Goal: Task Accomplishment & Management: Complete application form

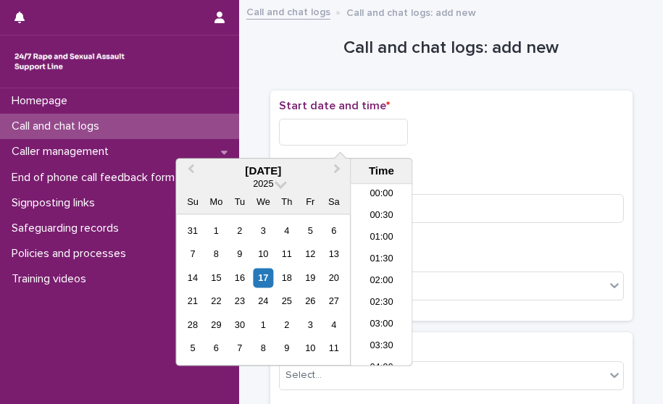
click at [377, 138] on input "text" at bounding box center [343, 132] width 129 height 27
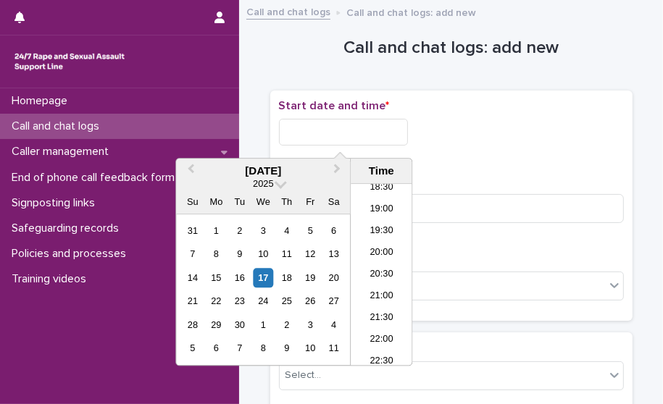
drag, startPoint x: 379, startPoint y: 266, endPoint x: 364, endPoint y: 180, distance: 88.2
click at [379, 266] on li "20:30" at bounding box center [381, 275] width 62 height 22
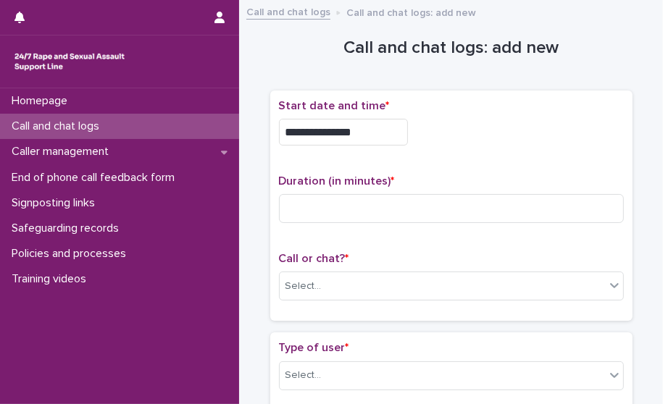
click at [365, 143] on input "**********" at bounding box center [343, 132] width 129 height 27
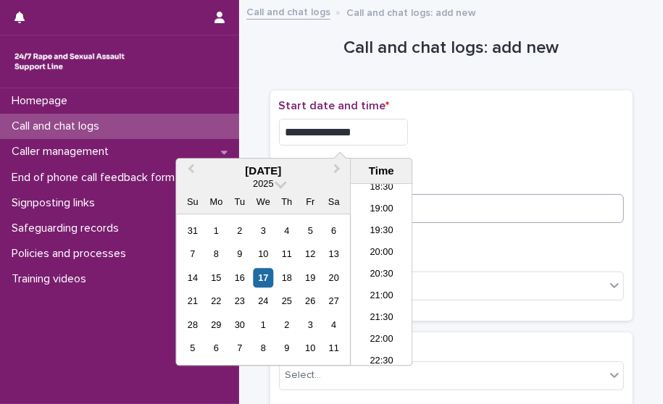
type input "**********"
click at [455, 203] on input at bounding box center [451, 208] width 345 height 29
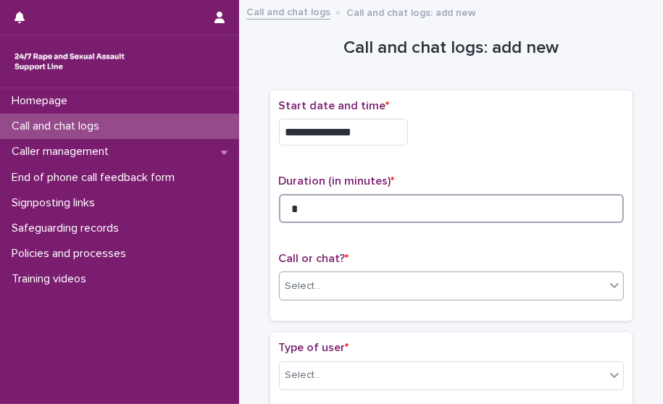
type input "*"
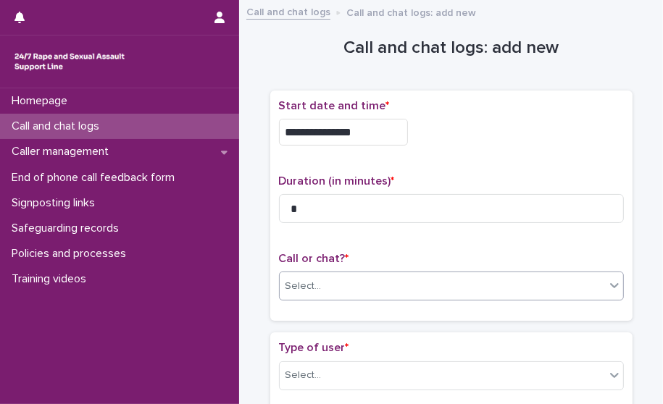
click at [406, 281] on div "Select..." at bounding box center [442, 286] width 325 height 24
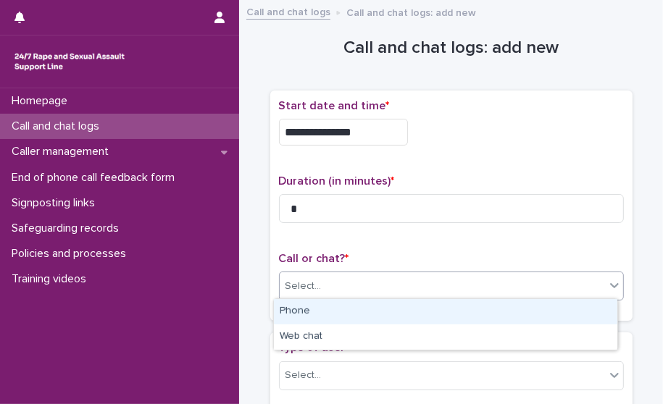
click at [386, 311] on div "Phone" at bounding box center [445, 311] width 343 height 25
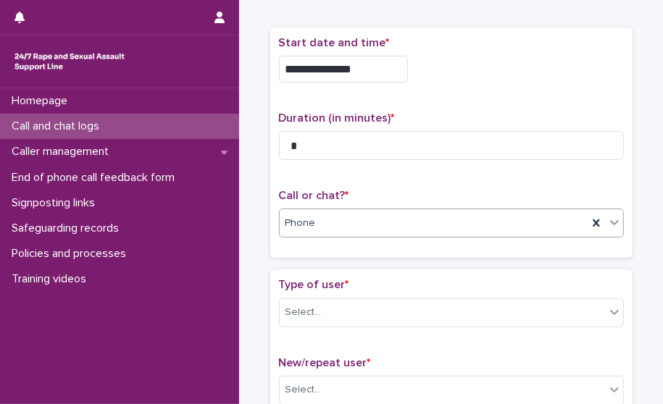
scroll to position [217, 0]
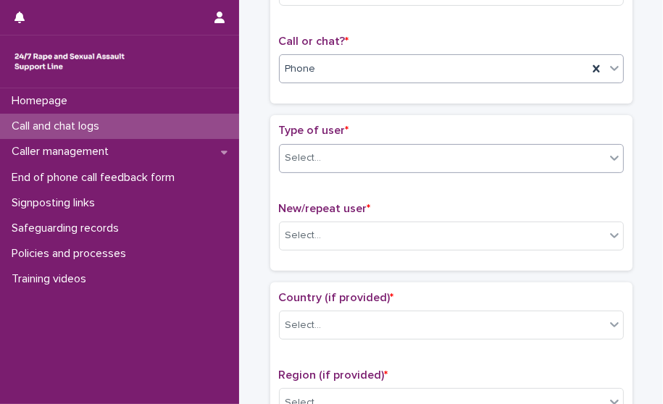
click at [370, 160] on div "Select..." at bounding box center [442, 158] width 325 height 24
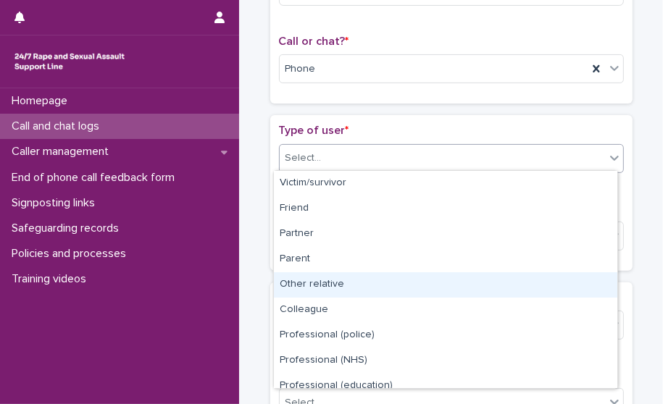
scroll to position [162, 0]
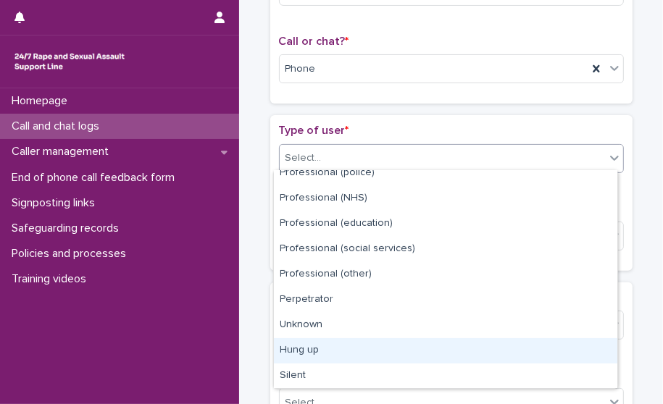
click at [353, 343] on div "Hung up" at bounding box center [445, 350] width 343 height 25
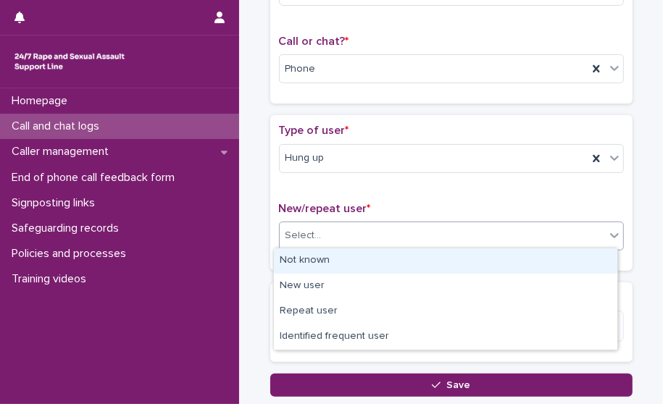
click at [343, 240] on div "Select..." at bounding box center [451, 236] width 345 height 29
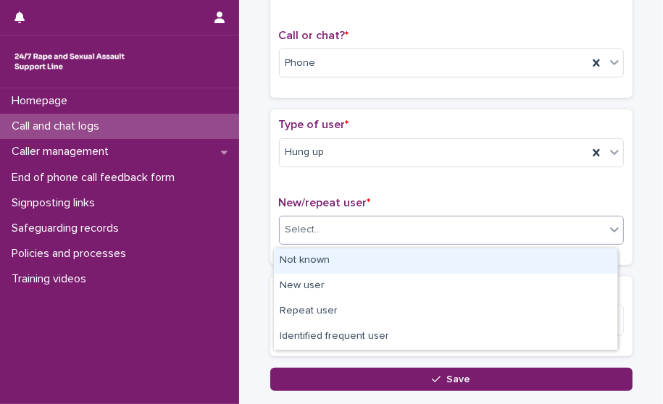
click at [345, 255] on div "Not known" at bounding box center [445, 260] width 343 height 25
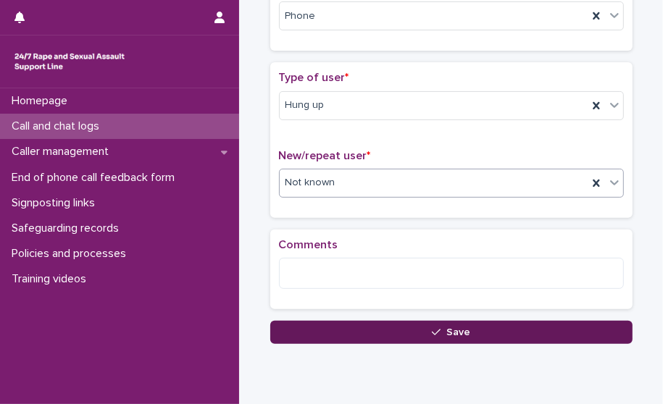
scroll to position [295, 0]
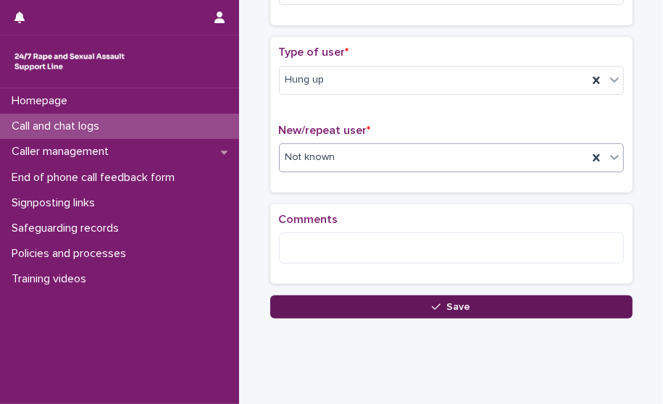
click at [340, 303] on button "Save" at bounding box center [451, 306] width 362 height 23
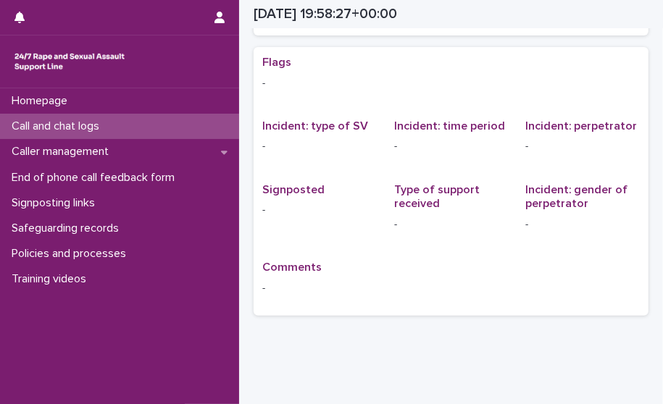
scroll to position [13, 0]
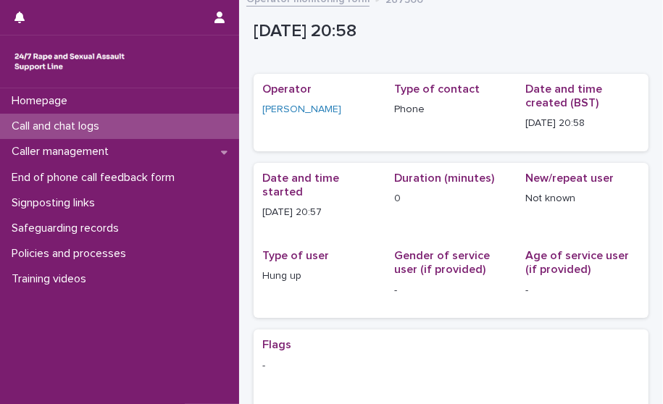
click at [203, 119] on div "Call and chat logs" at bounding box center [119, 126] width 239 height 25
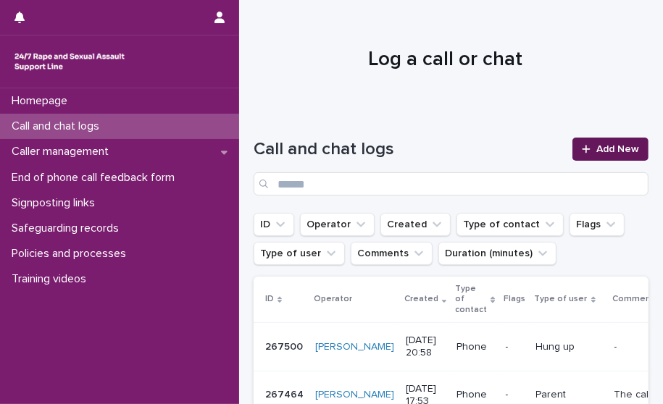
click at [581, 152] on icon at bounding box center [585, 149] width 9 height 10
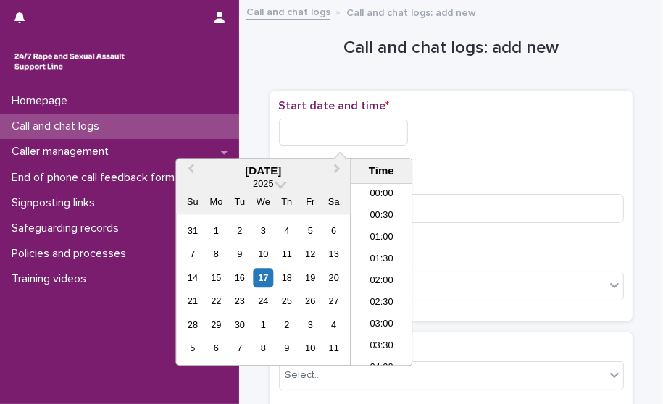
click at [377, 137] on input "text" at bounding box center [343, 132] width 129 height 27
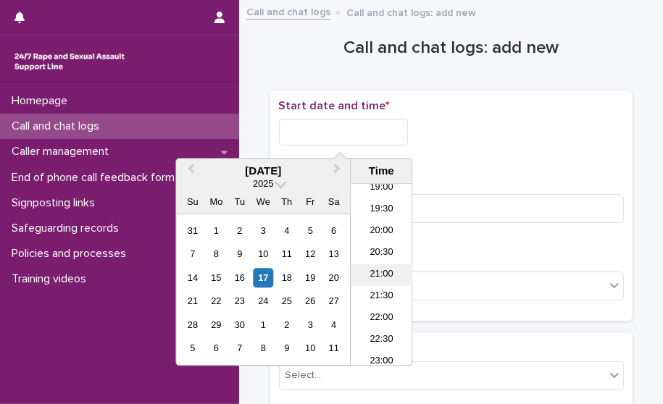
click at [388, 272] on li "21:00" at bounding box center [381, 275] width 62 height 22
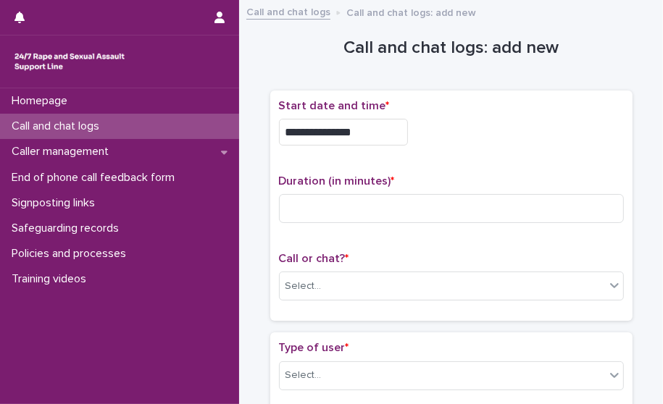
click at [371, 134] on input "**********" at bounding box center [343, 132] width 129 height 27
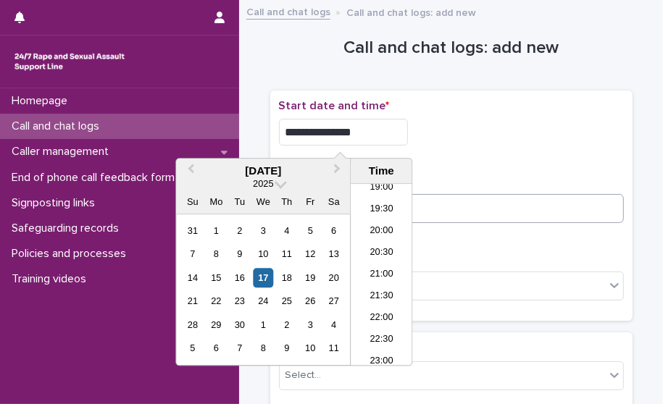
type input "**********"
click at [430, 212] on input at bounding box center [451, 208] width 345 height 29
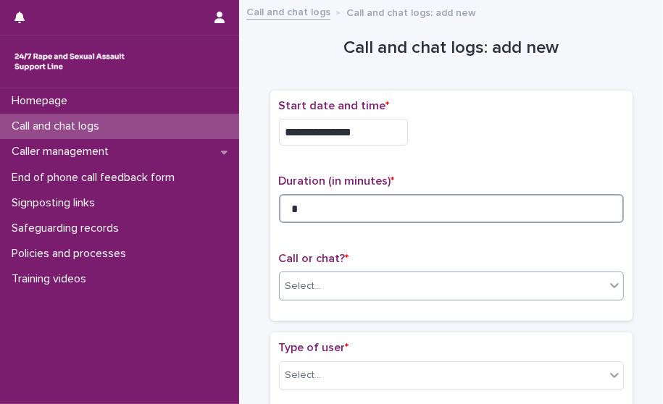
type input "*"
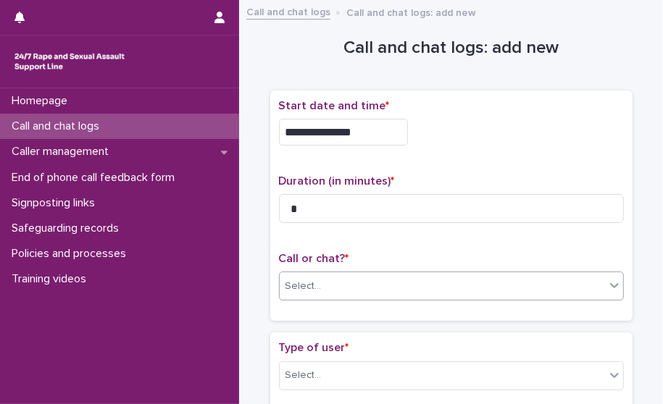
click at [356, 280] on div "Select..." at bounding box center [442, 286] width 325 height 24
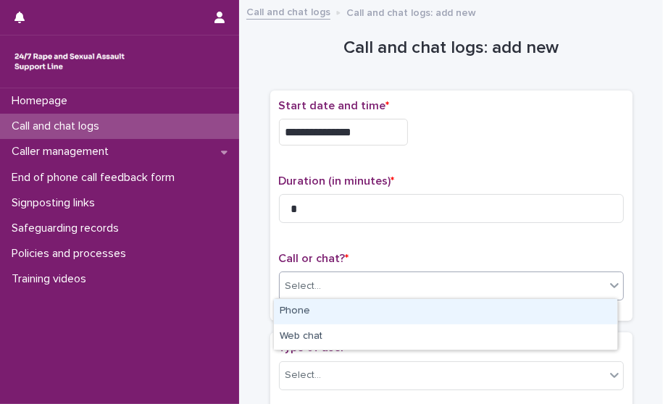
click at [350, 306] on div "Phone" at bounding box center [445, 311] width 343 height 25
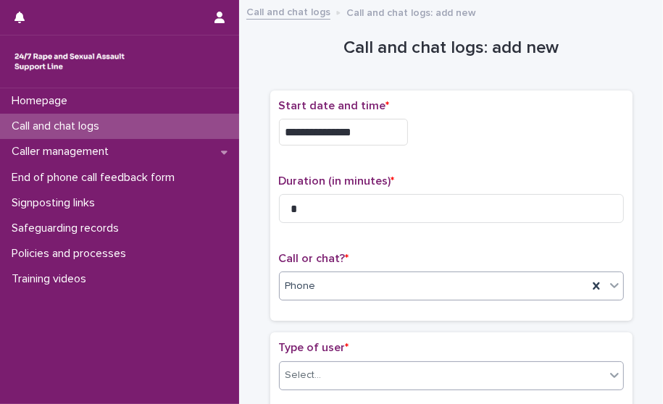
scroll to position [72, 0]
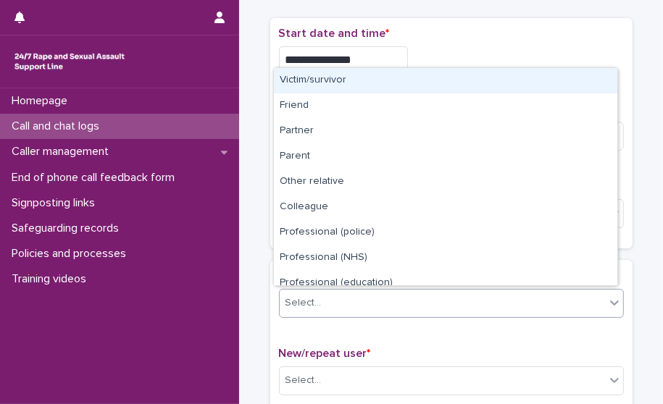
click at [345, 311] on div "Select..." at bounding box center [442, 303] width 325 height 24
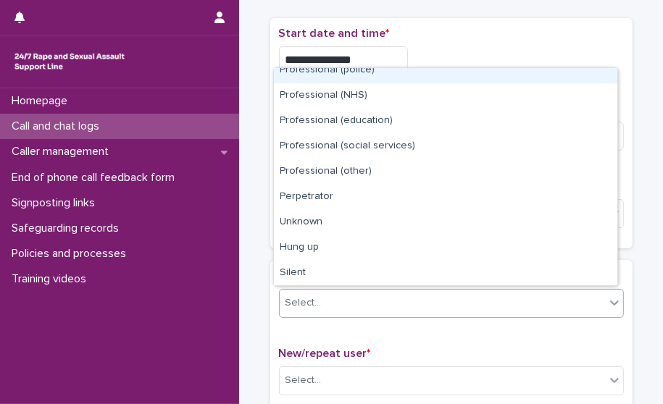
scroll to position [162, 0]
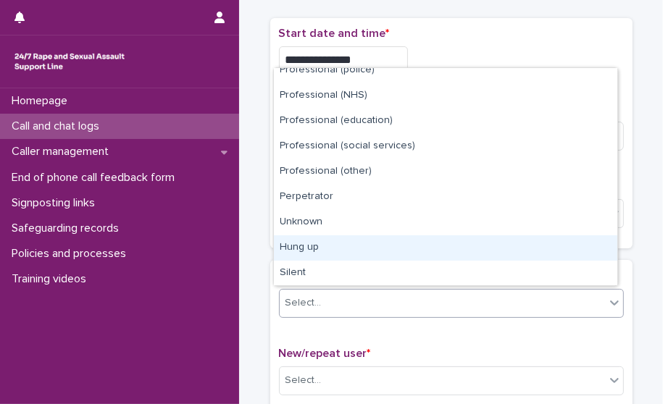
click at [353, 247] on div "Hung up" at bounding box center [445, 247] width 343 height 25
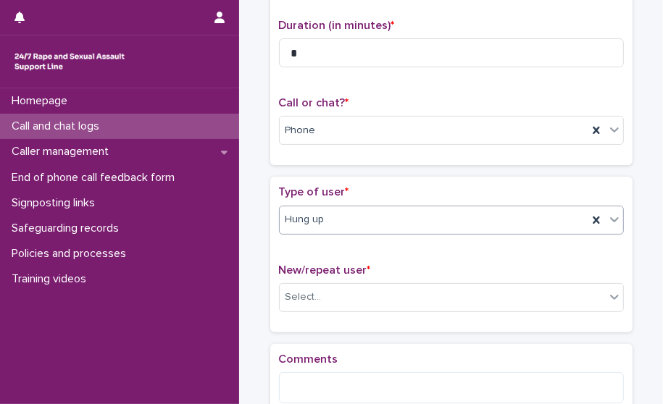
scroll to position [220, 0]
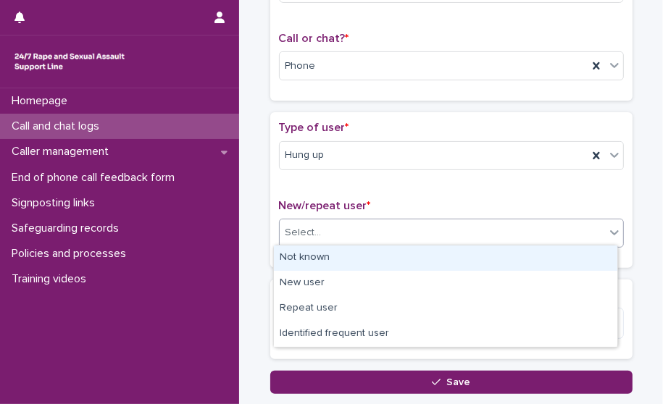
click at [356, 232] on div "Select..." at bounding box center [442, 233] width 325 height 24
click at [356, 260] on div "Not known" at bounding box center [445, 257] width 343 height 25
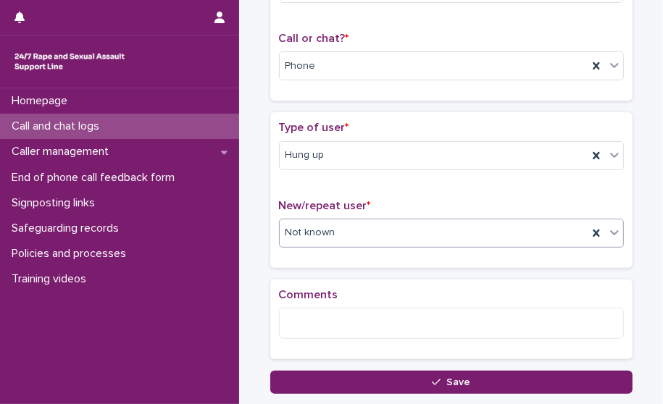
scroll to position [293, 0]
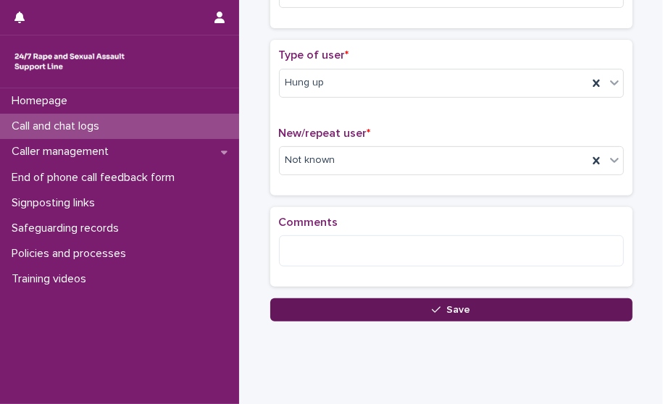
click at [354, 299] on button "Save" at bounding box center [451, 309] width 362 height 23
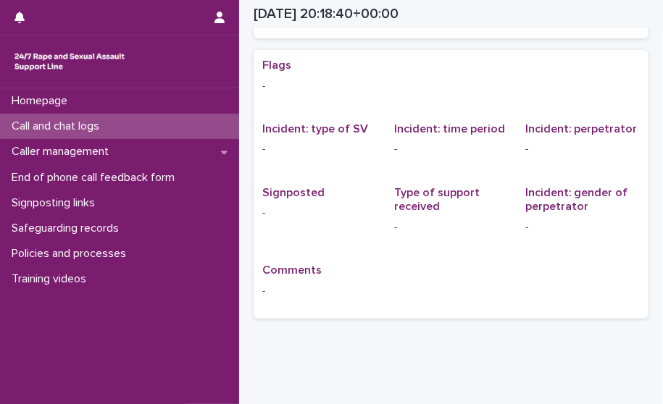
scroll to position [10, 0]
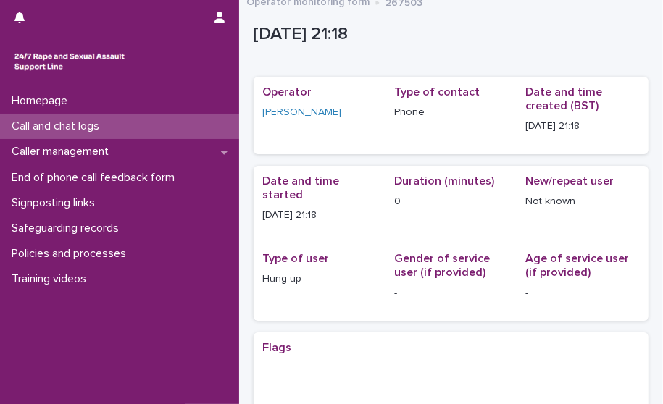
click at [185, 134] on div "Call and chat logs" at bounding box center [119, 126] width 239 height 25
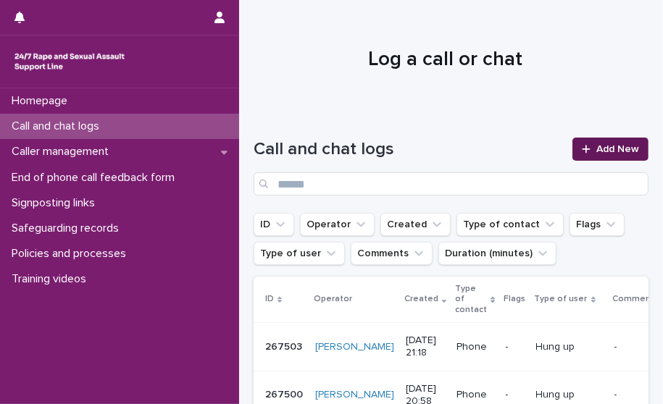
click at [626, 143] on link "Add New" at bounding box center [610, 149] width 76 height 23
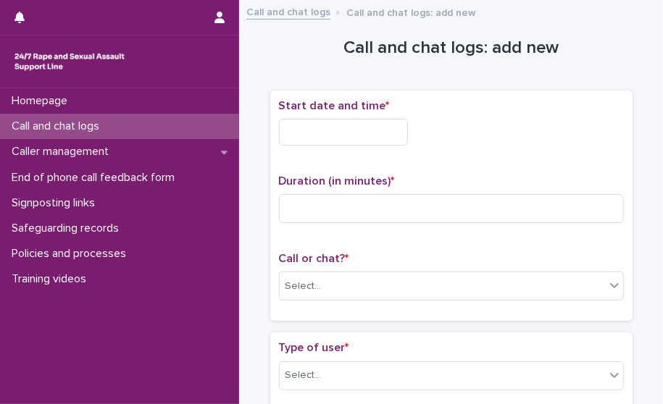
click at [332, 130] on input "text" at bounding box center [343, 132] width 129 height 27
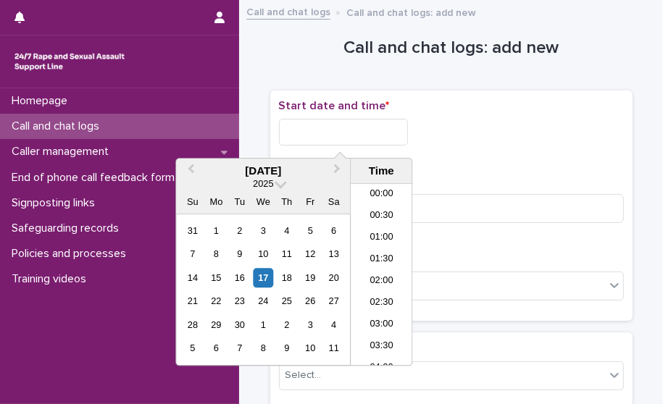
scroll to position [854, 0]
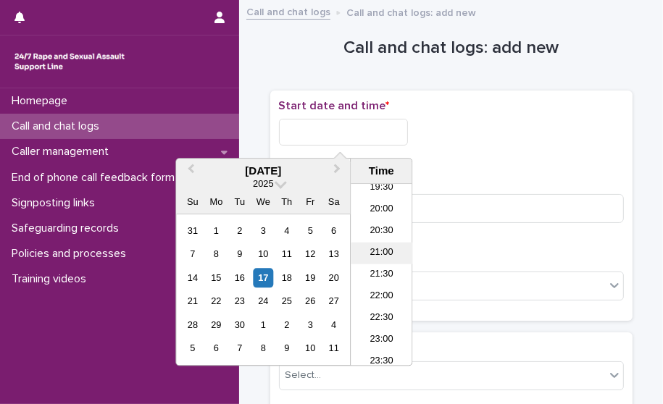
click at [381, 253] on li "21:00" at bounding box center [381, 254] width 62 height 22
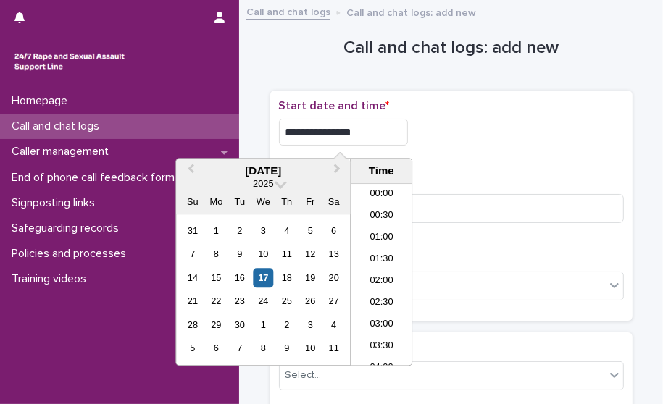
click at [368, 133] on input "**********" at bounding box center [343, 132] width 129 height 27
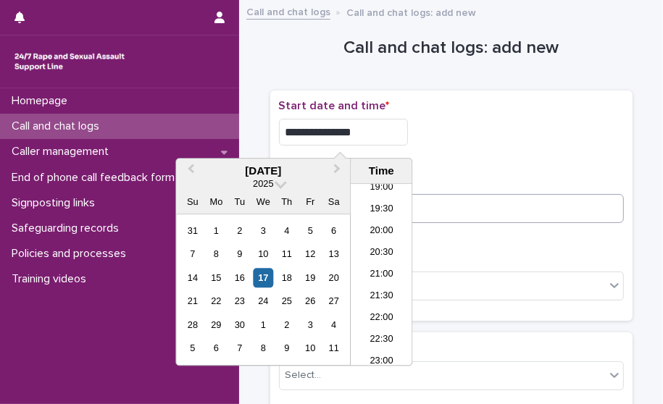
type input "**********"
click at [440, 201] on input at bounding box center [451, 208] width 345 height 29
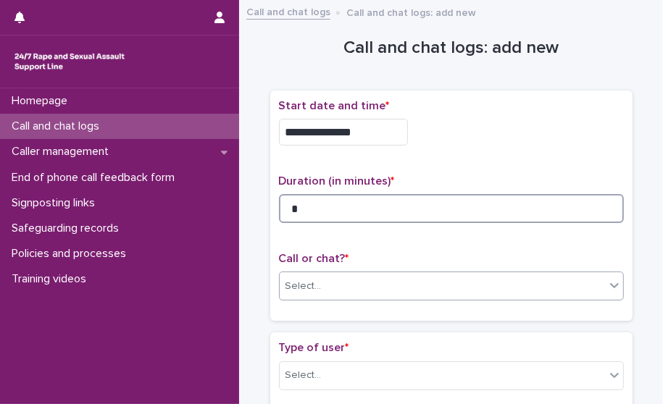
type input "*"
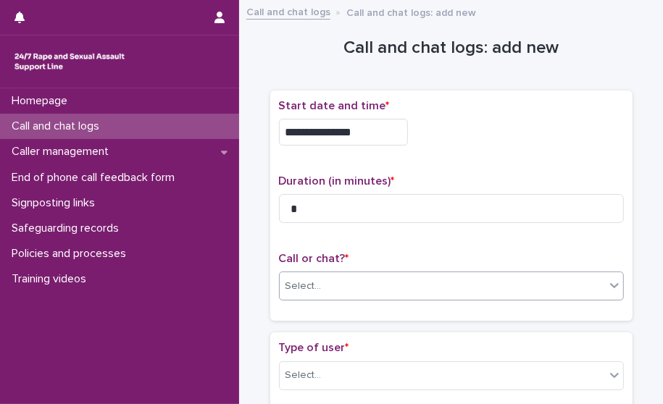
click at [400, 284] on div "Select..." at bounding box center [442, 286] width 325 height 24
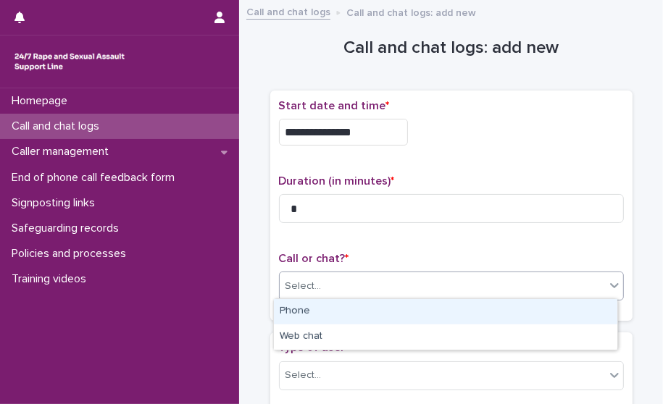
click at [362, 319] on div "Phone" at bounding box center [445, 311] width 343 height 25
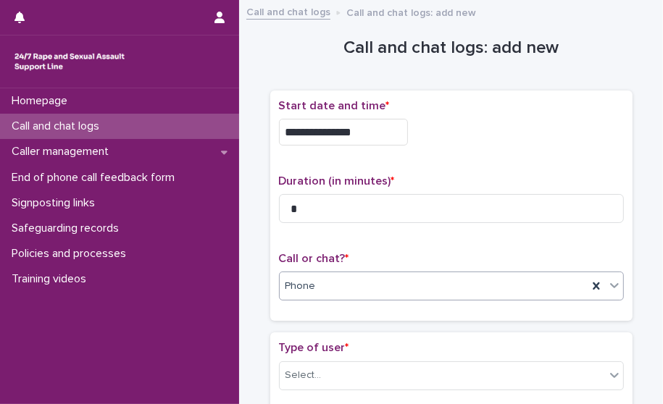
scroll to position [145, 0]
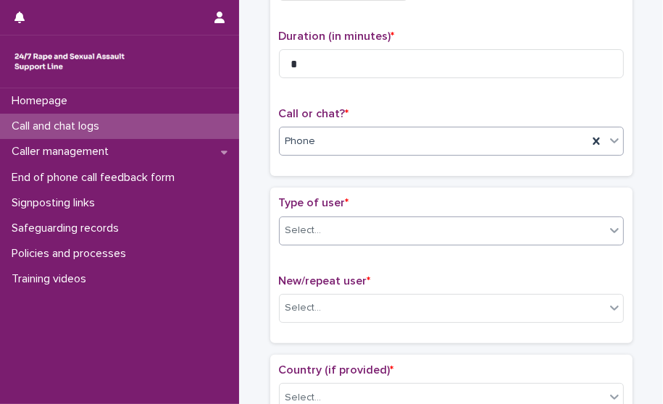
click at [313, 223] on div "Select..." at bounding box center [303, 230] width 36 height 15
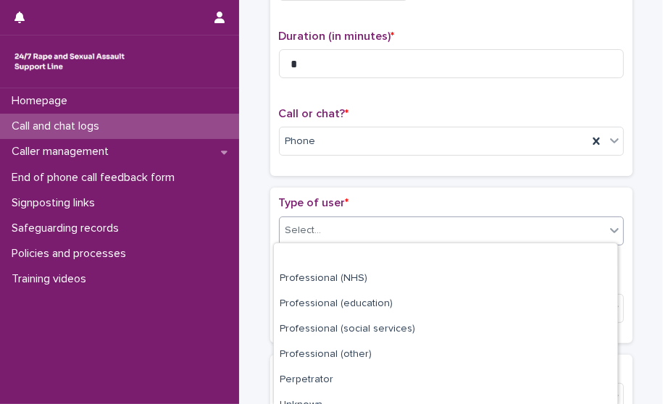
scroll to position [218, 0]
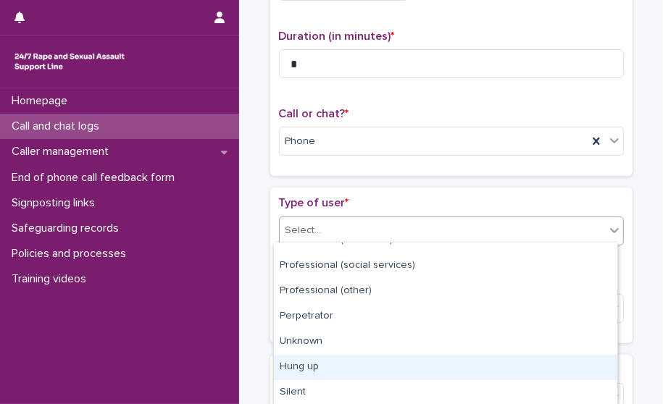
drag, startPoint x: 349, startPoint y: 356, endPoint x: 345, endPoint y: 369, distance: 13.7
click at [345, 369] on div "Hung up" at bounding box center [445, 367] width 343 height 25
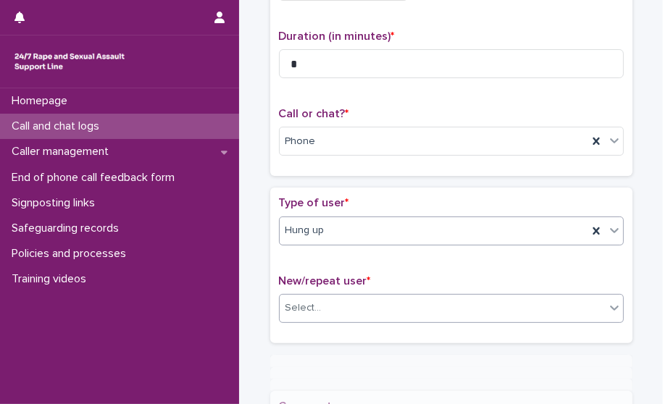
click at [337, 306] on div "Select..." at bounding box center [442, 308] width 325 height 24
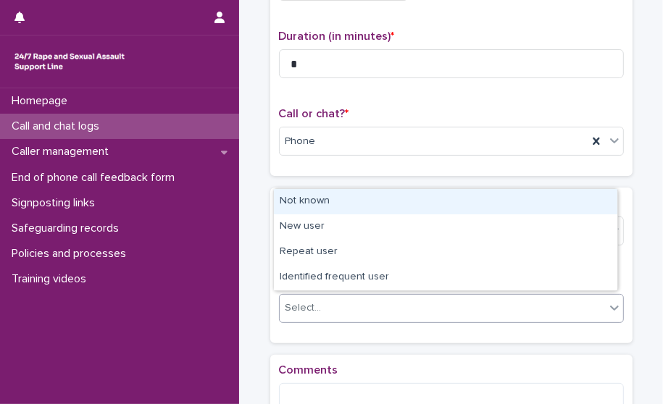
scroll to position [151, 0]
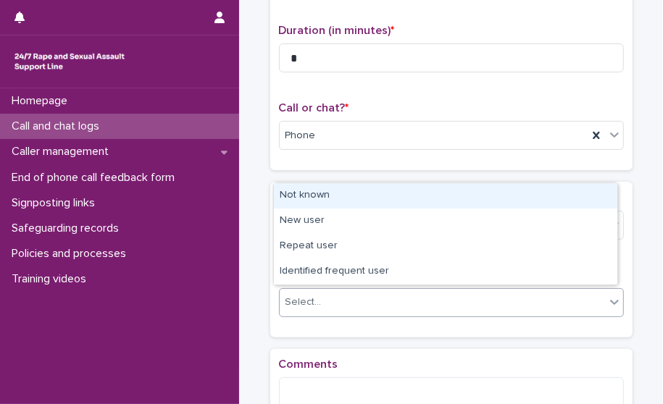
click at [342, 192] on div "Not known" at bounding box center [445, 195] width 343 height 25
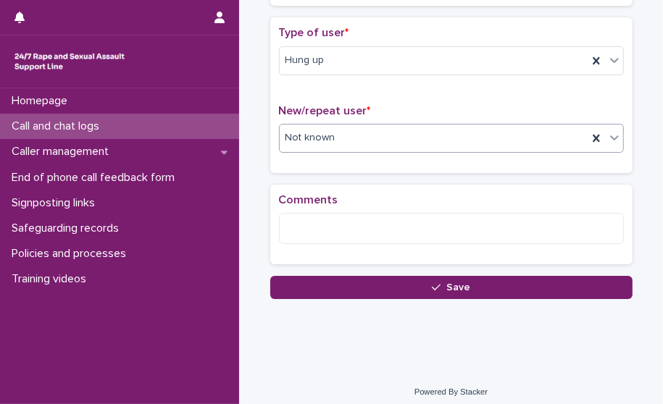
scroll to position [320, 0]
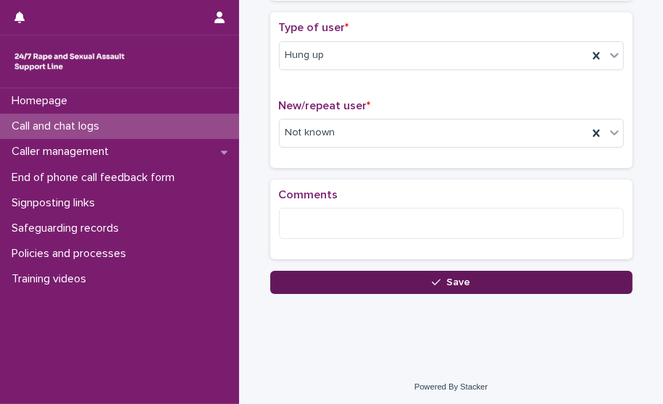
click at [353, 278] on button "Save" at bounding box center [451, 282] width 362 height 23
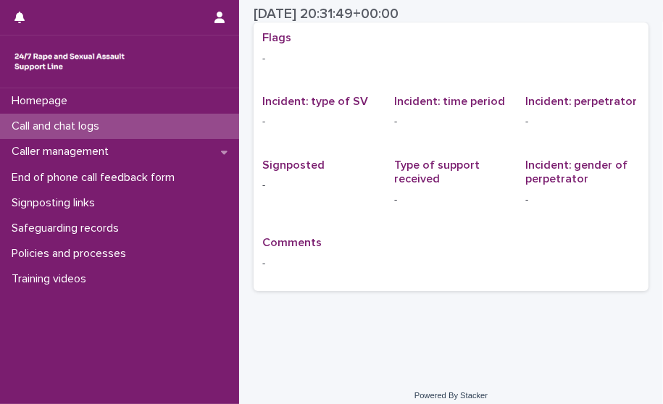
scroll to position [38, 0]
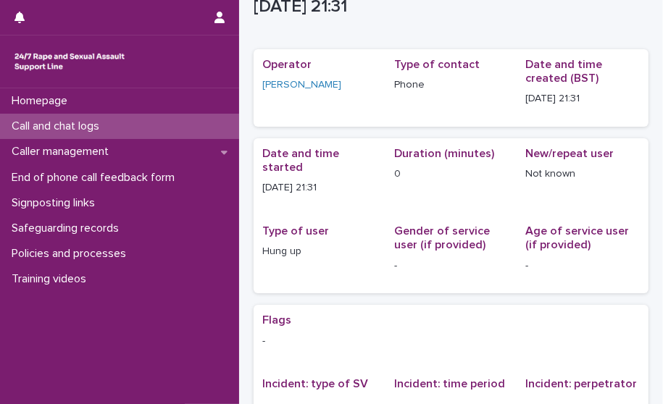
click at [100, 128] on p "Call and chat logs" at bounding box center [58, 126] width 105 height 14
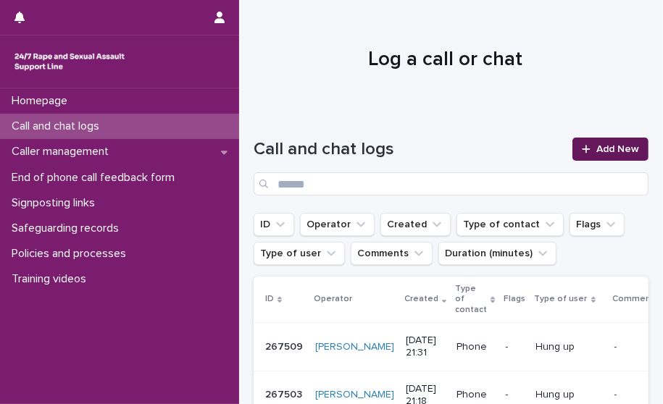
click at [572, 155] on link "Add New" at bounding box center [610, 149] width 76 height 23
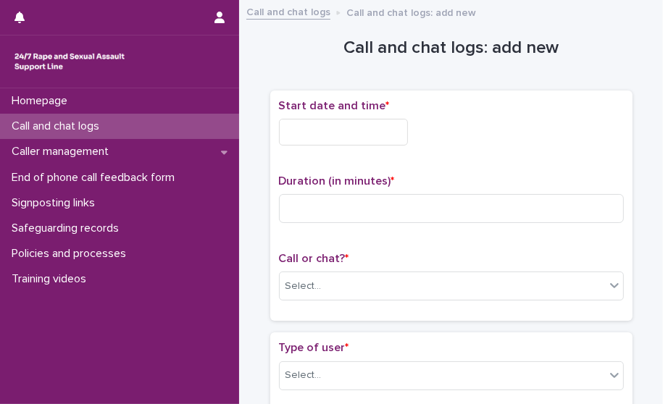
click at [355, 135] on input "text" at bounding box center [343, 132] width 129 height 27
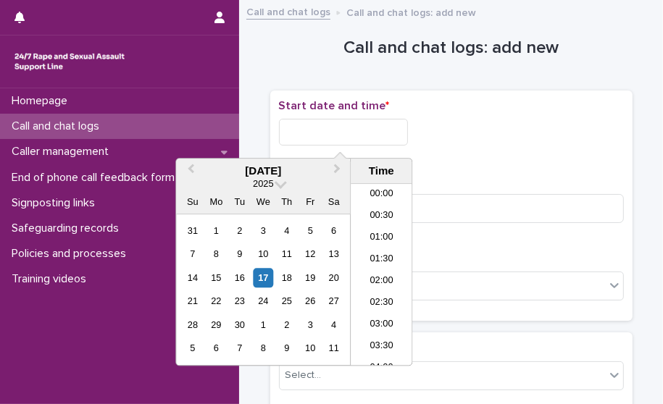
scroll to position [854, 0]
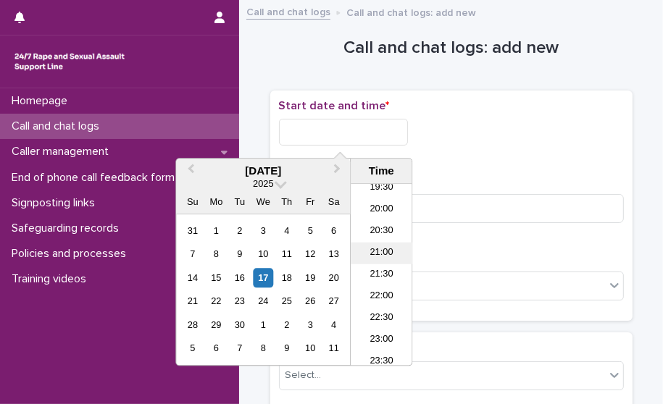
click at [395, 251] on li "21:00" at bounding box center [381, 254] width 62 height 22
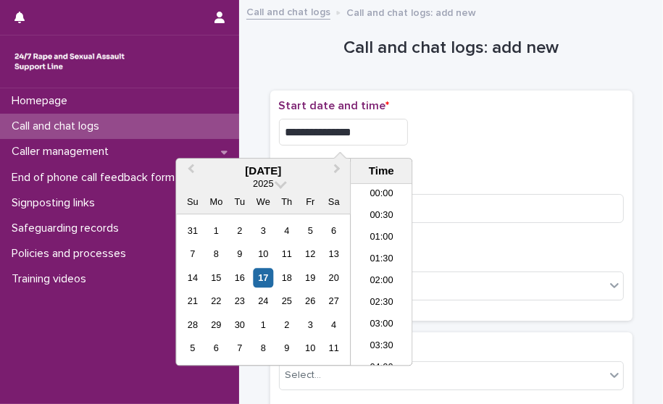
click at [377, 140] on input "**********" at bounding box center [343, 132] width 129 height 27
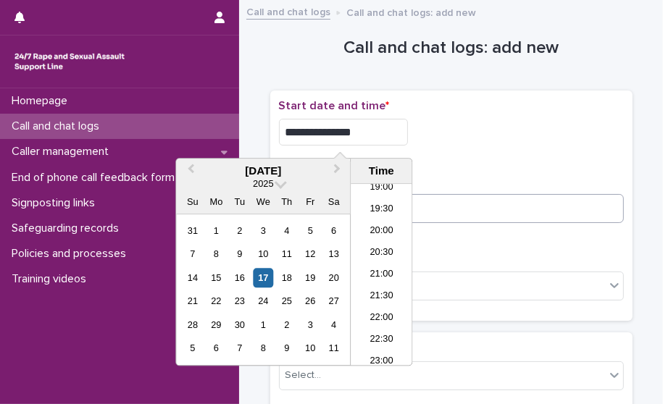
type input "**********"
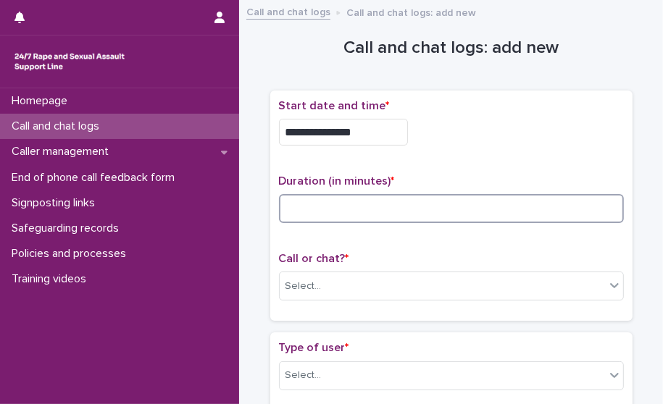
click at [425, 210] on input at bounding box center [451, 208] width 345 height 29
type input "*"
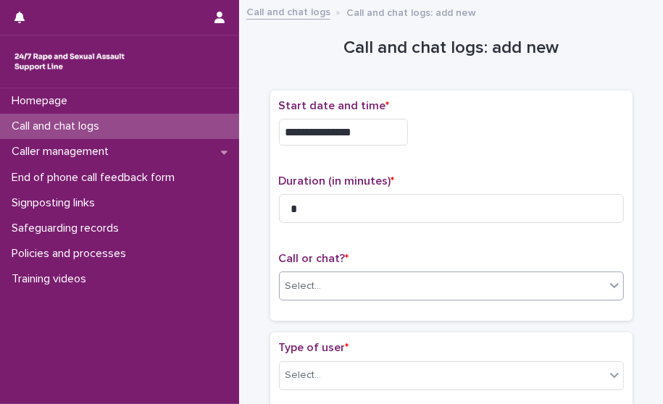
click at [296, 274] on div "Select..." at bounding box center [442, 286] width 325 height 24
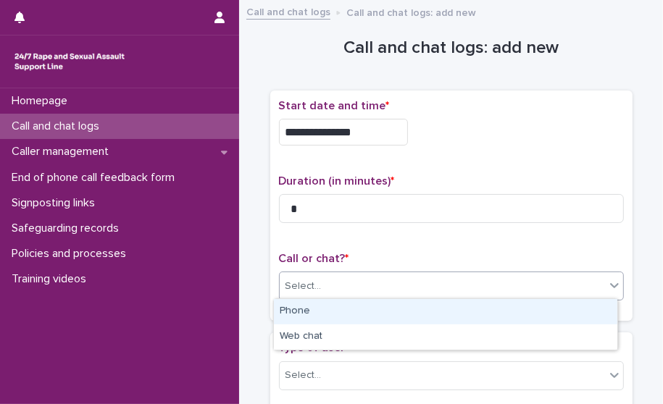
click at [290, 309] on div "Phone" at bounding box center [445, 311] width 343 height 25
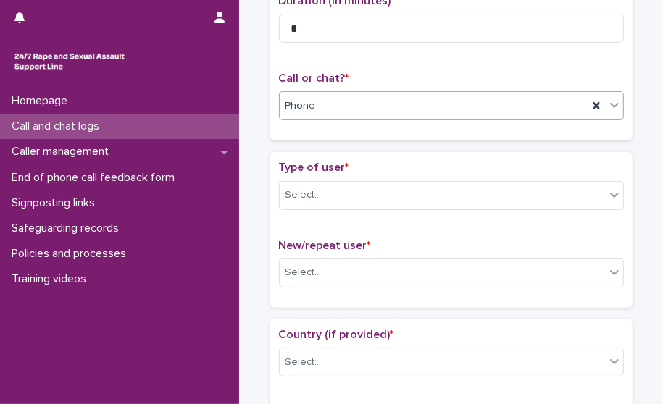
scroll to position [217, 0]
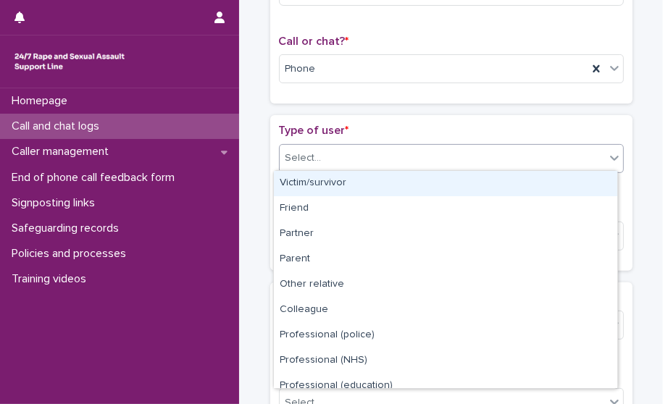
click at [295, 157] on div "Select..." at bounding box center [303, 158] width 36 height 15
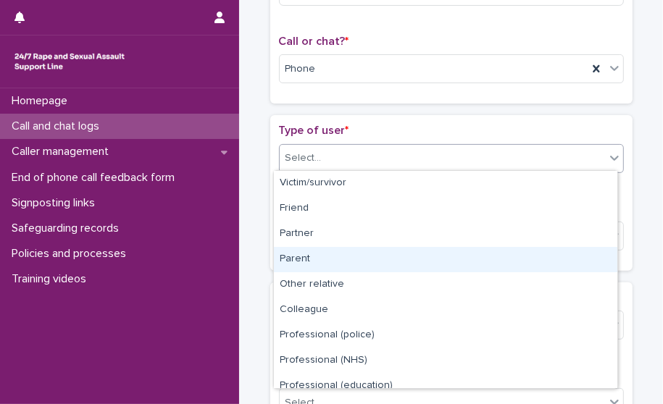
scroll to position [162, 0]
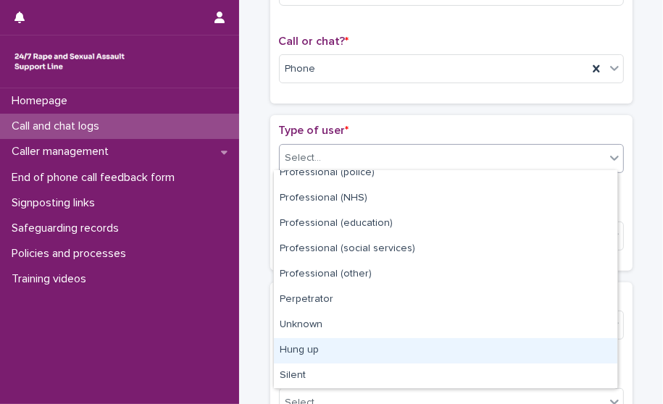
click at [313, 348] on div "Hung up" at bounding box center [445, 350] width 343 height 25
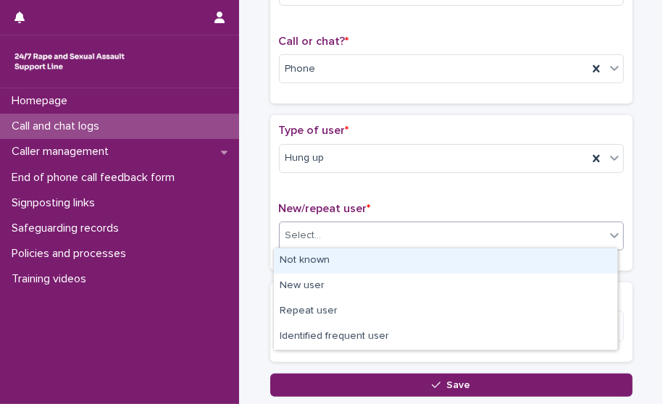
drag, startPoint x: 301, startPoint y: 238, endPoint x: 305, endPoint y: 253, distance: 14.9
click at [301, 237] on div "Select..." at bounding box center [303, 235] width 36 height 15
click at [303, 259] on div "Not known" at bounding box center [445, 260] width 343 height 25
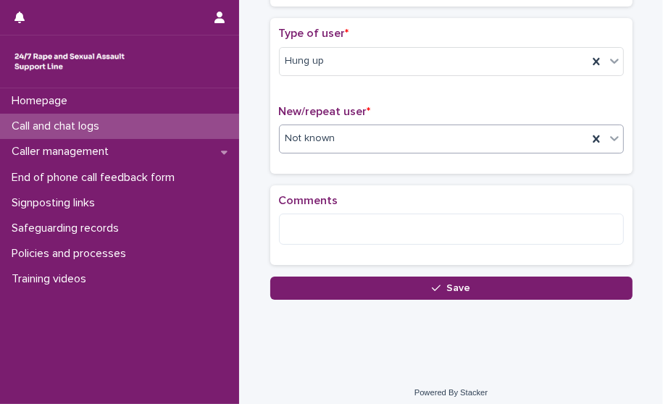
scroll to position [320, 0]
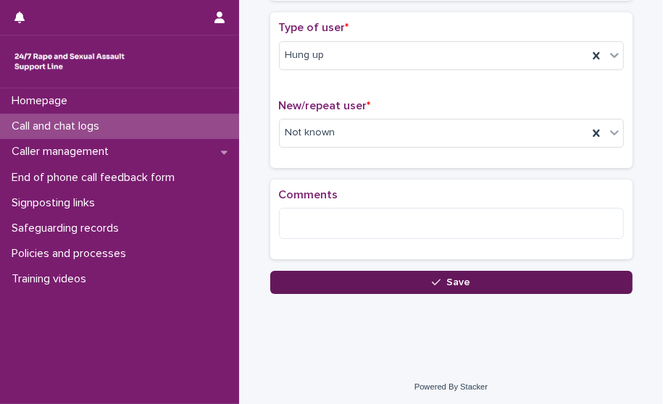
click at [290, 274] on button "Save" at bounding box center [451, 282] width 362 height 23
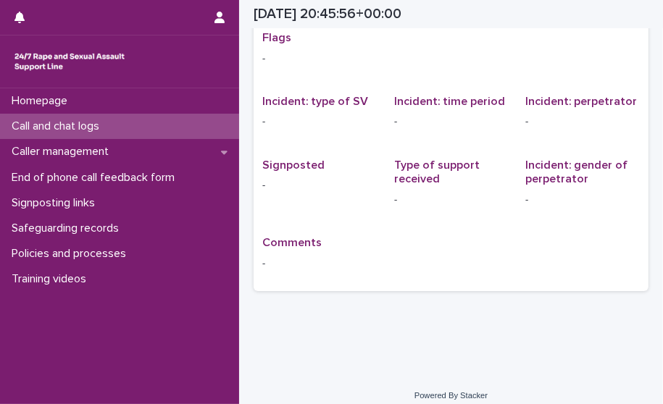
scroll to position [38, 0]
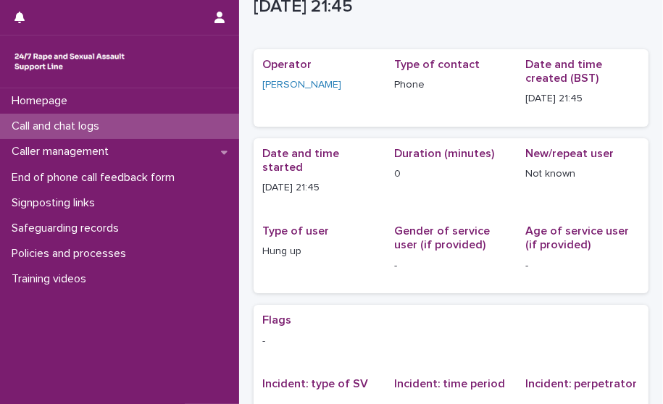
click at [119, 130] on div "Call and chat logs" at bounding box center [119, 126] width 239 height 25
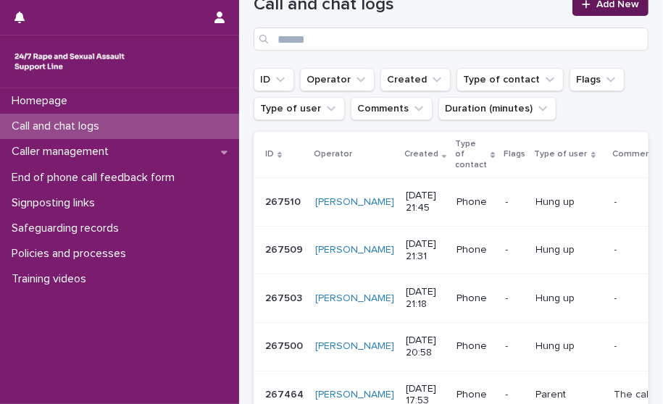
click at [573, 9] on link "Add New" at bounding box center [610, 4] width 76 height 23
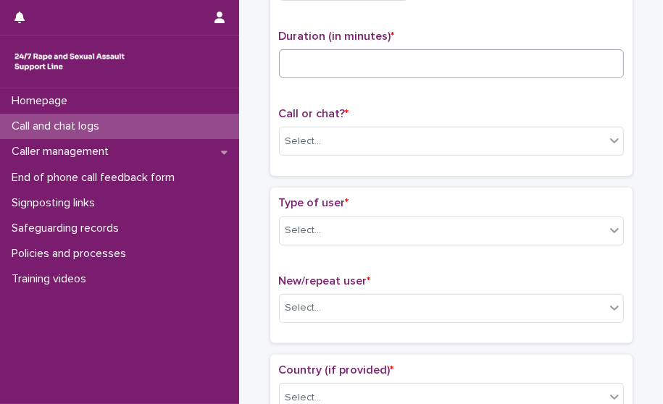
scroll to position [153, 0]
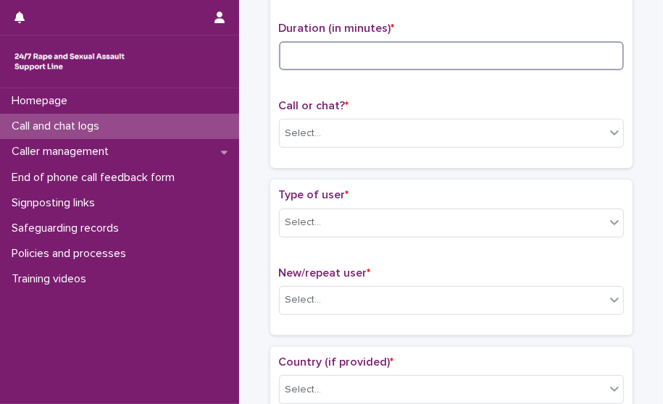
click at [380, 59] on input at bounding box center [451, 55] width 345 height 29
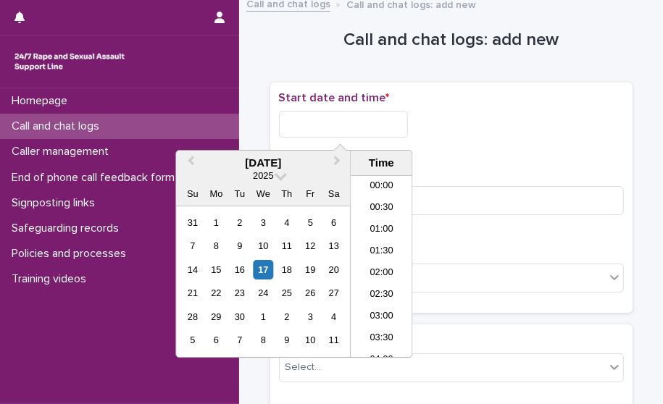
click at [340, 130] on input "text" at bounding box center [343, 124] width 129 height 27
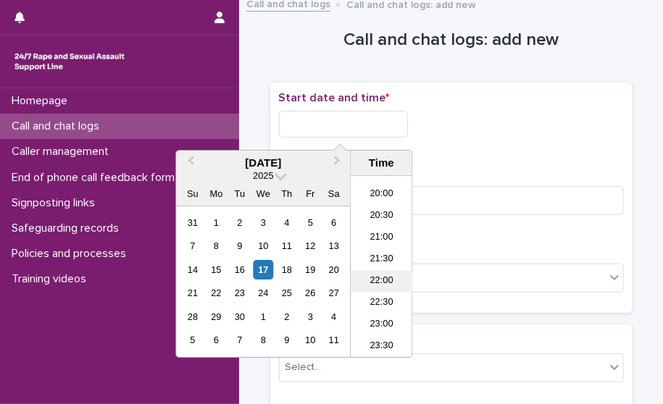
click at [380, 279] on li "22:00" at bounding box center [381, 282] width 62 height 22
type input "**********"
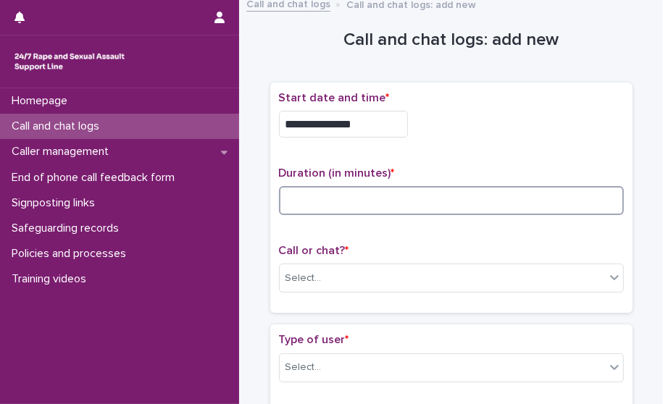
click at [362, 196] on input at bounding box center [451, 200] width 345 height 29
type input "*"
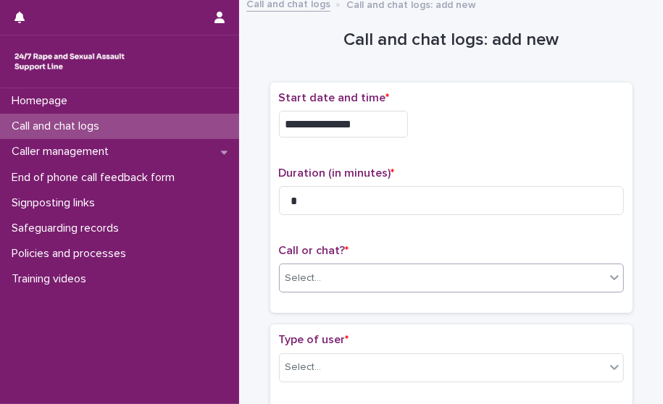
click at [283, 266] on div "Select..." at bounding box center [442, 278] width 325 height 24
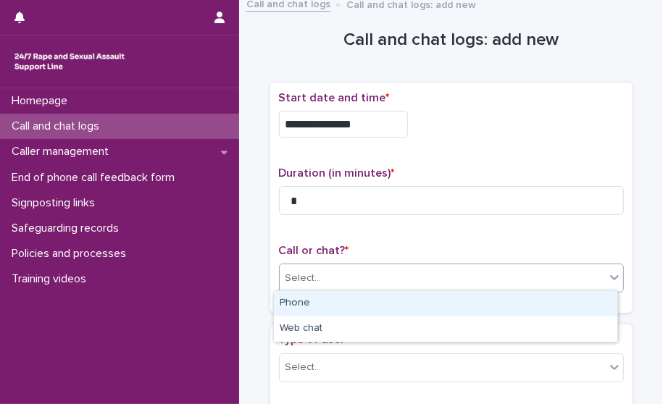
click at [292, 295] on div "Phone" at bounding box center [445, 303] width 343 height 25
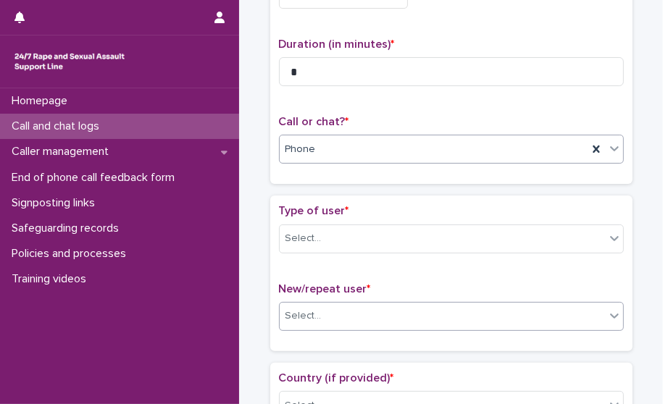
scroll to position [153, 0]
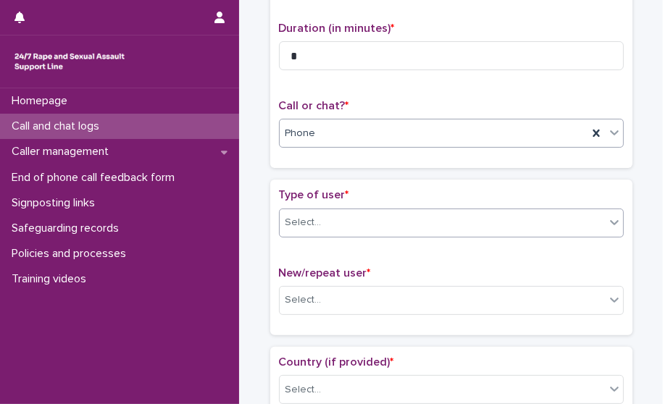
click at [285, 224] on div "Select..." at bounding box center [303, 222] width 36 height 15
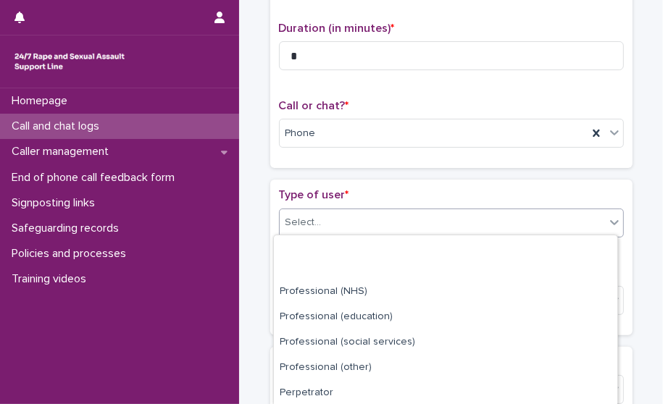
scroll to position [210, 0]
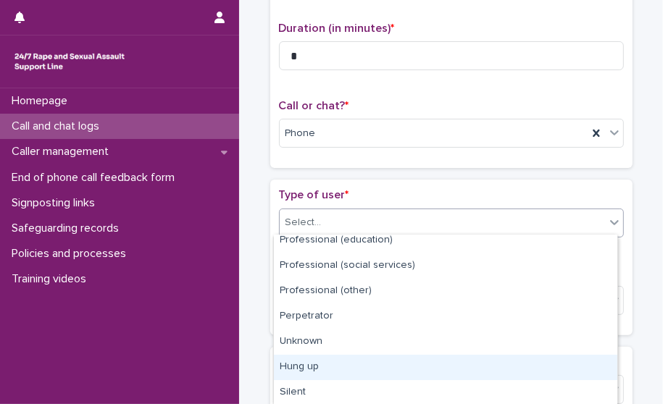
click at [302, 366] on div "Hung up" at bounding box center [445, 367] width 343 height 25
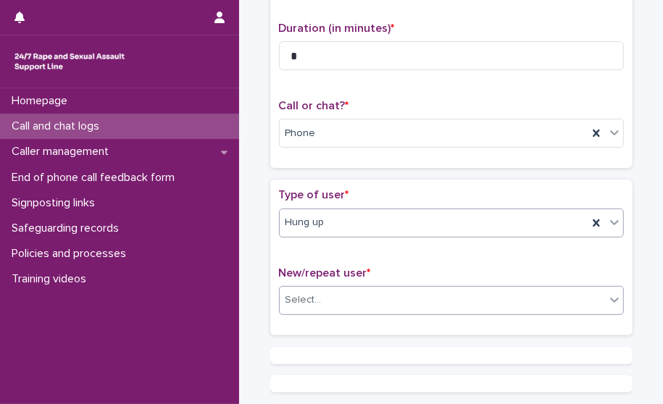
click at [329, 297] on div "Select..." at bounding box center [442, 300] width 325 height 24
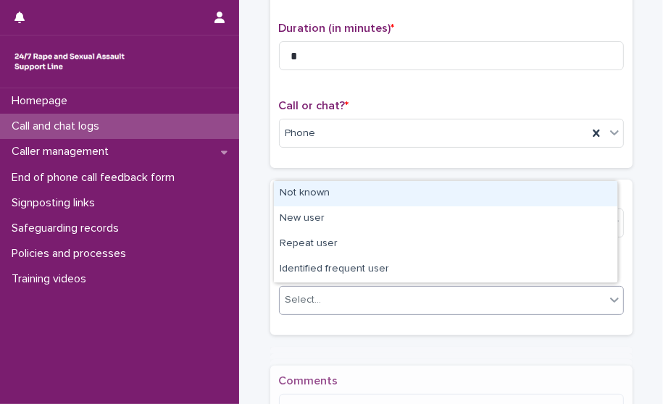
scroll to position [156, 0]
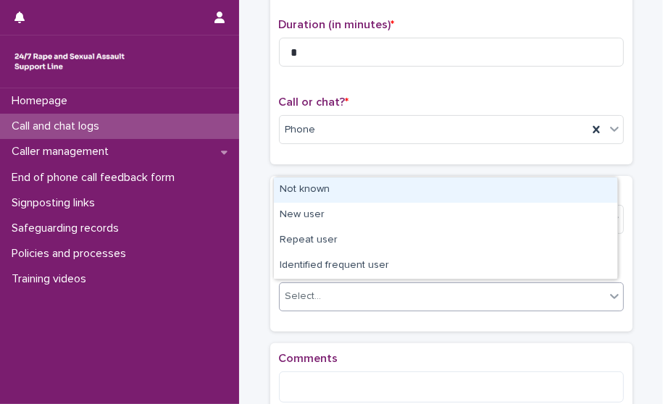
click at [349, 184] on div "Not known" at bounding box center [445, 189] width 343 height 25
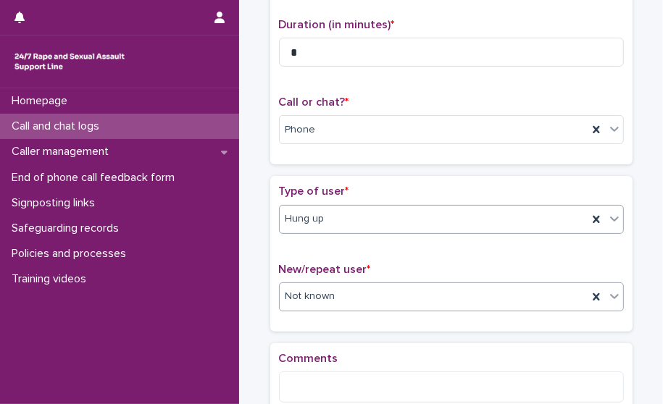
scroll to position [301, 0]
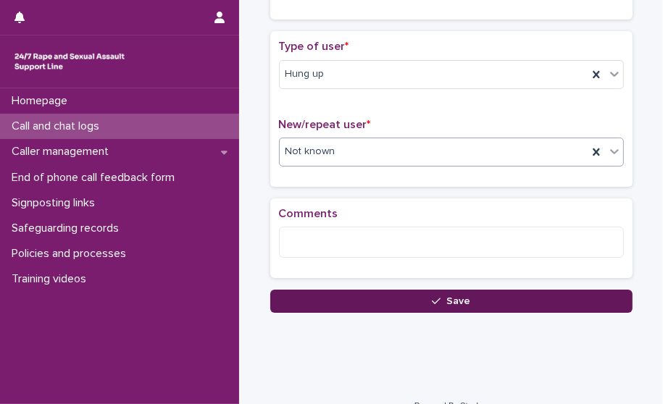
click at [316, 292] on button "Save" at bounding box center [451, 301] width 362 height 23
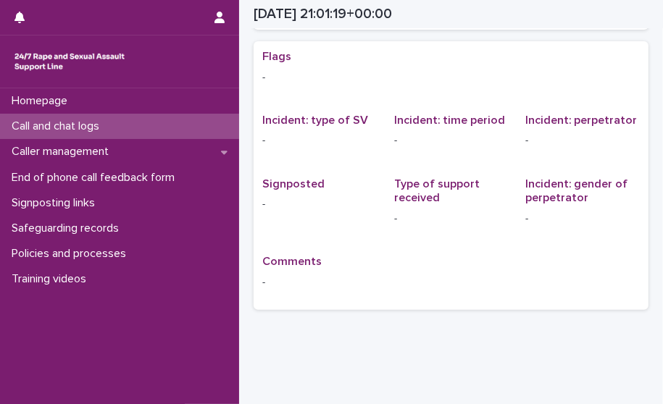
scroll to position [19, 0]
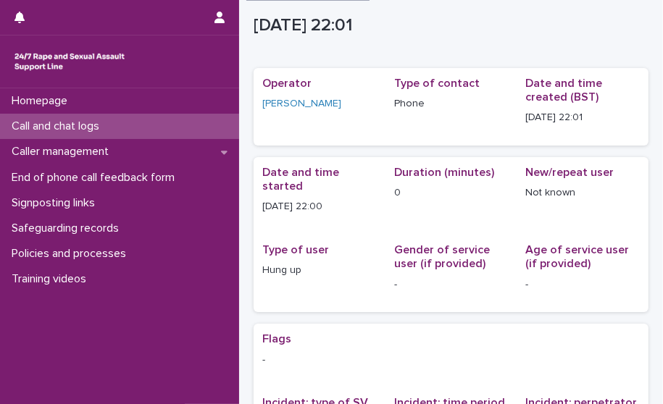
click at [71, 120] on p "Call and chat logs" at bounding box center [58, 126] width 105 height 14
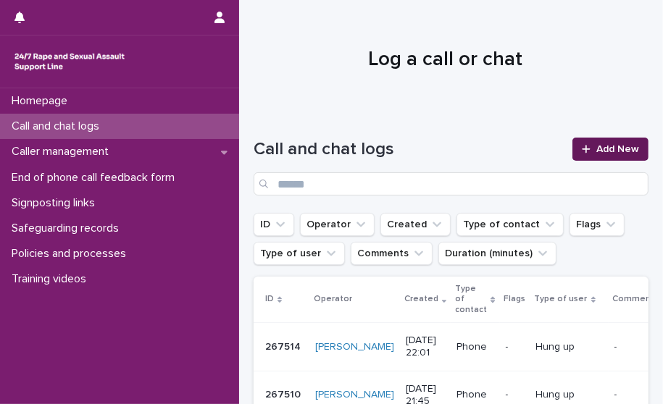
click at [602, 151] on span "Add New" at bounding box center [617, 149] width 43 height 10
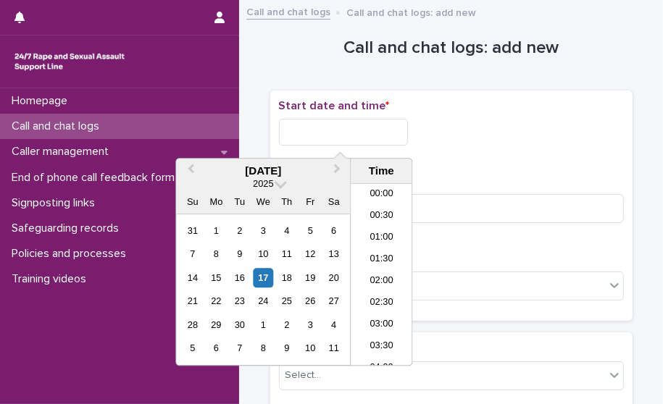
click at [373, 130] on input "text" at bounding box center [343, 132] width 129 height 27
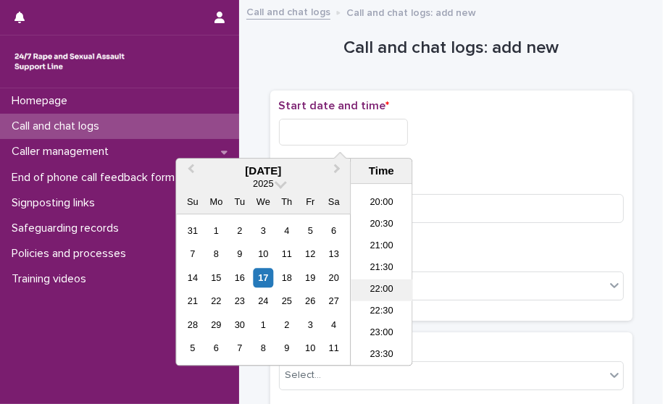
drag, startPoint x: 375, startPoint y: 287, endPoint x: 387, endPoint y: 182, distance: 105.6
click at [375, 287] on li "22:00" at bounding box center [381, 291] width 62 height 22
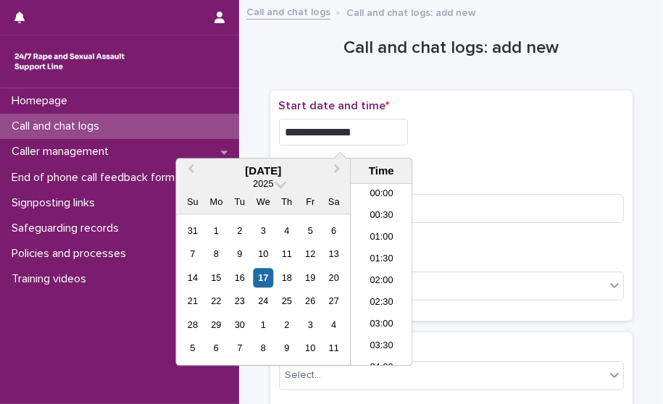
click at [379, 141] on input "**********" at bounding box center [343, 132] width 129 height 27
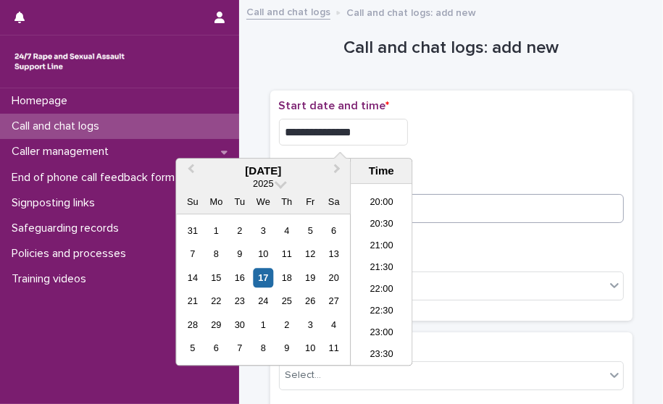
type input "**********"
click at [479, 210] on input at bounding box center [451, 208] width 345 height 29
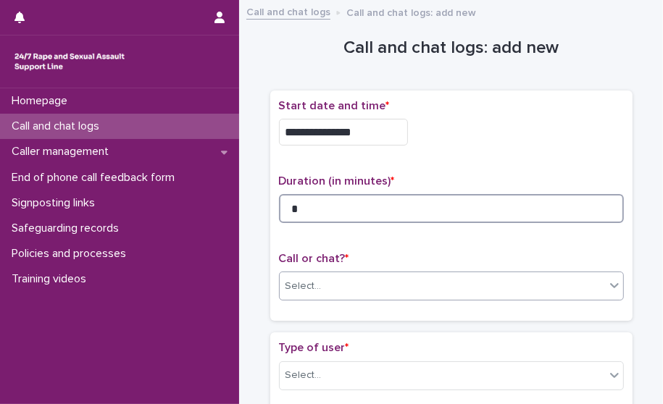
type input "*"
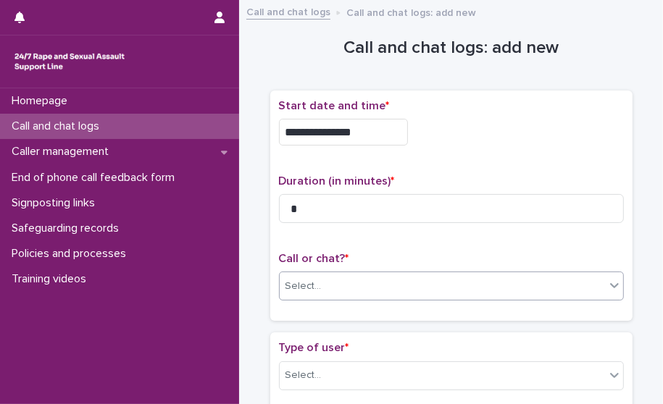
click at [458, 281] on div "Select..." at bounding box center [442, 286] width 325 height 24
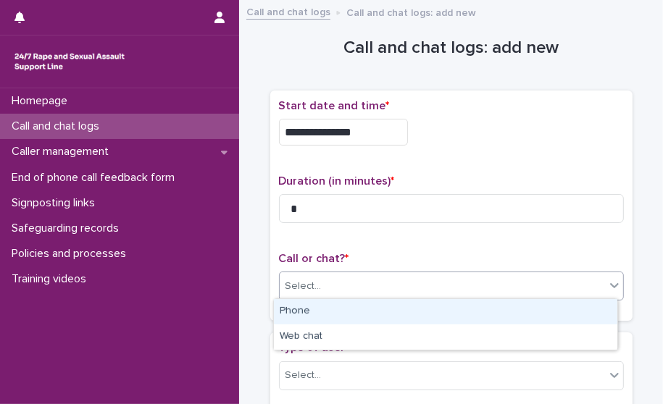
click at [432, 316] on div "Phone" at bounding box center [445, 311] width 343 height 25
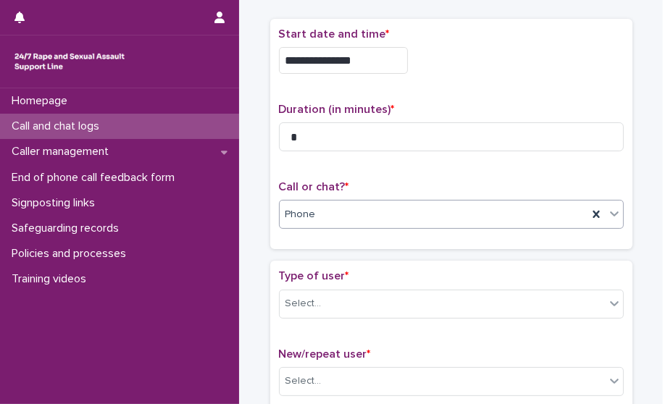
scroll to position [72, 0]
click at [357, 309] on div "Select..." at bounding box center [442, 303] width 325 height 24
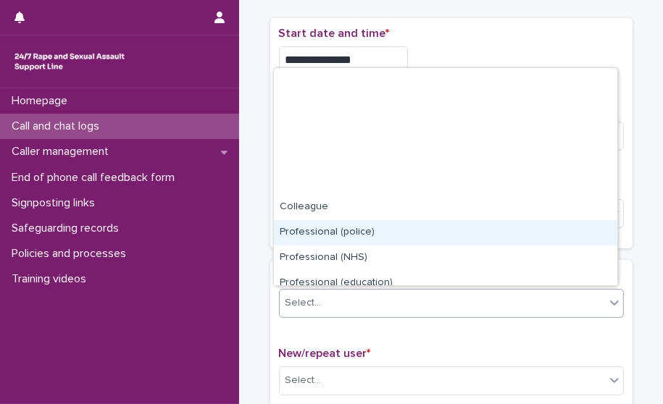
scroll to position [162, 0]
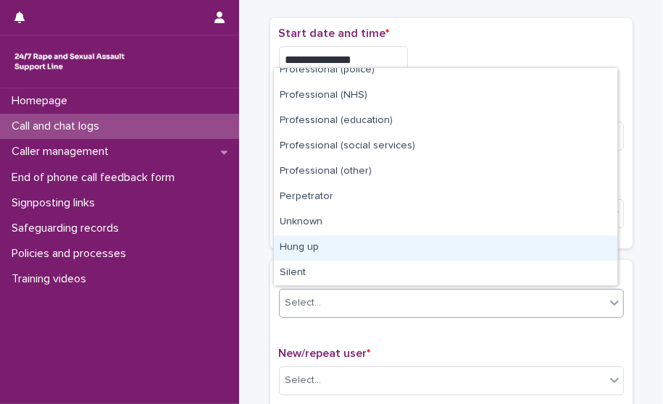
click at [347, 248] on div "Hung up" at bounding box center [445, 247] width 343 height 25
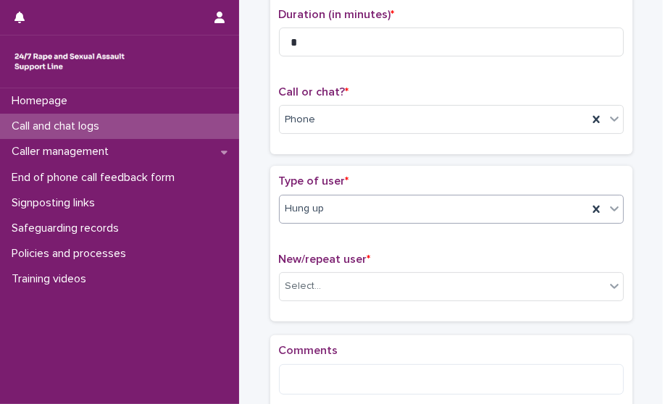
scroll to position [219, 0]
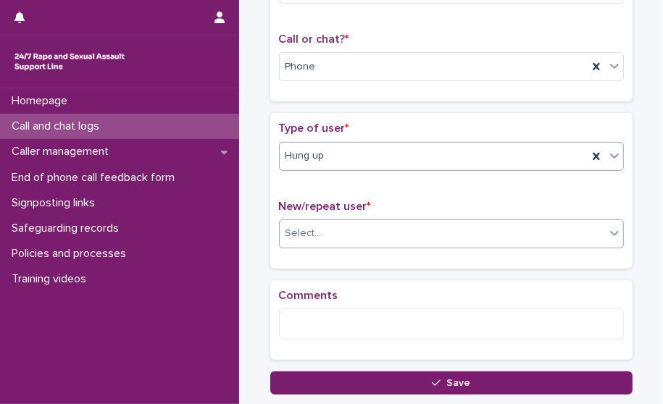
click at [332, 236] on div "Select..." at bounding box center [442, 234] width 325 height 24
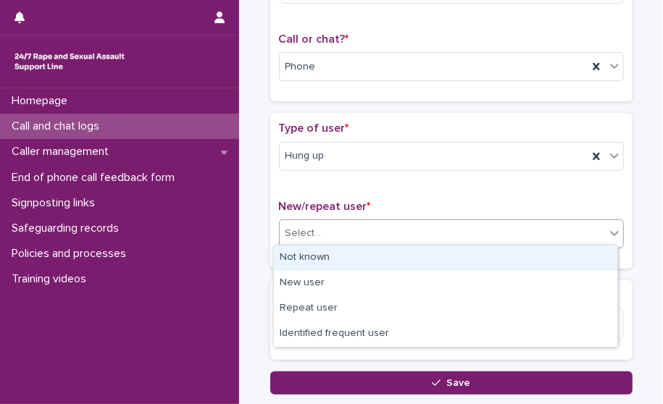
click at [326, 264] on div "Not known" at bounding box center [445, 257] width 343 height 25
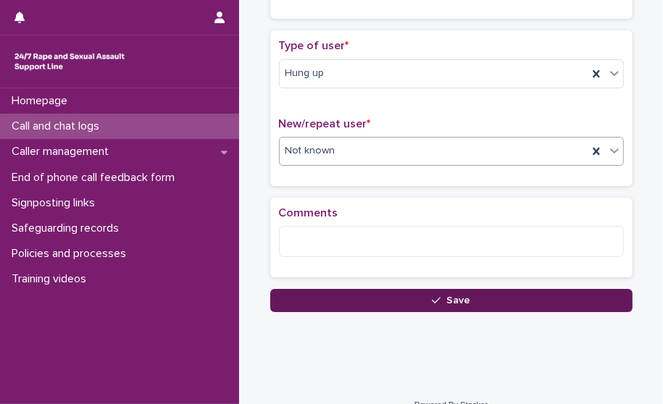
scroll to position [320, 0]
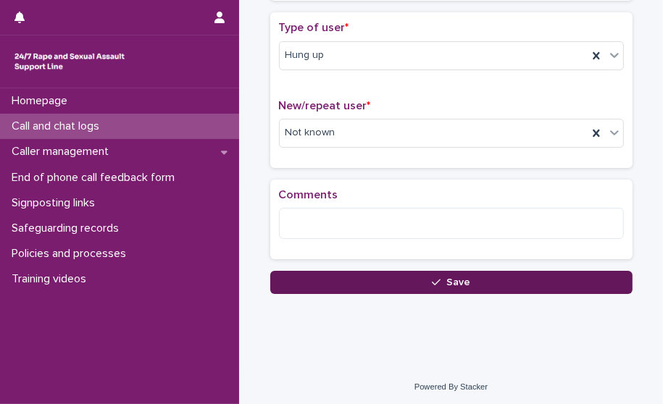
click at [315, 280] on button "Save" at bounding box center [451, 282] width 362 height 23
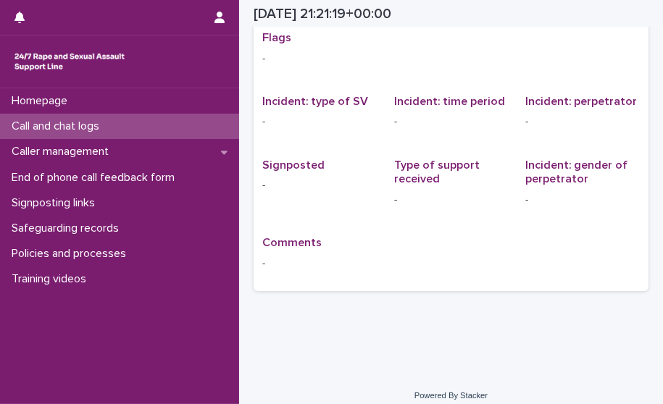
scroll to position [38, 0]
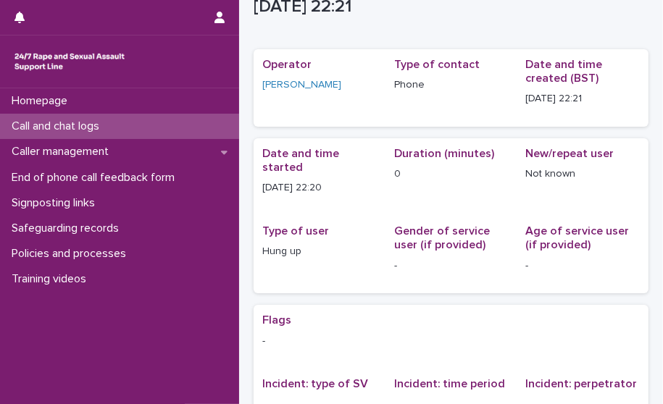
click at [116, 119] on div "Call and chat logs" at bounding box center [119, 126] width 239 height 25
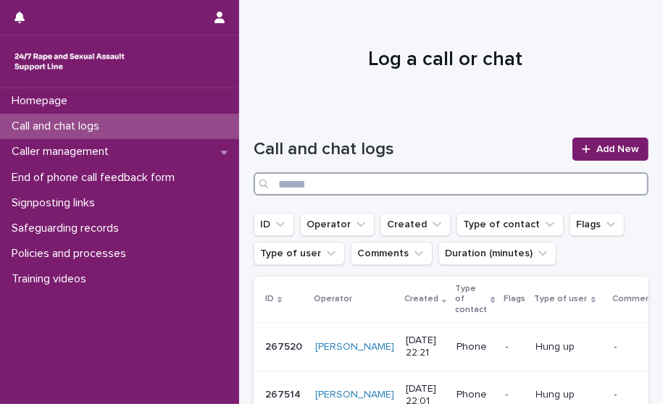
click at [525, 183] on input "Search" at bounding box center [450, 183] width 395 height 23
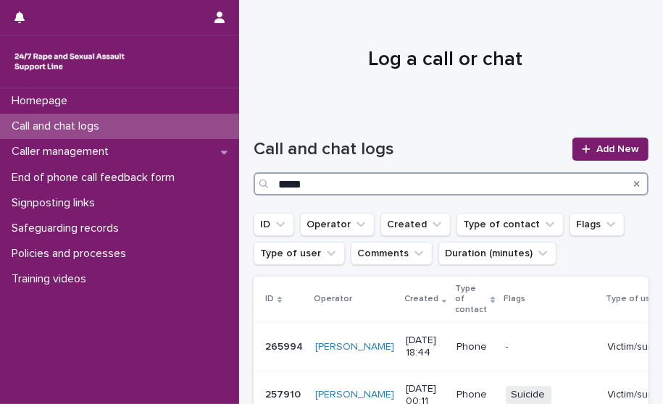
type input "*****"
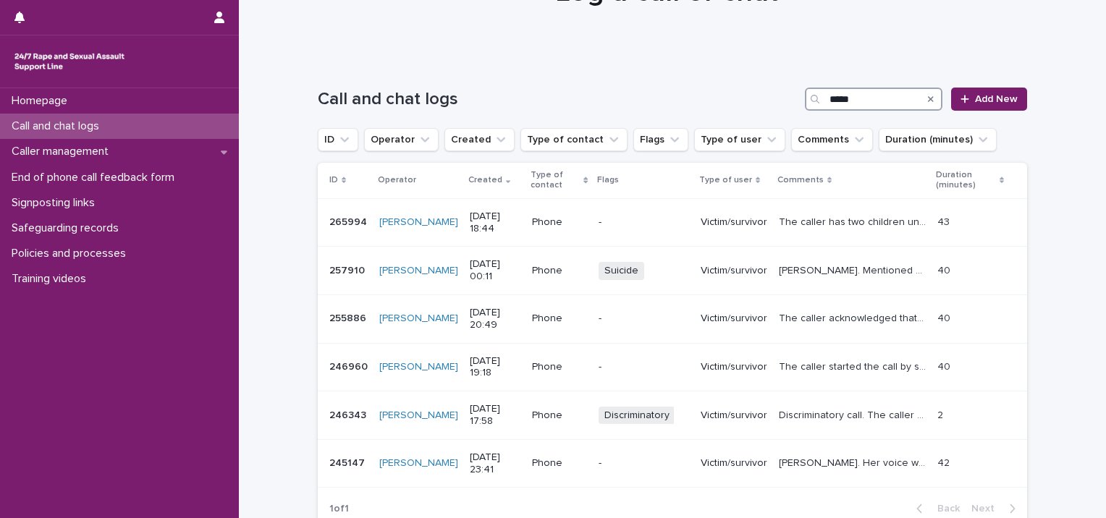
scroll to position [110, 0]
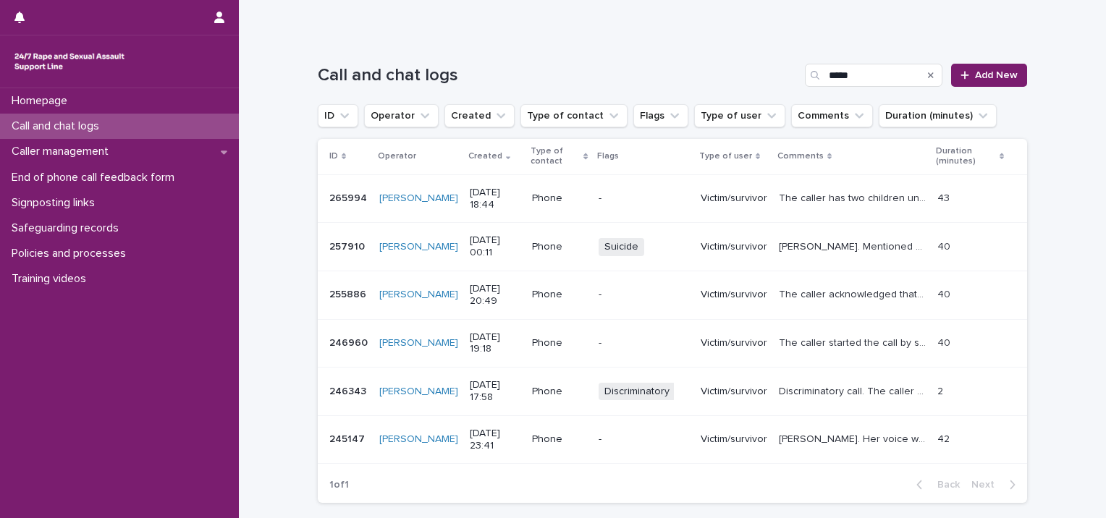
click at [662, 336] on p "The caller started the call by saying "I'm being raped and drugged multiple tim…" at bounding box center [854, 342] width 151 height 15
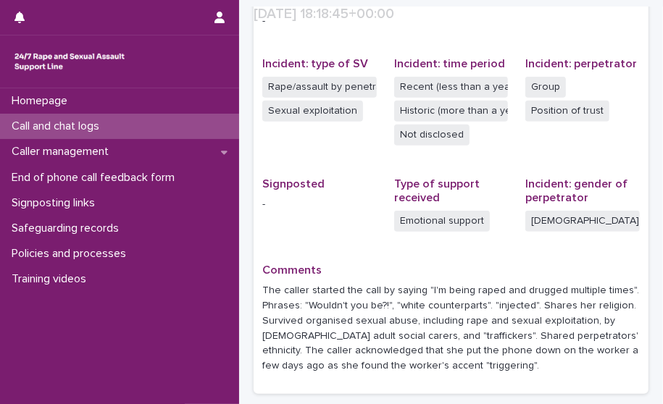
scroll to position [362, 0]
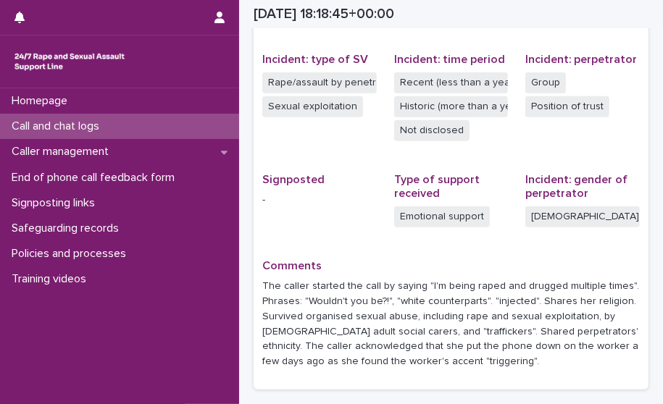
drag, startPoint x: 139, startPoint y: 117, endPoint x: 138, endPoint y: 125, distance: 7.3
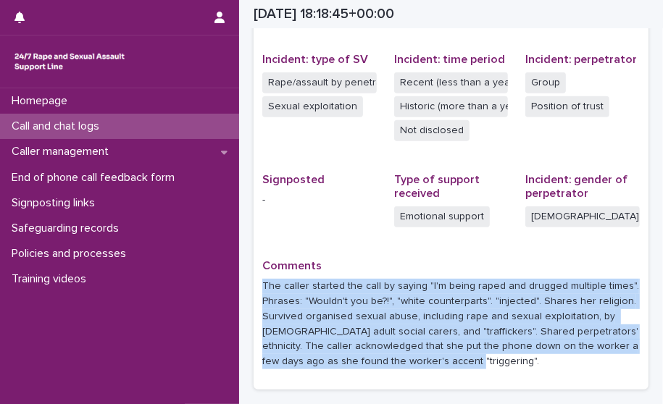
drag, startPoint x: 260, startPoint y: 285, endPoint x: 461, endPoint y: 364, distance: 215.6
click at [461, 364] on div "Flags - Incident: type of SV Rape/assault by penetration Sexual exploitation In…" at bounding box center [450, 184] width 395 height 409
drag, startPoint x: 461, startPoint y: 364, endPoint x: 429, endPoint y: 302, distance: 69.0
copy p "The caller started the call by saying "I'm being raped and drugged multiple tim…"
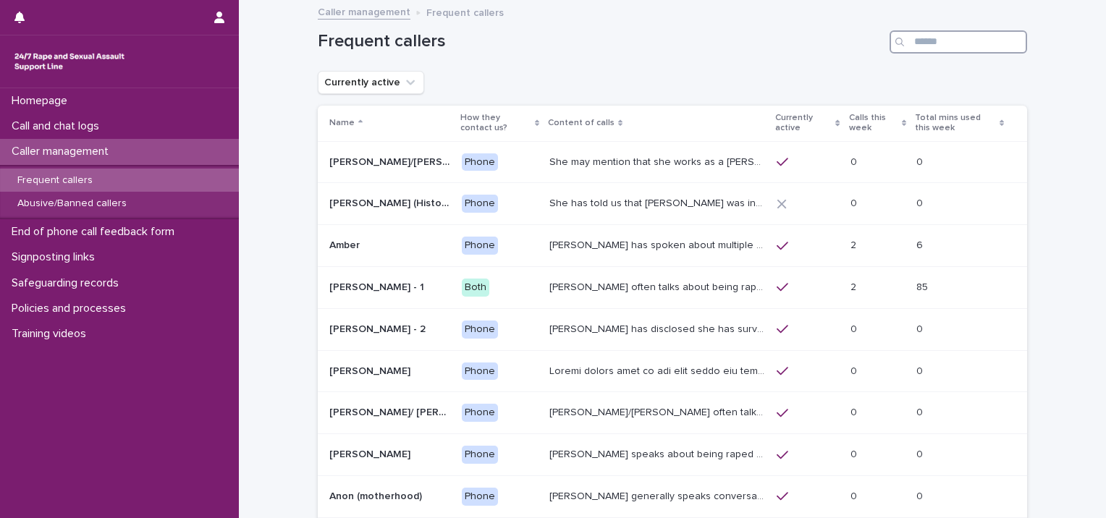
click at [948, 43] on input "Search" at bounding box center [959, 41] width 138 height 23
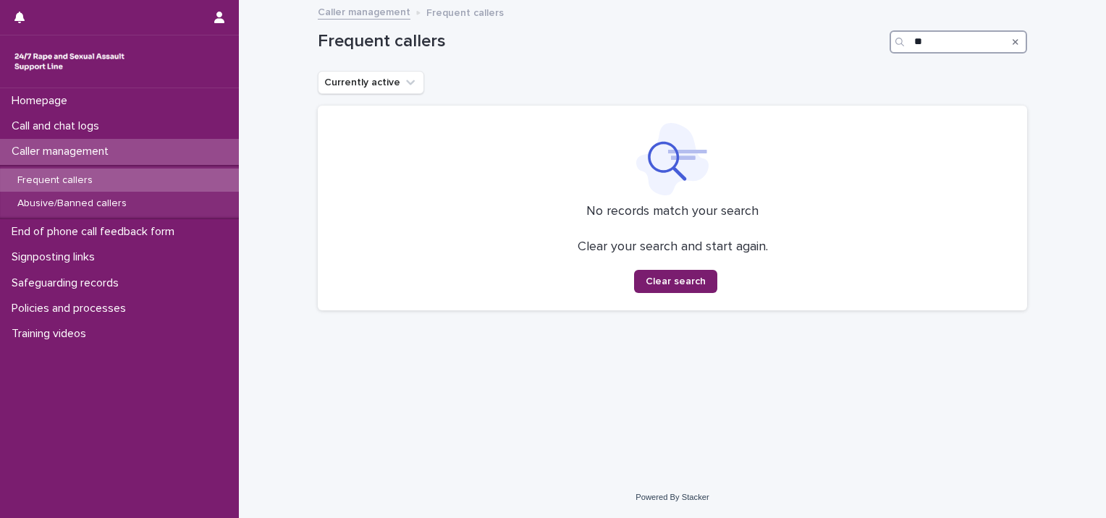
type input "*"
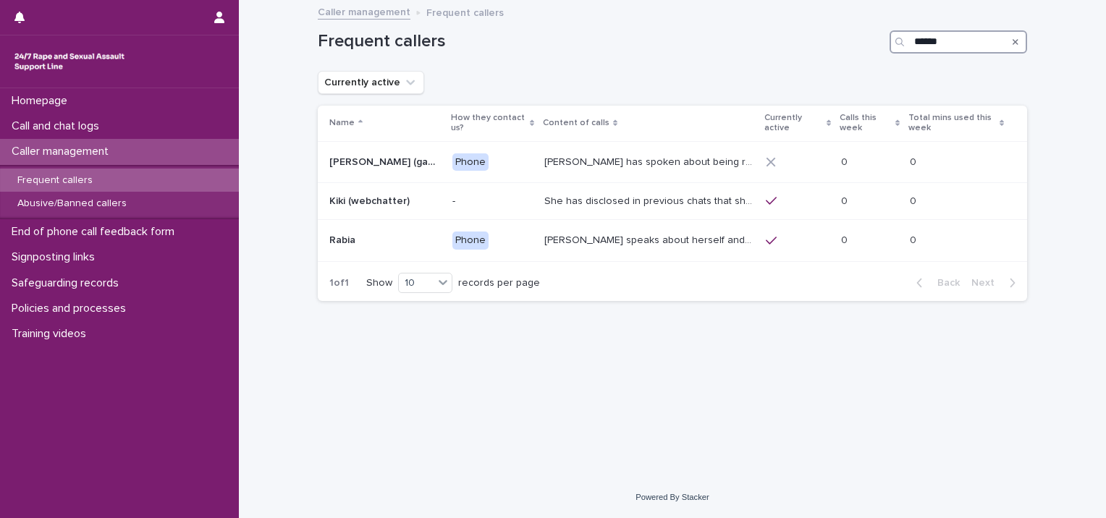
click at [954, 35] on input "******" at bounding box center [959, 41] width 138 height 23
type input "*"
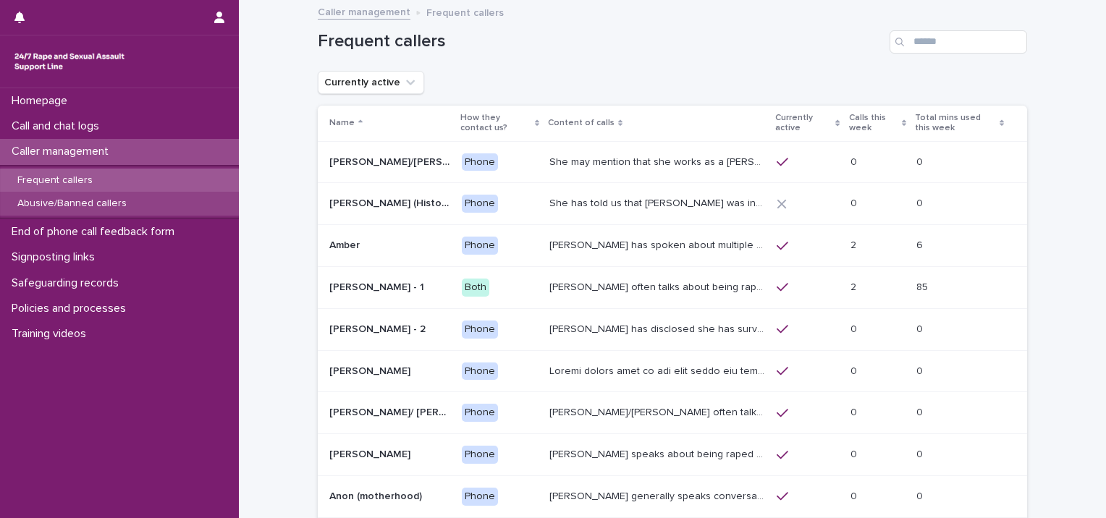
click at [117, 202] on p "Abusive/Banned callers" at bounding box center [72, 204] width 133 height 12
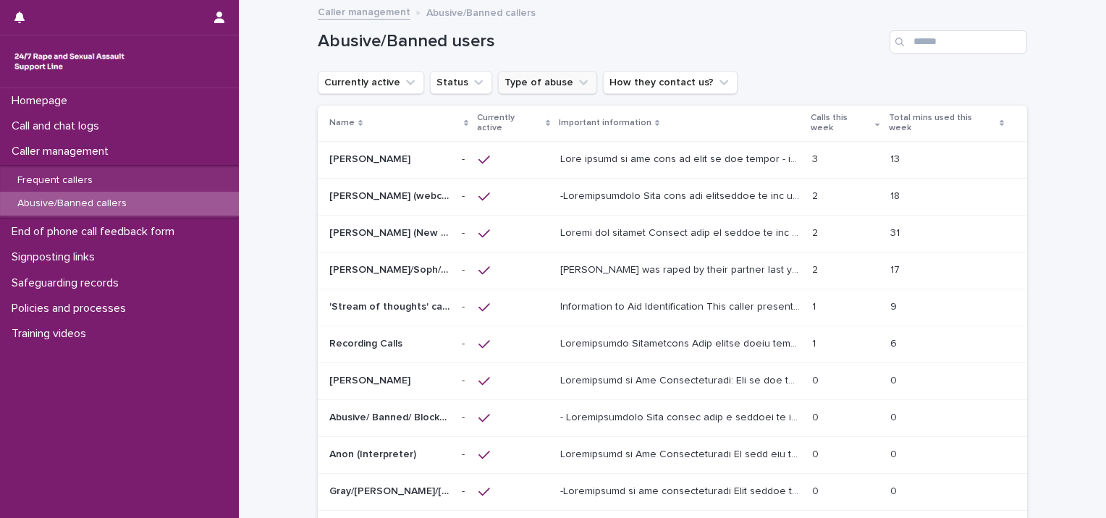
click at [521, 81] on button "Type of abuse" at bounding box center [547, 82] width 99 height 23
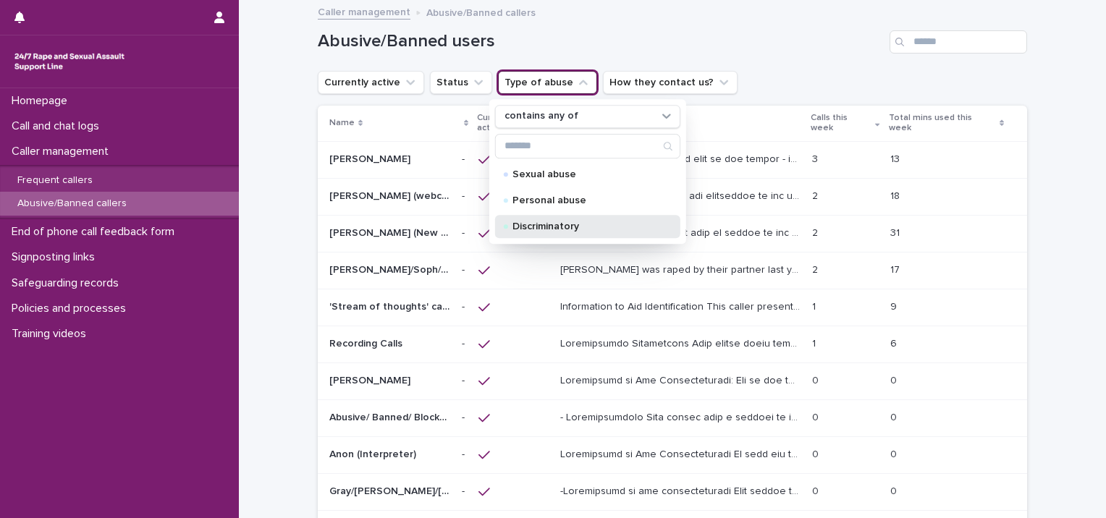
click at [540, 219] on div "Discriminatory" at bounding box center [587, 226] width 185 height 23
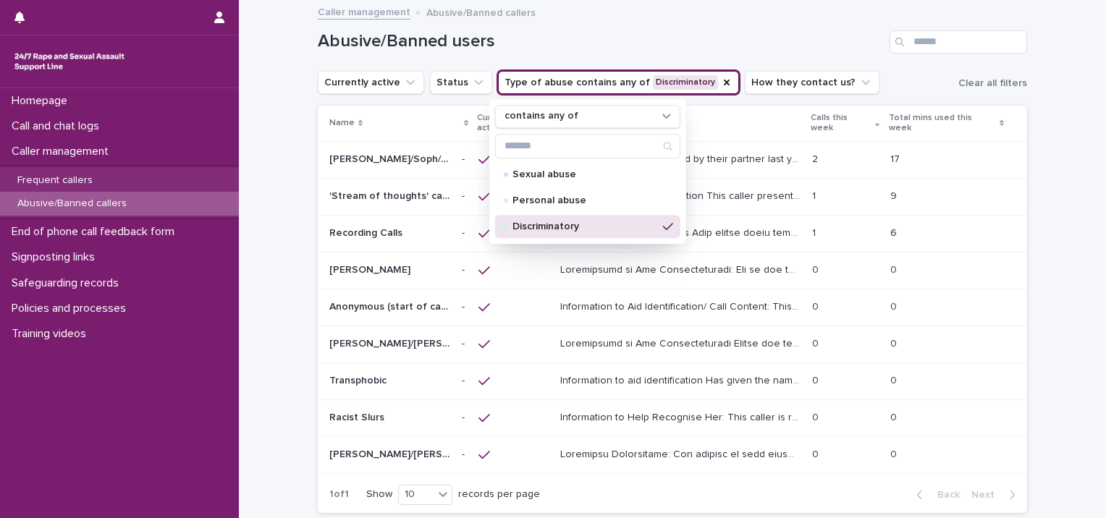
click at [1077, 212] on div "Loading... Saving… Loading... Saving… Abusive/Banned users Currently active Sta…" at bounding box center [672, 299] width 867 height 596
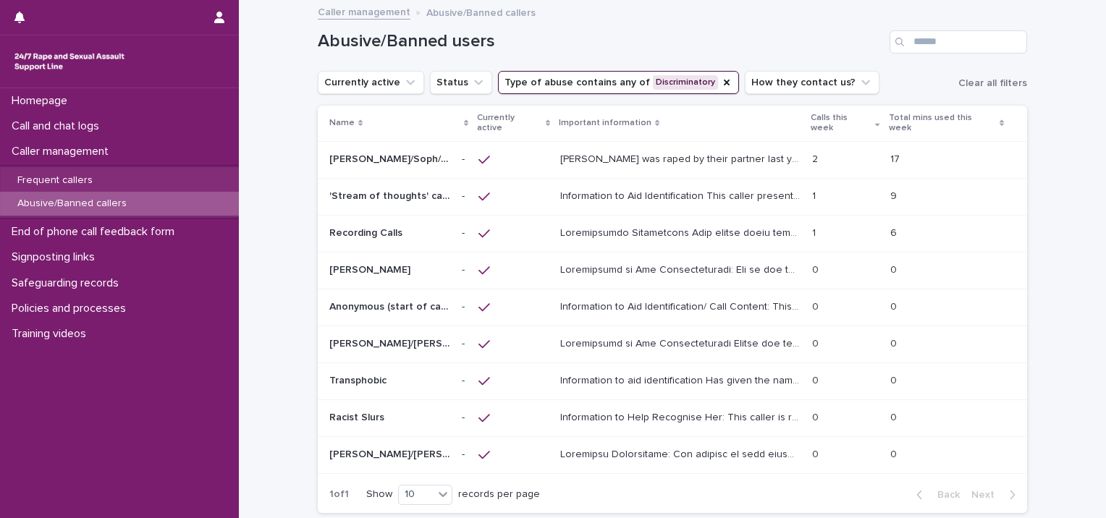
click at [610, 298] on p "Information to Aid Identification/ Call Content: This caller is an abusive woma…" at bounding box center [681, 305] width 243 height 15
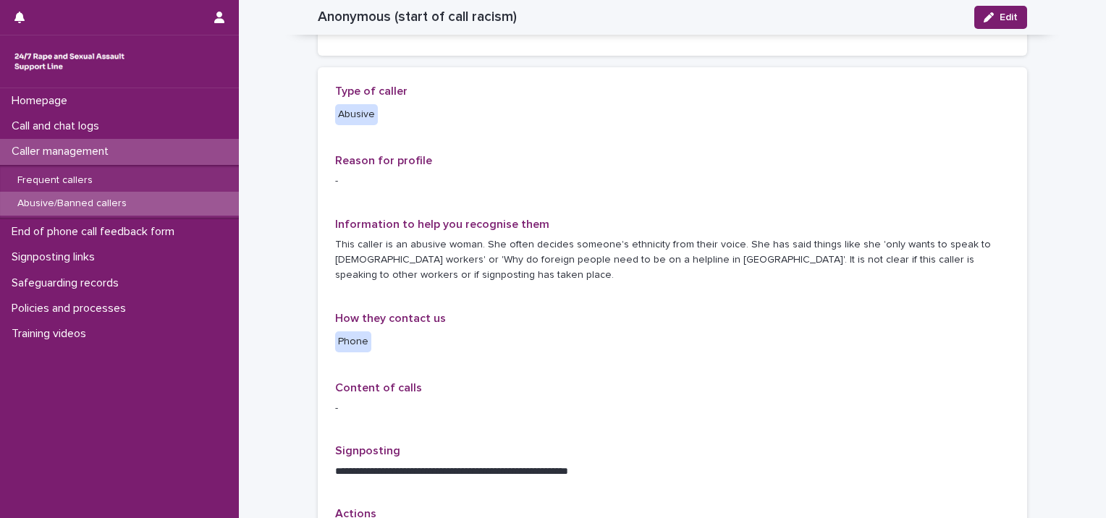
scroll to position [194, 0]
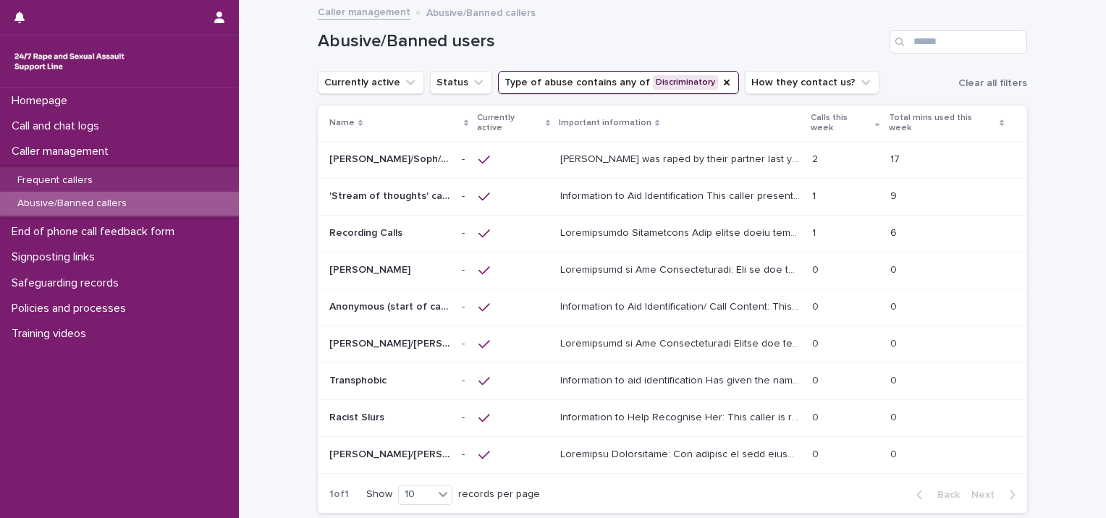
click at [662, 224] on p at bounding box center [681, 231] width 243 height 15
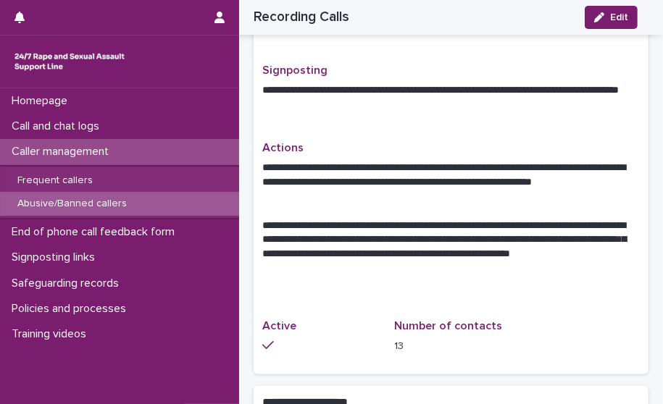
scroll to position [1376, 0]
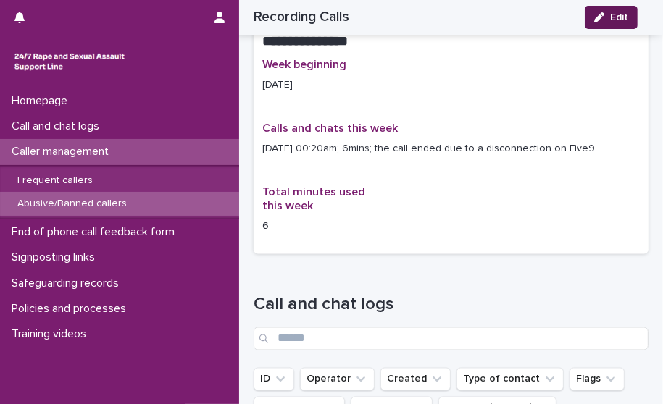
click at [597, 12] on icon "button" at bounding box center [599, 17] width 10 height 10
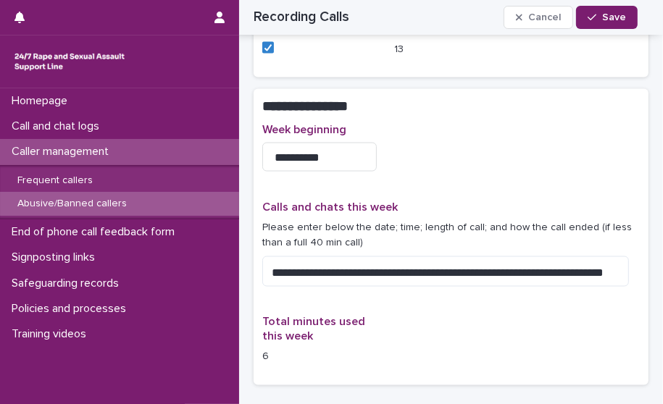
scroll to position [1448, 0]
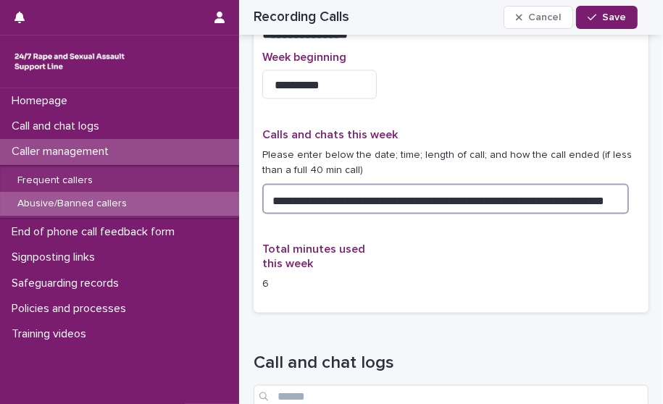
click at [615, 184] on textarea "**********" at bounding box center [445, 199] width 366 height 31
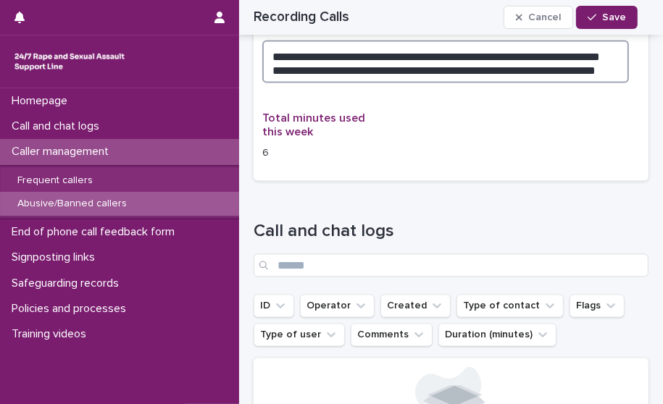
scroll to position [1593, 0]
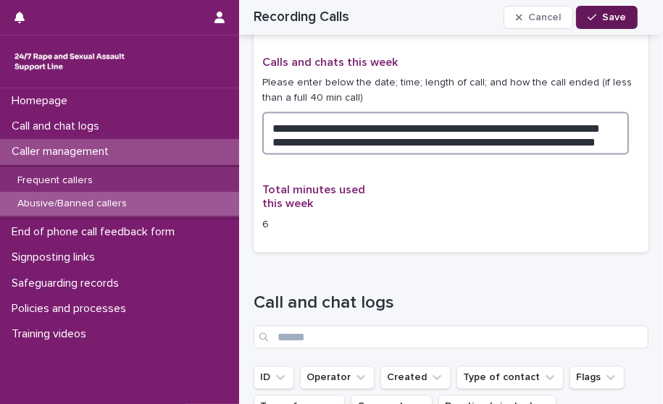
type textarea "**********"
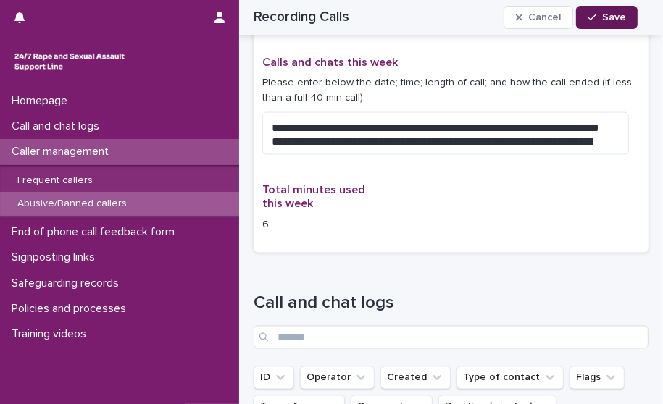
click at [617, 20] on span "Save" at bounding box center [614, 17] width 24 height 10
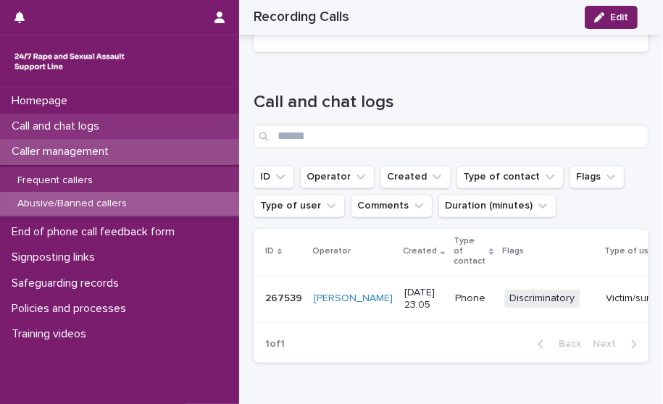
click at [156, 128] on div "Call and chat logs" at bounding box center [119, 126] width 239 height 25
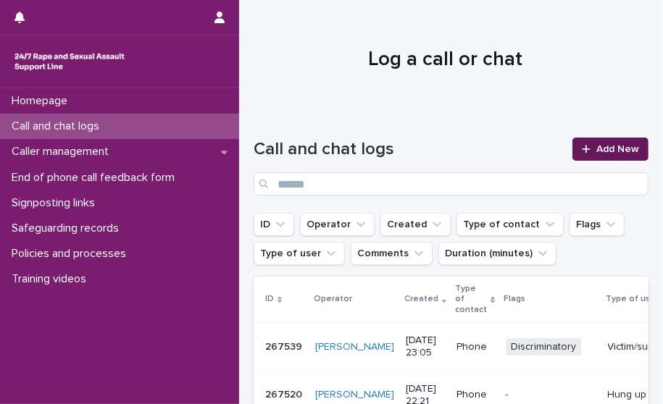
click at [619, 153] on span "Add New" at bounding box center [617, 149] width 43 height 10
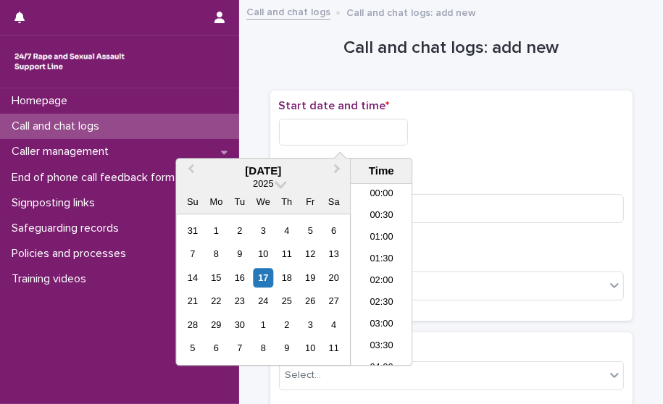
click at [390, 130] on input "text" at bounding box center [343, 132] width 129 height 27
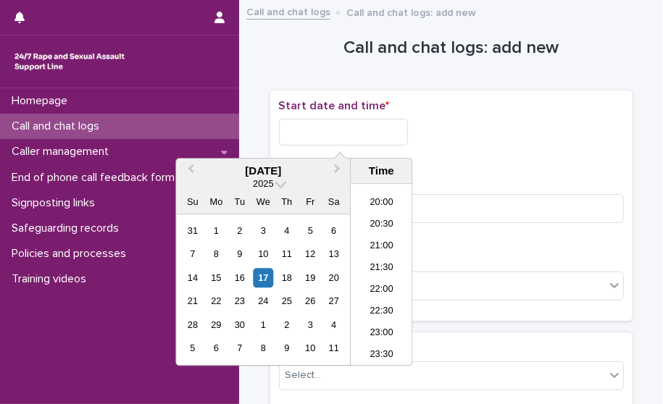
click at [389, 331] on li "23:00" at bounding box center [381, 334] width 62 height 22
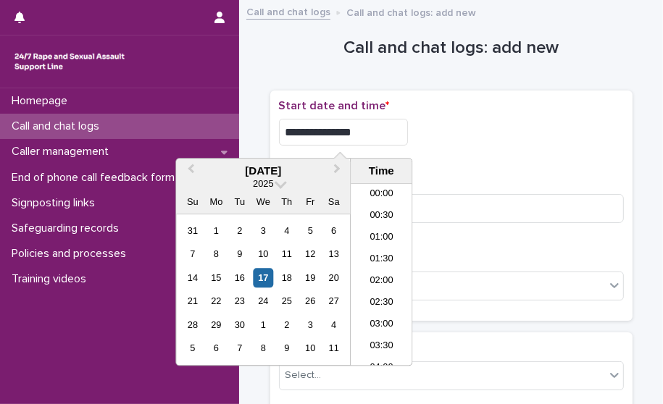
click at [371, 132] on input "**********" at bounding box center [343, 132] width 129 height 27
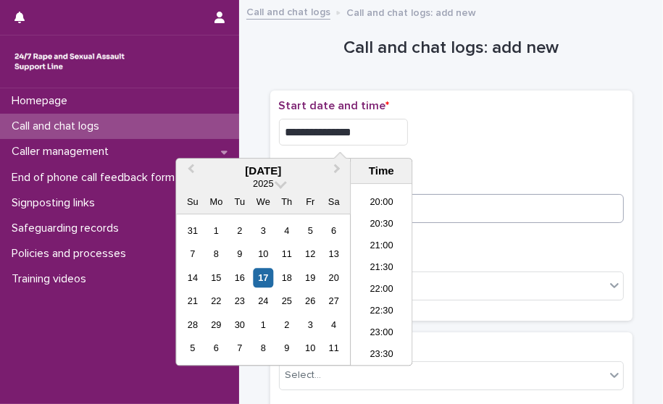
type input "**********"
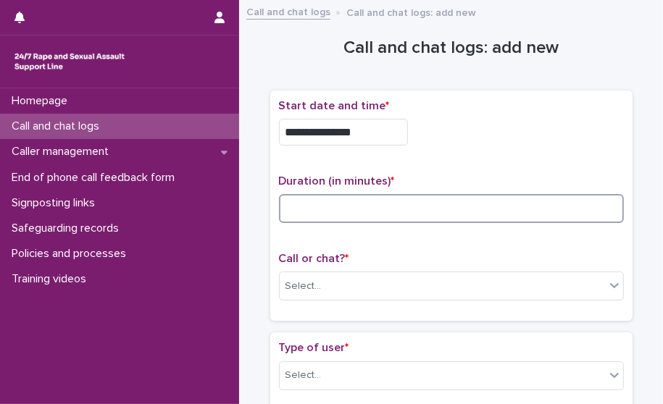
click at [518, 212] on input at bounding box center [451, 208] width 345 height 29
type input "*"
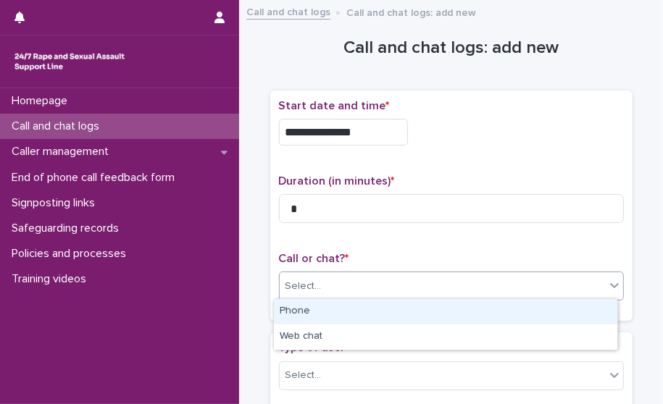
click at [385, 279] on div "Select..." at bounding box center [442, 286] width 325 height 24
click at [348, 311] on div "Phone" at bounding box center [445, 311] width 343 height 25
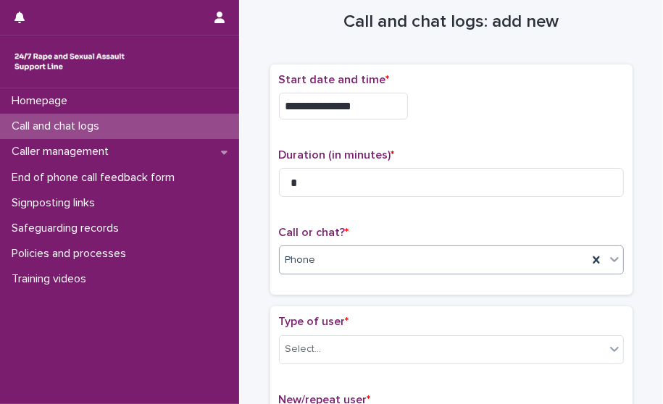
scroll to position [72, 0]
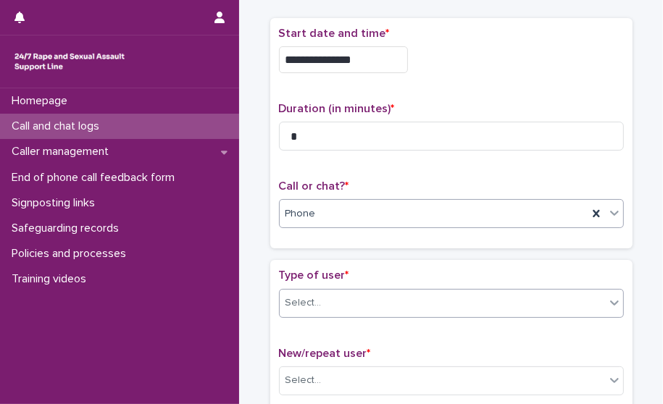
click at [319, 305] on div "Select..." at bounding box center [442, 303] width 325 height 24
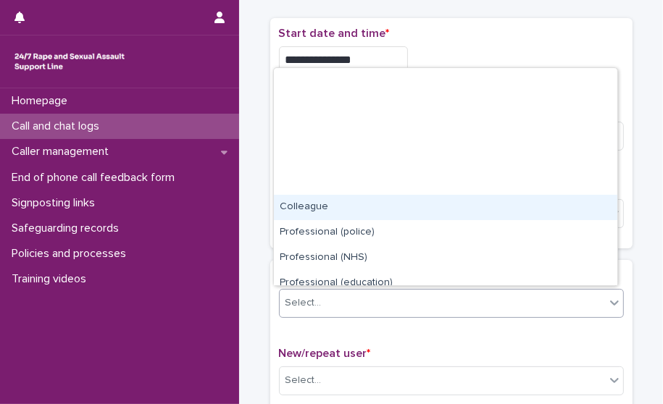
scroll to position [162, 0]
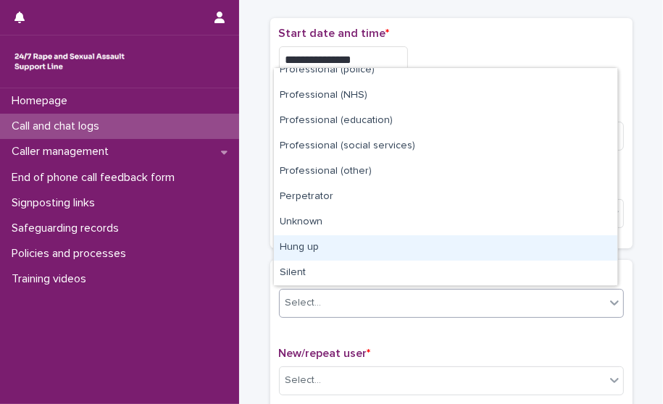
click at [366, 253] on div "Hung up" at bounding box center [445, 247] width 343 height 25
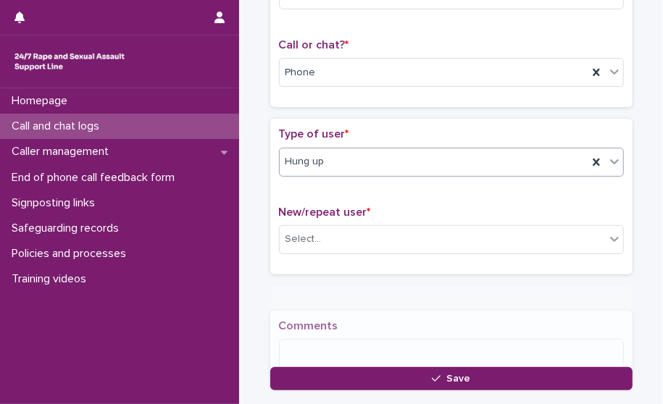
scroll to position [219, 0]
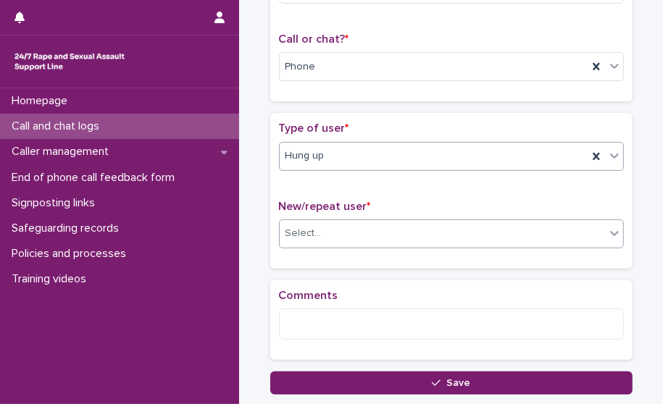
click at [341, 240] on div "Select..." at bounding box center [442, 234] width 325 height 24
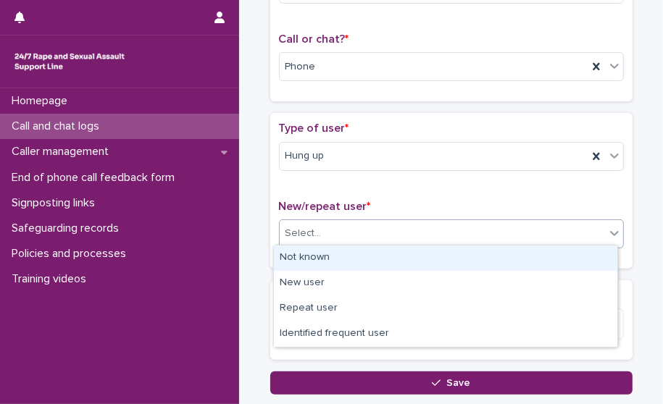
drag, startPoint x: 341, startPoint y: 256, endPoint x: 340, endPoint y: 269, distance: 12.4
click at [340, 256] on div "Not known" at bounding box center [445, 257] width 343 height 25
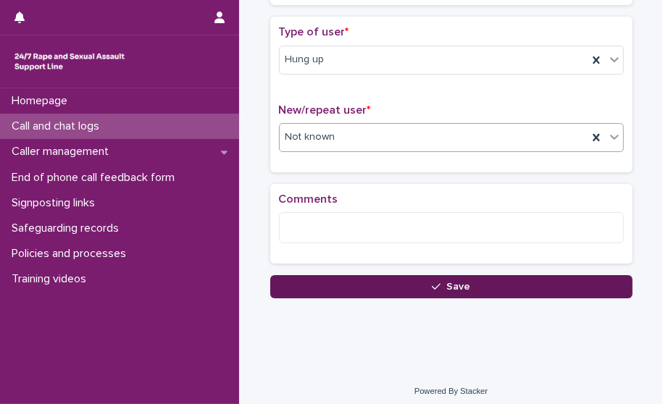
scroll to position [320, 0]
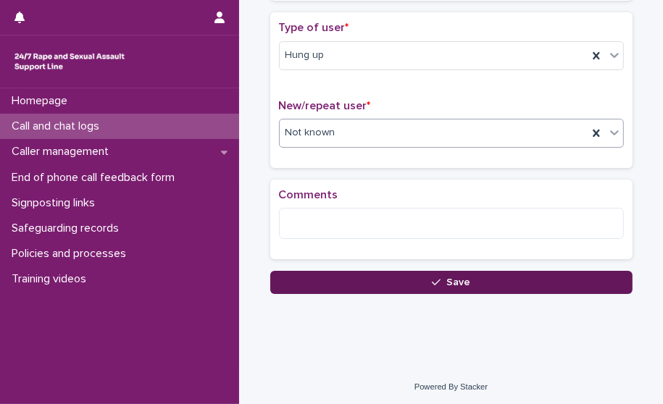
click at [345, 281] on button "Save" at bounding box center [451, 282] width 362 height 23
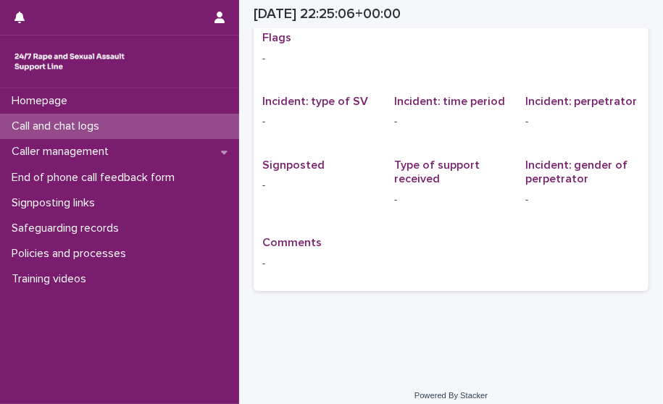
scroll to position [46, 0]
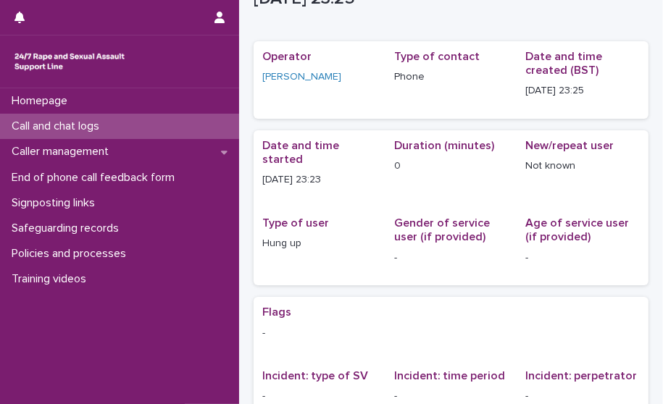
click at [143, 129] on div "Call and chat logs" at bounding box center [119, 126] width 239 height 25
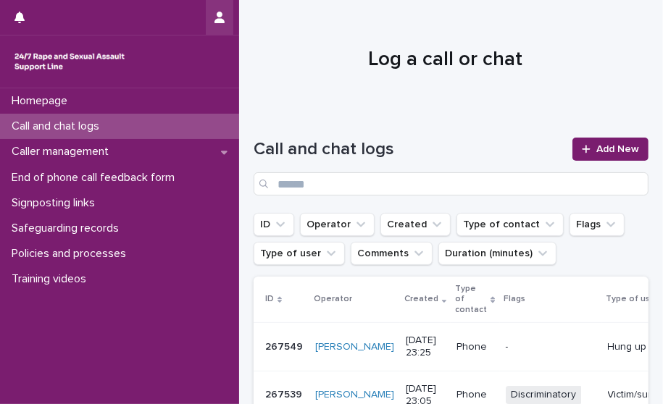
click at [219, 15] on icon "button" at bounding box center [219, 18] width 10 height 12
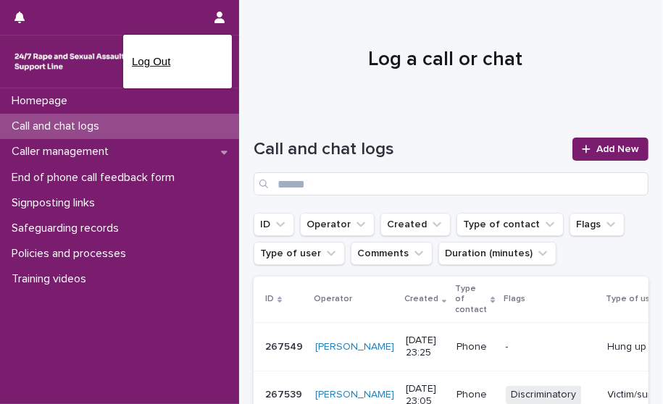
click at [180, 72] on p "Log Out" at bounding box center [177, 61] width 91 height 25
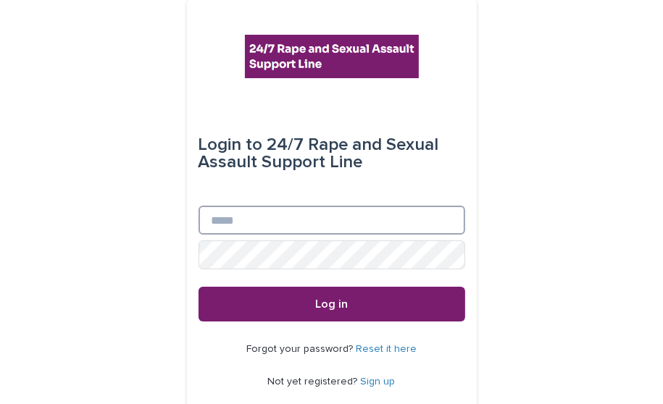
type input "**********"
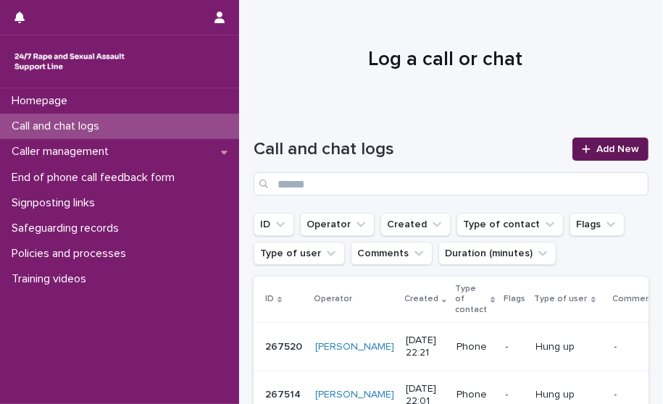
click at [604, 140] on link "Add New" at bounding box center [610, 149] width 76 height 23
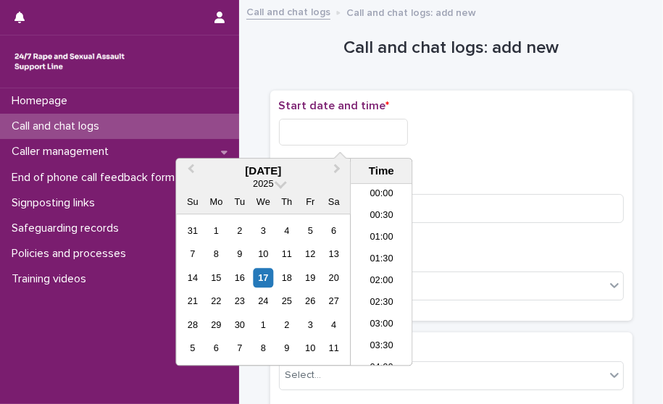
click at [347, 131] on input "text" at bounding box center [343, 132] width 129 height 27
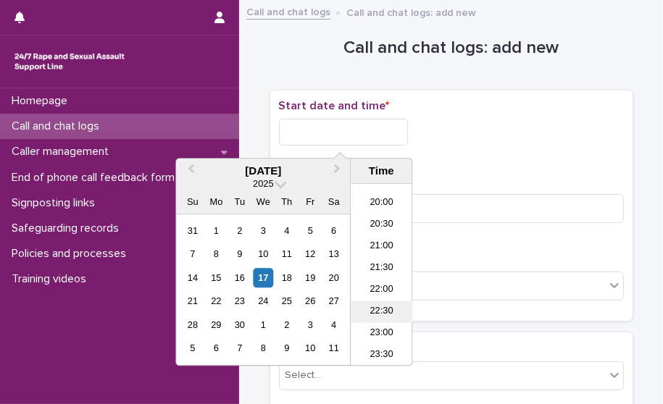
click at [378, 311] on li "22:30" at bounding box center [381, 312] width 62 height 22
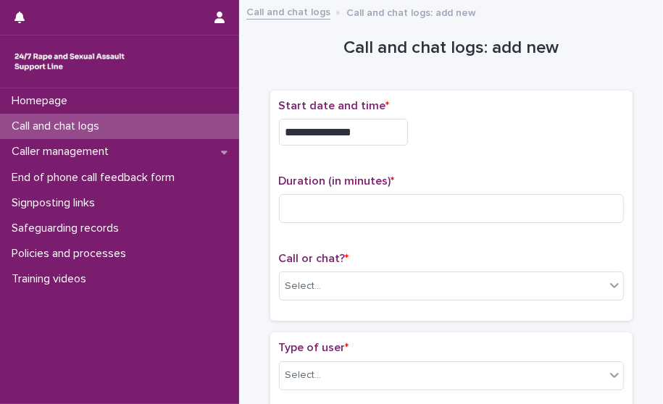
click at [385, 145] on div "**********" at bounding box center [451, 128] width 345 height 58
click at [389, 130] on input "**********" at bounding box center [343, 132] width 129 height 27
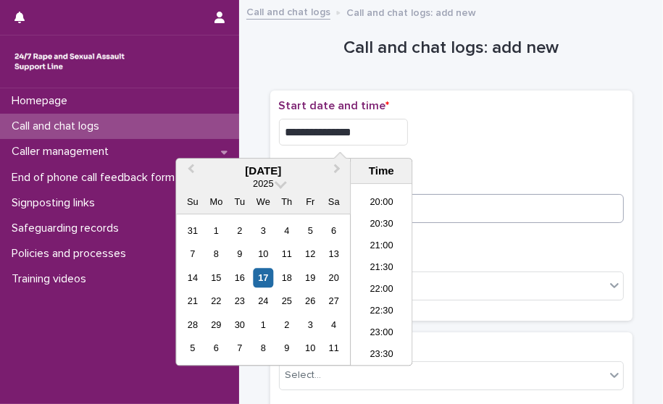
type input "**********"
click at [490, 199] on input at bounding box center [451, 208] width 345 height 29
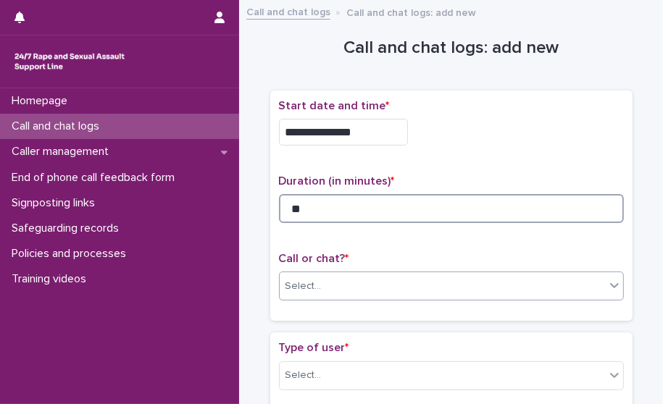
type input "**"
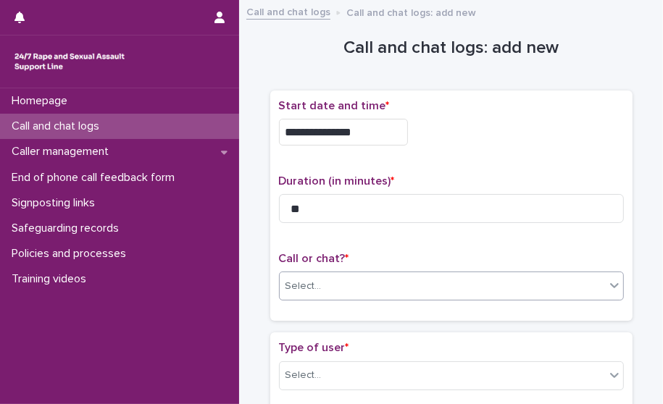
click at [320, 282] on div "Select..." at bounding box center [442, 286] width 325 height 24
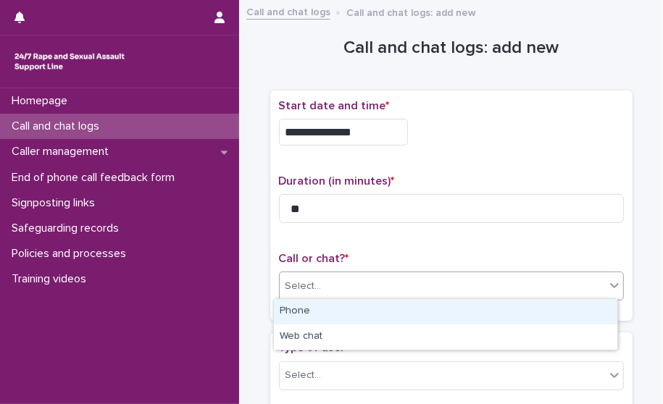
click at [321, 306] on div "Phone" at bounding box center [445, 311] width 343 height 25
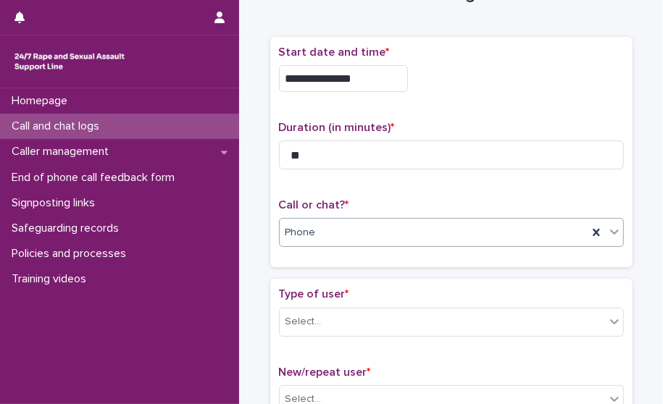
scroll to position [145, 0]
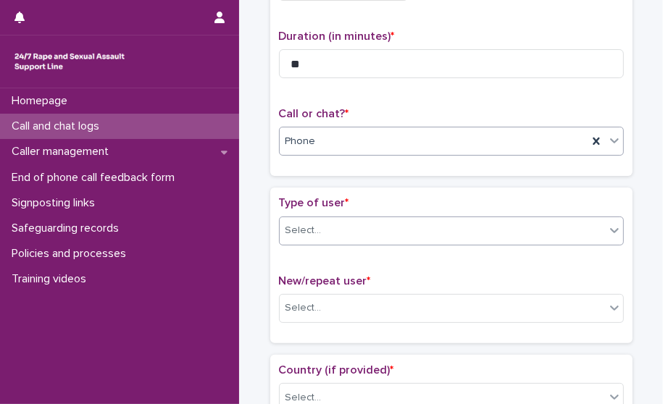
click at [330, 232] on div "Select..." at bounding box center [442, 231] width 325 height 24
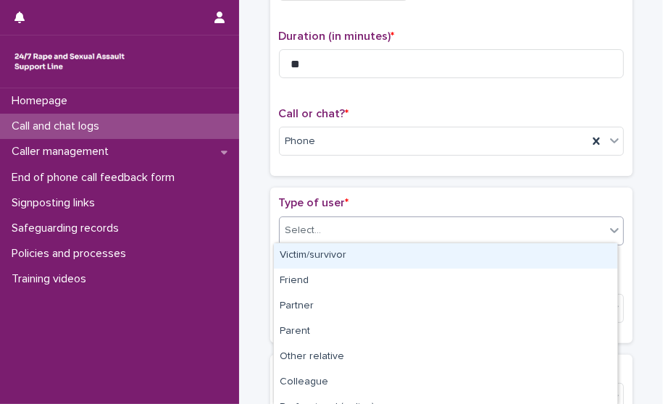
click at [450, 253] on div "Victim/survivor" at bounding box center [445, 255] width 343 height 25
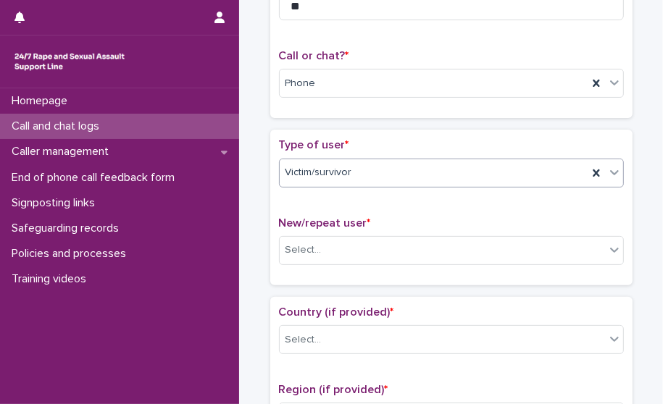
scroll to position [290, 0]
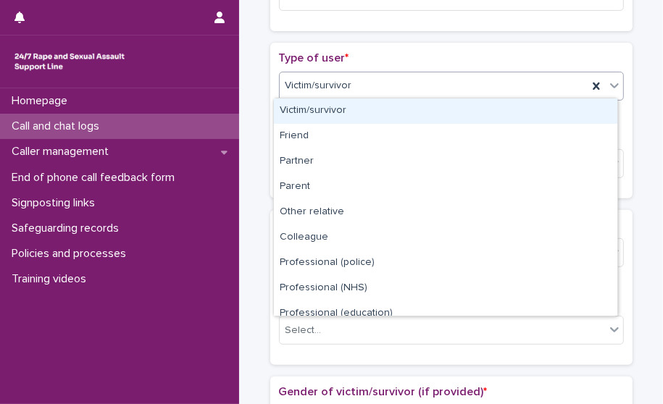
click at [386, 79] on div "Victim/survivor" at bounding box center [434, 86] width 308 height 24
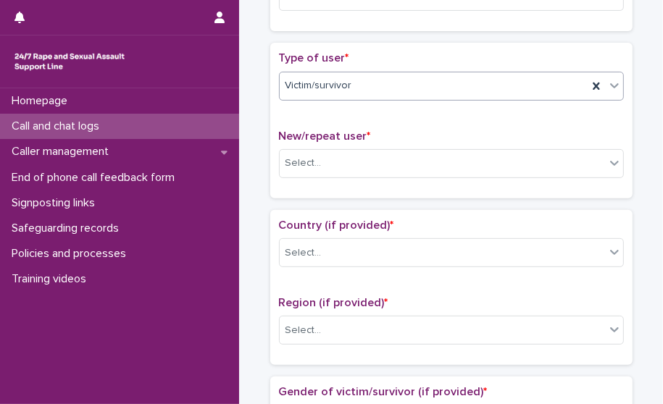
click at [386, 79] on div "Victim/survivor" at bounding box center [434, 86] width 308 height 24
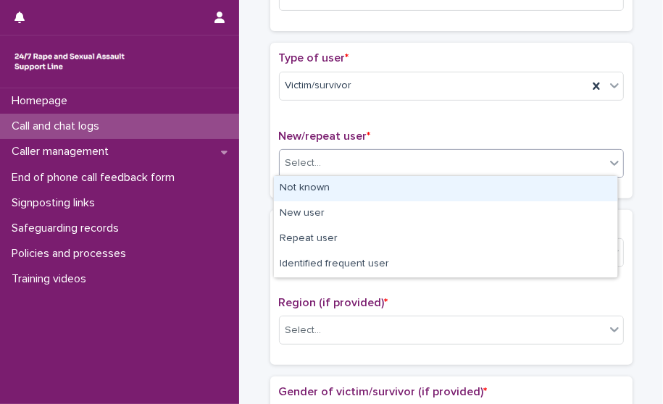
click at [337, 166] on div "Select..." at bounding box center [442, 163] width 325 height 24
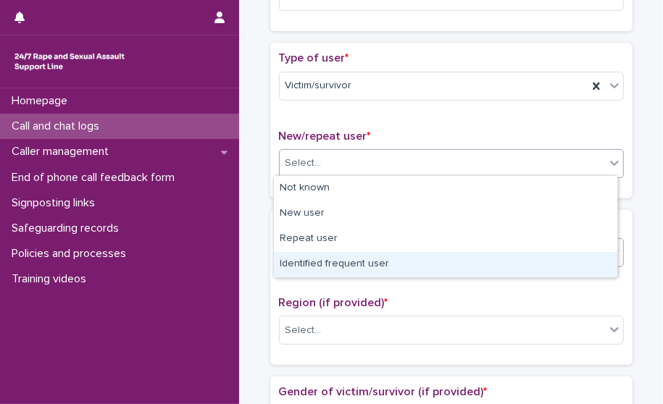
click at [345, 260] on div "Identified frequent user" at bounding box center [445, 264] width 343 height 25
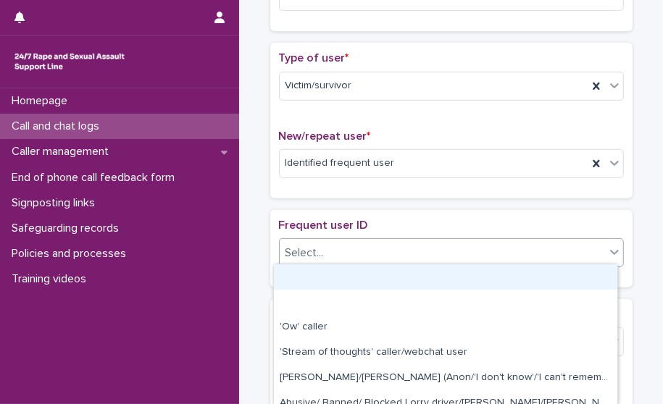
click at [350, 244] on div "Select..." at bounding box center [442, 253] width 325 height 24
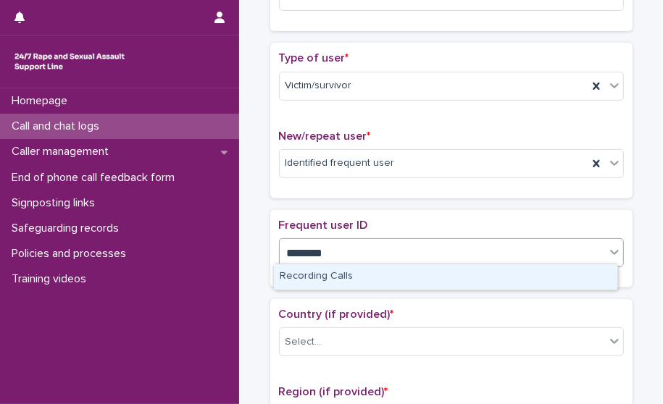
type input "*********"
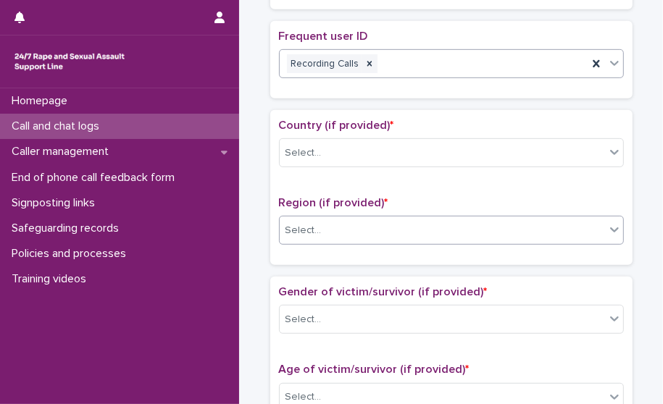
scroll to position [507, 0]
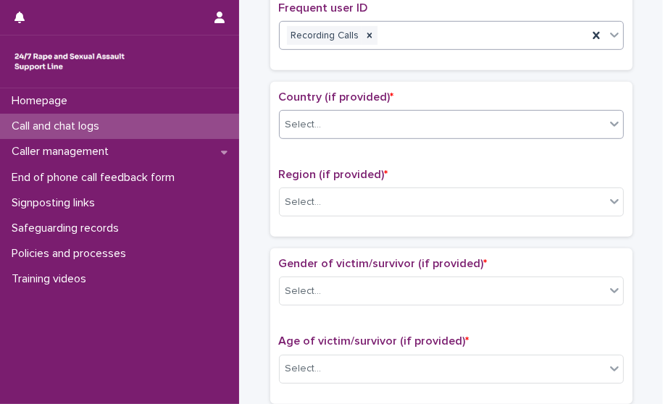
click at [376, 117] on div "Select..." at bounding box center [442, 125] width 325 height 24
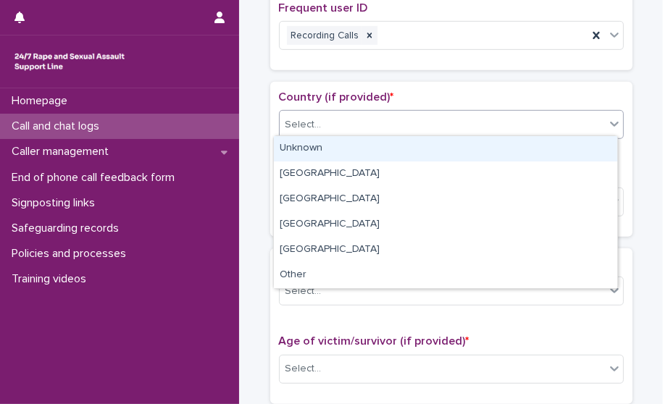
click at [370, 146] on div "Unknown" at bounding box center [445, 148] width 343 height 25
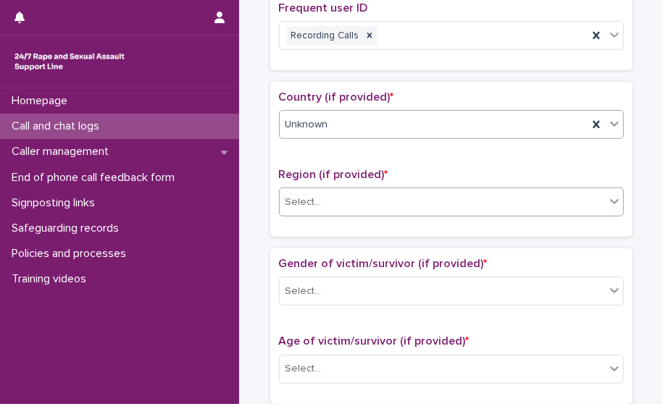
click at [369, 209] on div "Select..." at bounding box center [442, 202] width 325 height 24
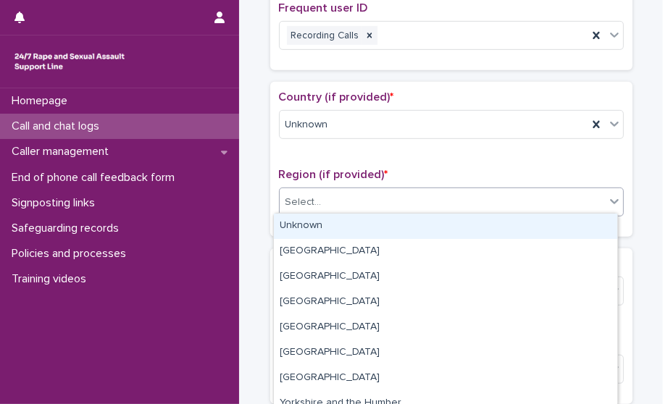
click at [363, 232] on div "Unknown" at bounding box center [445, 226] width 343 height 25
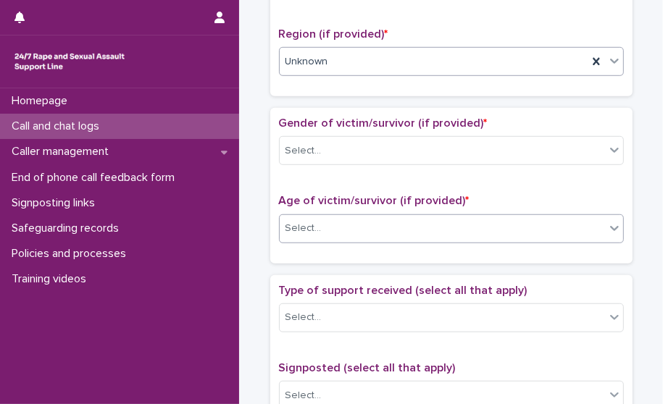
scroll to position [652, 0]
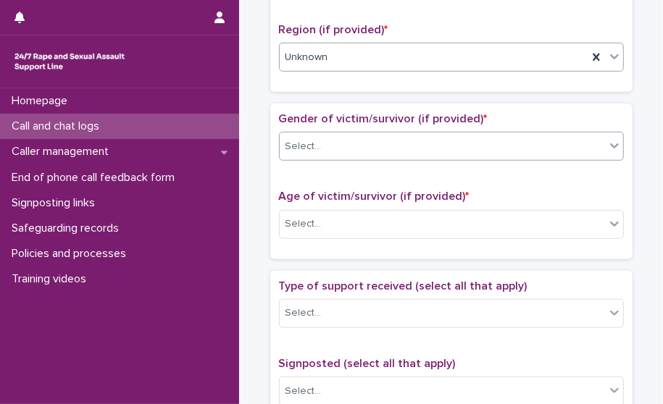
click at [369, 135] on div "Select..." at bounding box center [442, 147] width 325 height 24
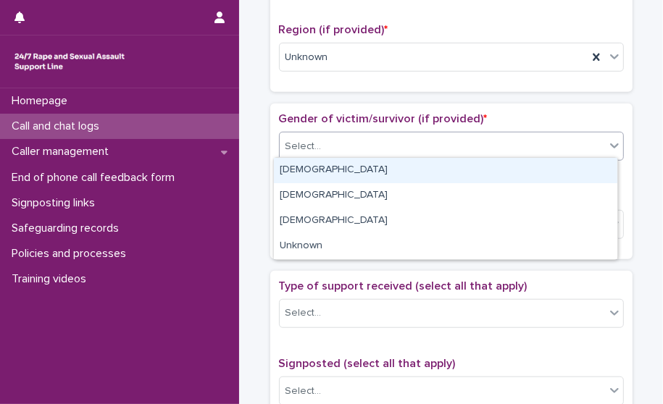
click at [360, 169] on div "[DEMOGRAPHIC_DATA]" at bounding box center [445, 170] width 343 height 25
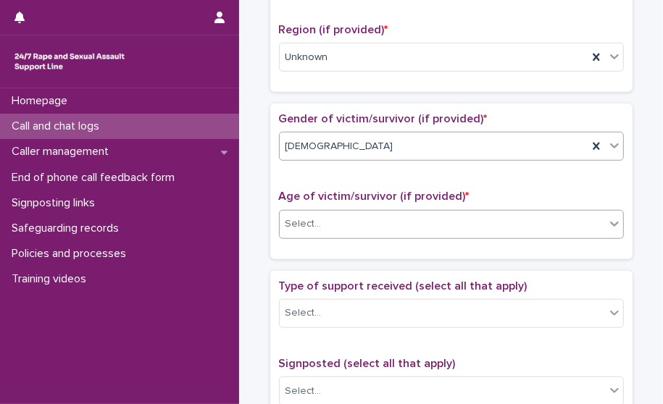
click at [357, 220] on div "Select..." at bounding box center [442, 224] width 325 height 24
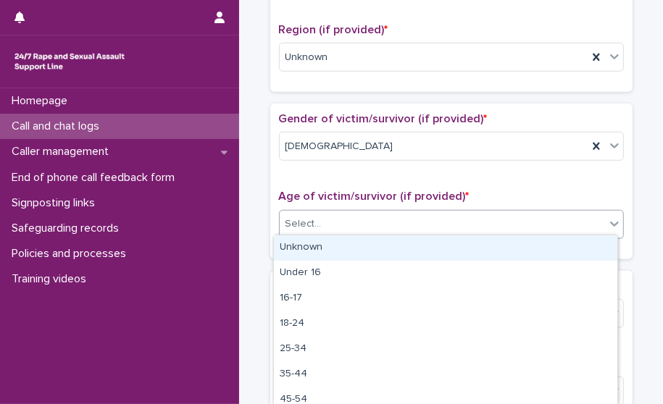
click at [352, 245] on div "Unknown" at bounding box center [445, 247] width 343 height 25
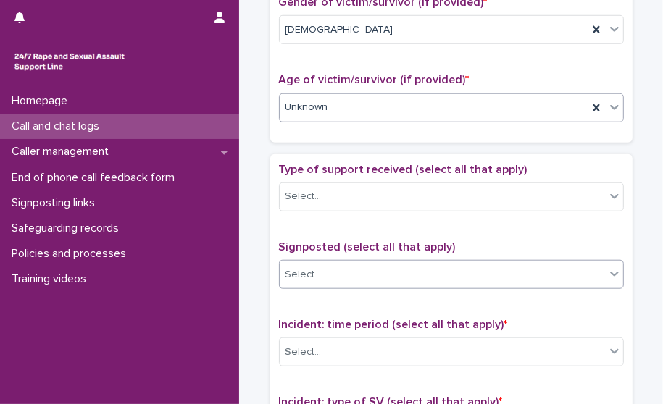
scroll to position [797, 0]
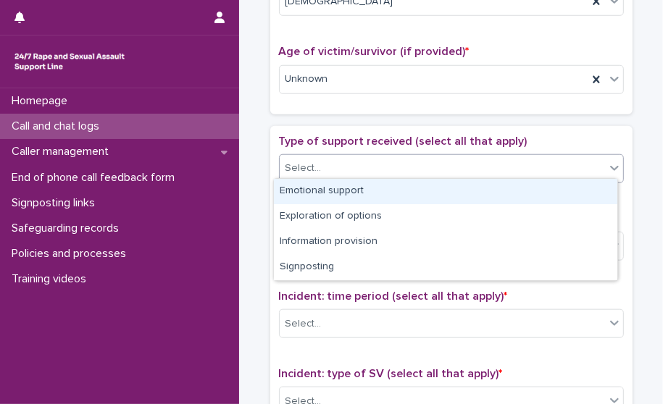
click at [360, 165] on div "Select..." at bounding box center [442, 168] width 325 height 24
click at [356, 195] on div "Emotional support" at bounding box center [445, 191] width 343 height 25
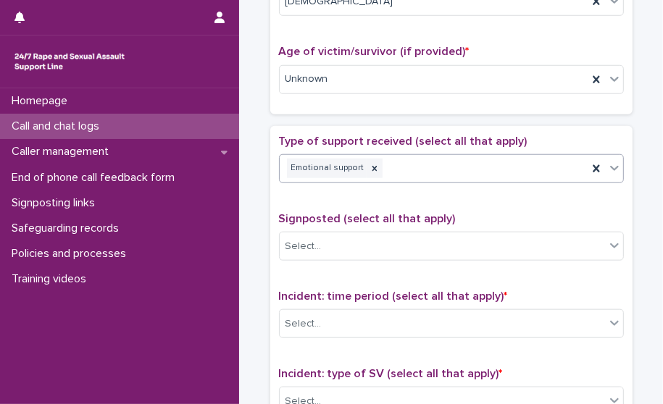
scroll to position [869, 0]
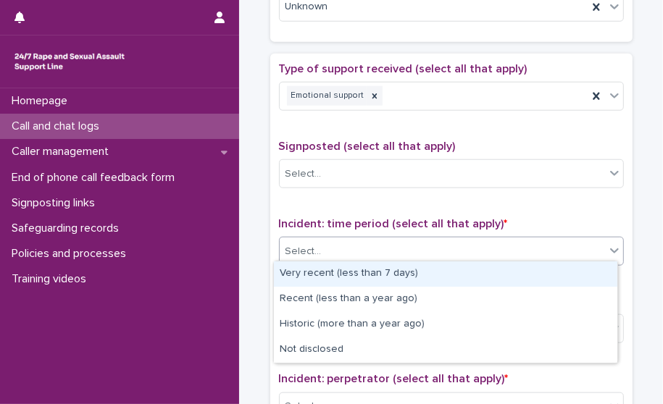
click at [371, 253] on div "Select..." at bounding box center [442, 252] width 325 height 24
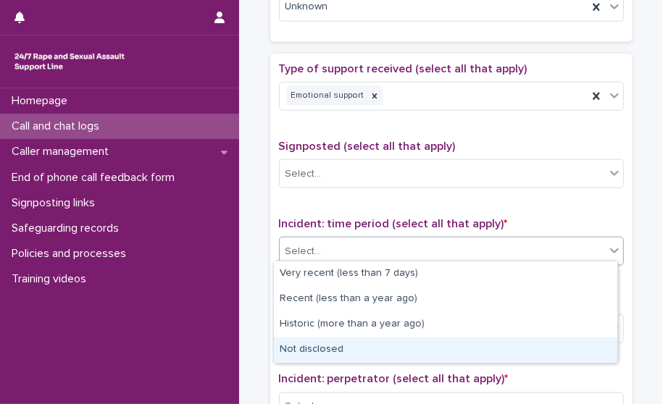
click at [364, 345] on div "Not disclosed" at bounding box center [445, 349] width 343 height 25
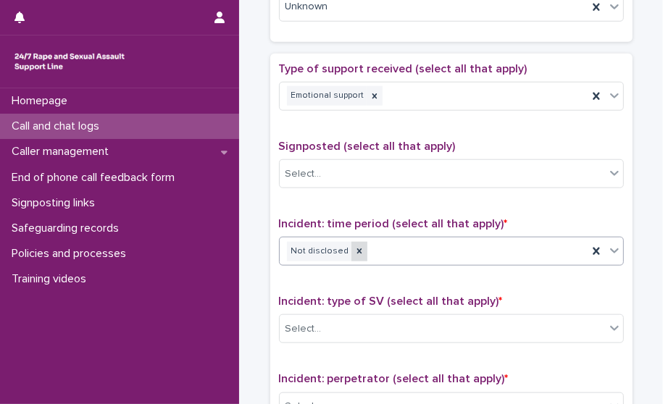
click at [354, 247] on icon at bounding box center [359, 251] width 10 height 10
click at [368, 247] on div "Select..." at bounding box center [442, 252] width 325 height 24
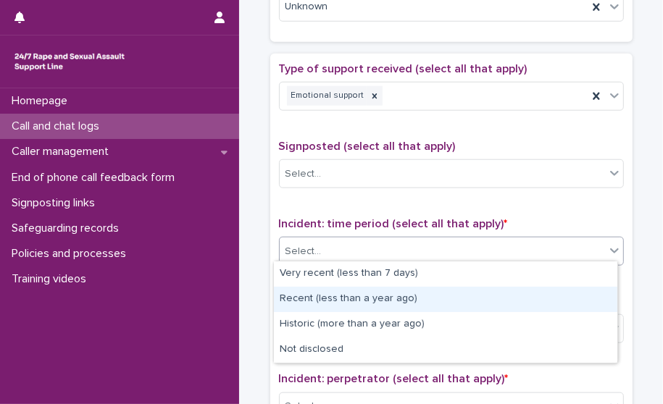
click at [366, 304] on div "Recent (less than a year ago)" at bounding box center [445, 299] width 343 height 25
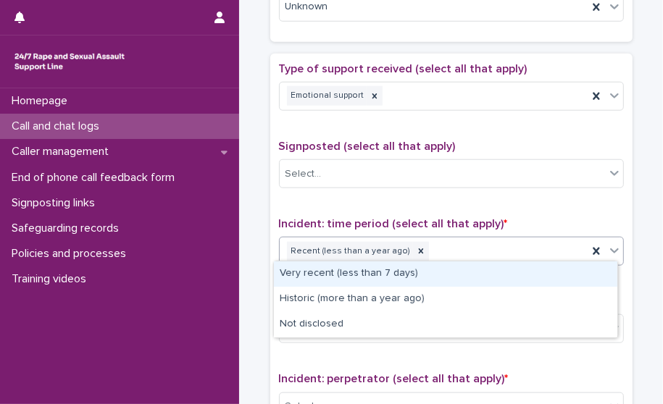
drag, startPoint x: 516, startPoint y: 249, endPoint x: 476, endPoint y: 280, distance: 50.0
click at [514, 249] on div "Recent (less than a year ago)" at bounding box center [434, 251] width 308 height 25
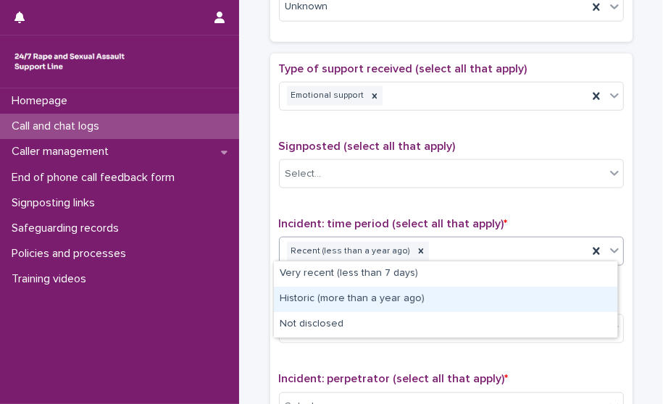
click at [452, 301] on div "Historic (more than a year ago)" at bounding box center [445, 299] width 343 height 25
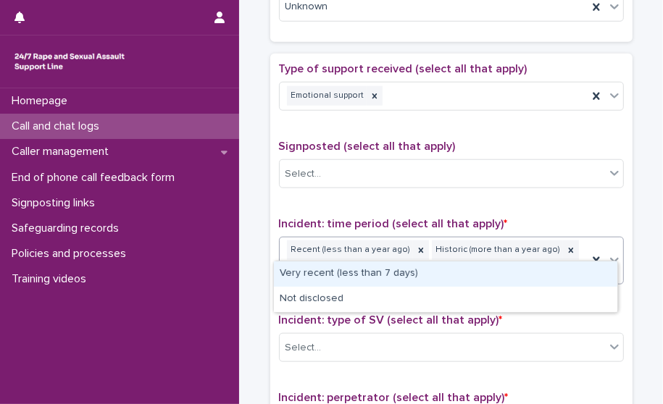
drag, startPoint x: 564, startPoint y: 249, endPoint x: 530, endPoint y: 283, distance: 48.1
click at [563, 249] on div "Recent (less than a year ago) Historic (more than a year ago)" at bounding box center [434, 261] width 308 height 46
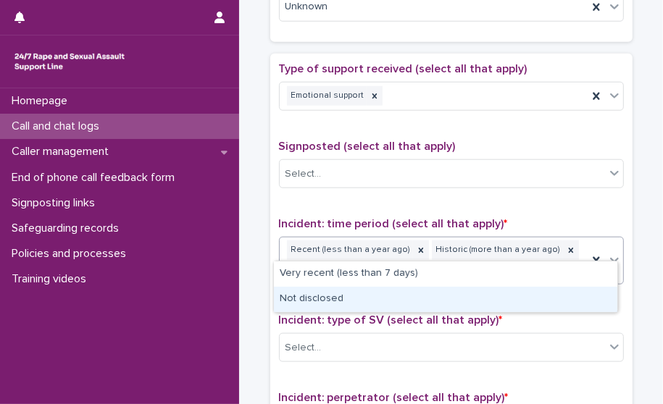
click at [478, 310] on div "Not disclosed" at bounding box center [445, 299] width 343 height 25
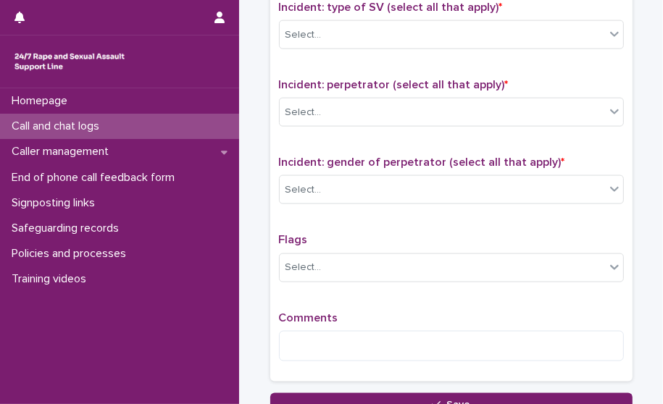
scroll to position [1159, 0]
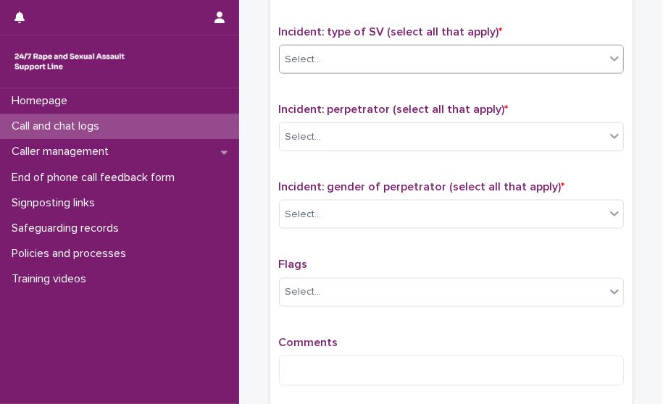
click at [417, 51] on div "Select..." at bounding box center [442, 60] width 325 height 24
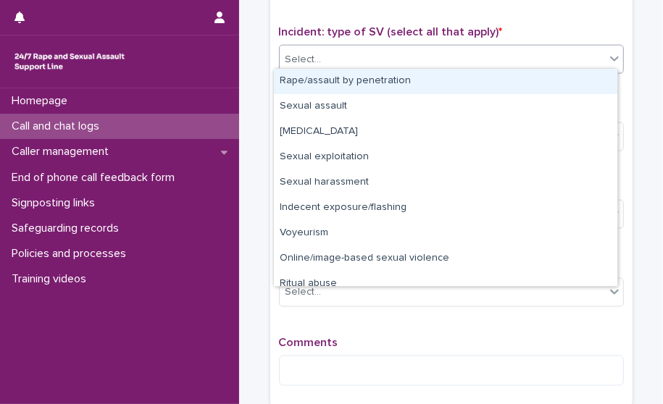
click at [403, 83] on div "Rape/assault by penetration" at bounding box center [445, 81] width 343 height 25
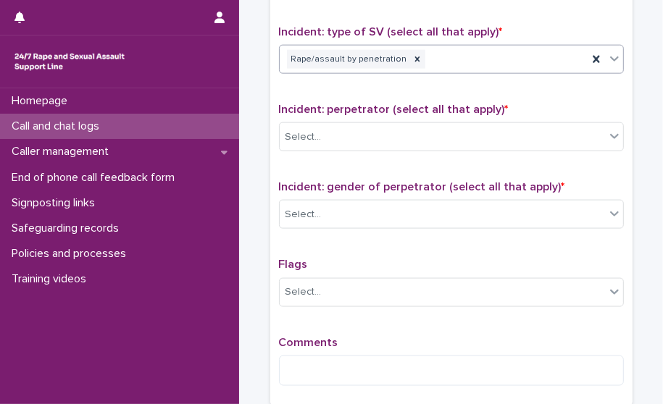
click at [500, 57] on div "Rape/assault by penetration" at bounding box center [434, 59] width 308 height 25
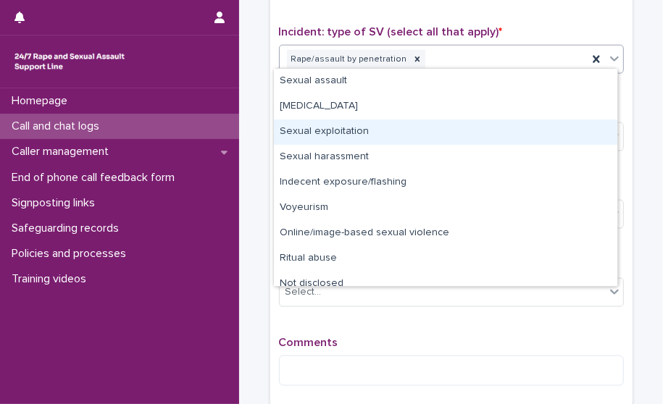
drag, startPoint x: 434, startPoint y: 131, endPoint x: 411, endPoint y: 4, distance: 129.0
click at [434, 130] on div "Sexual exploitation" at bounding box center [445, 131] width 343 height 25
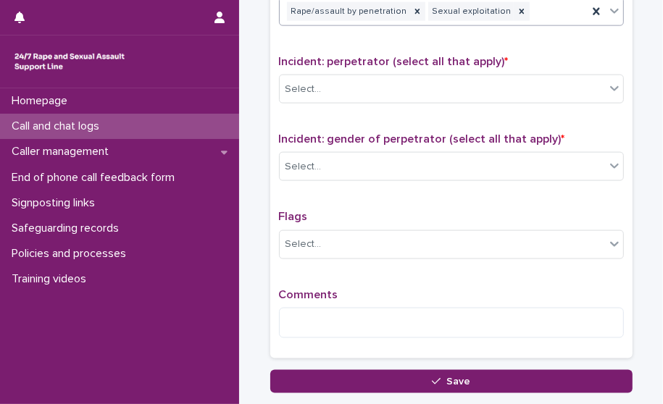
scroll to position [1231, 0]
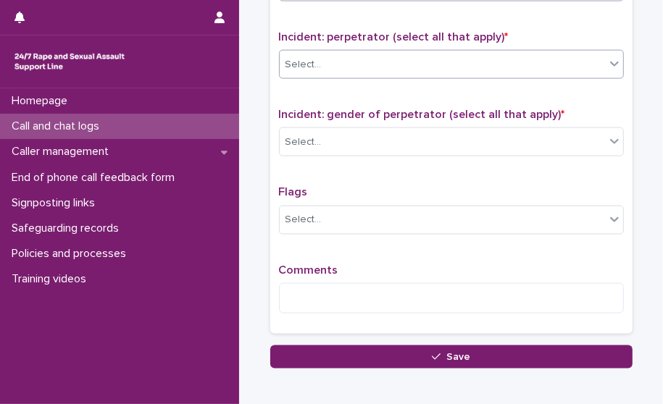
click at [384, 56] on div "Select..." at bounding box center [442, 65] width 325 height 24
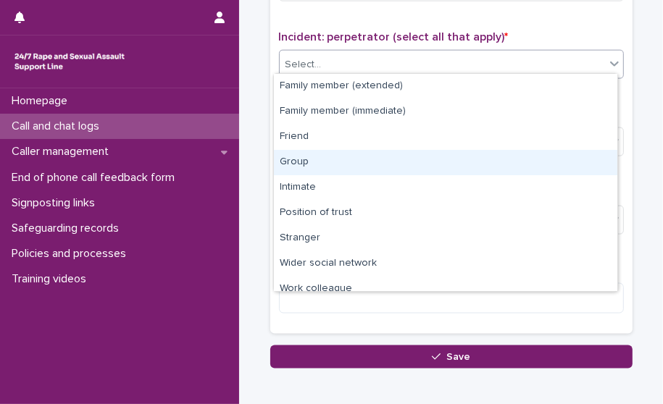
drag, startPoint x: 350, startPoint y: 177, endPoint x: 388, endPoint y: 119, distance: 69.1
click at [350, 170] on div "Group" at bounding box center [445, 162] width 343 height 25
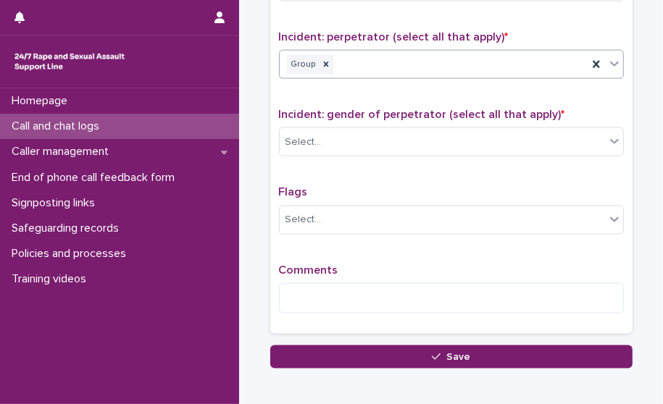
click at [471, 58] on div "Group" at bounding box center [434, 64] width 308 height 25
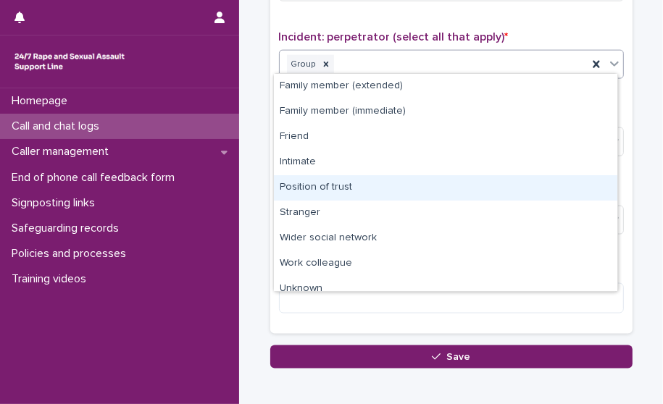
click at [385, 194] on div "Position of trust" at bounding box center [445, 187] width 343 height 25
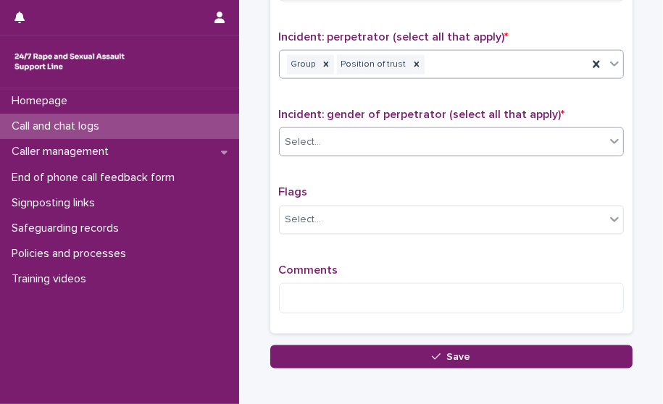
click at [381, 132] on div "Select..." at bounding box center [442, 142] width 325 height 24
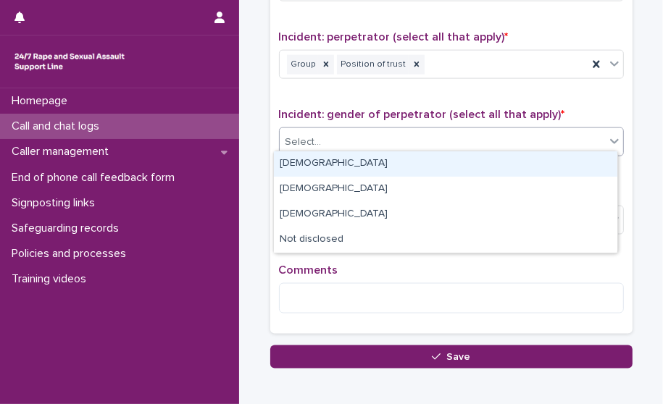
click at [364, 167] on div "[DEMOGRAPHIC_DATA]" at bounding box center [445, 163] width 343 height 25
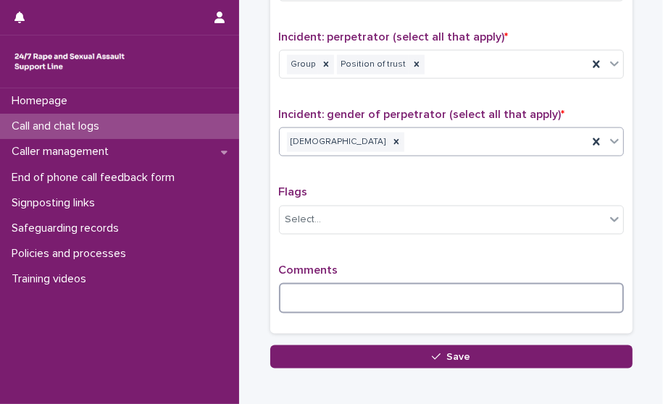
click at [322, 285] on textarea at bounding box center [451, 298] width 345 height 31
paste textarea "**********"
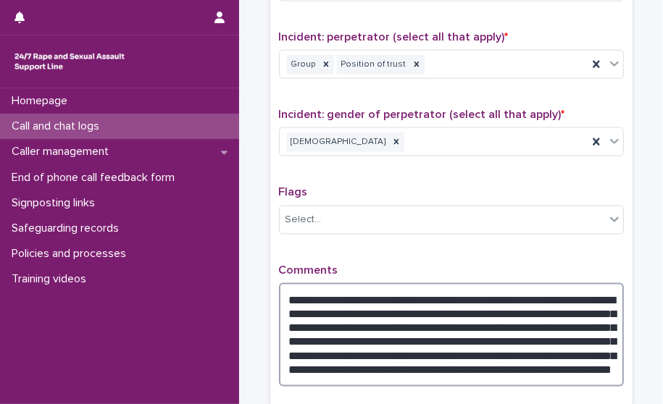
click at [486, 288] on textarea "**********" at bounding box center [451, 335] width 345 height 104
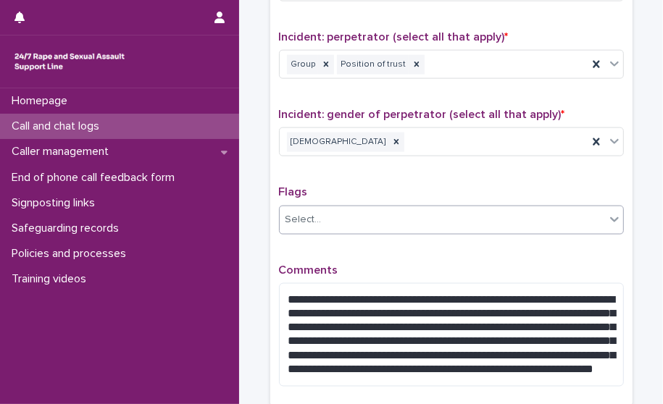
click at [400, 217] on div "Select..." at bounding box center [442, 220] width 325 height 24
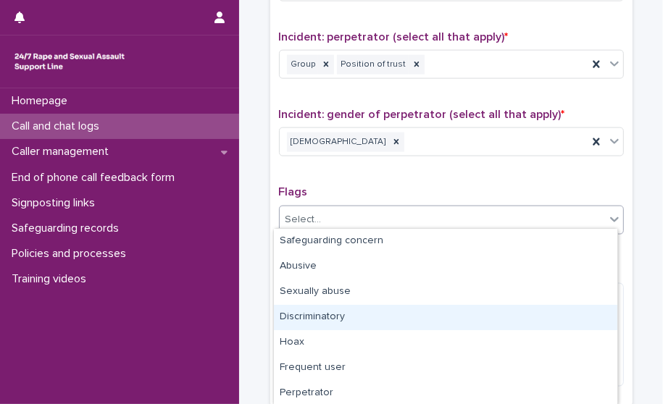
click at [363, 318] on div "Discriminatory" at bounding box center [445, 317] width 343 height 25
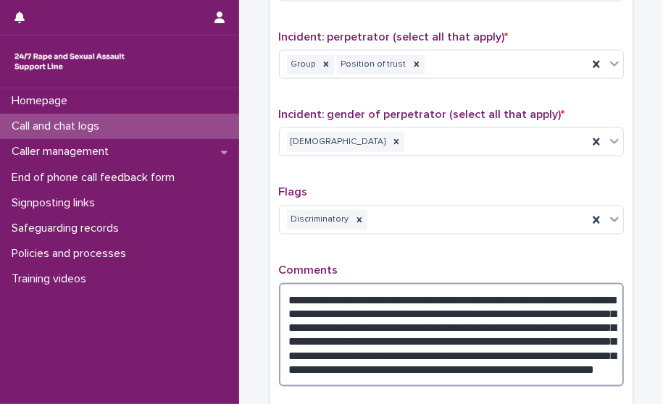
click at [461, 295] on textarea "**********" at bounding box center [451, 335] width 345 height 104
click at [574, 290] on textarea "**********" at bounding box center [451, 335] width 345 height 104
click at [469, 308] on textarea "**********" at bounding box center [451, 335] width 345 height 104
drag, startPoint x: 389, startPoint y: 315, endPoint x: 441, endPoint y: 303, distance: 53.6
click at [441, 303] on textarea "**********" at bounding box center [451, 335] width 345 height 104
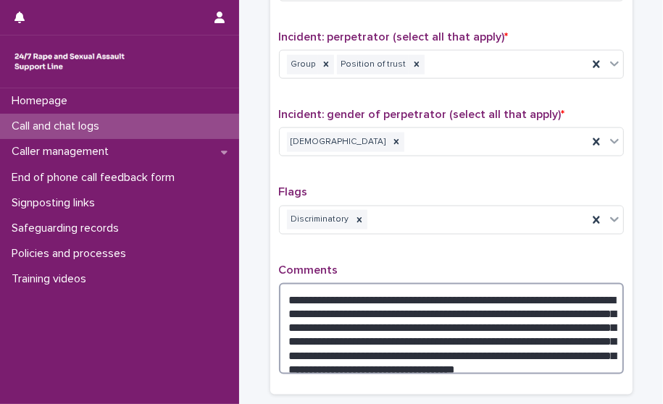
click at [394, 302] on textarea "**********" at bounding box center [451, 329] width 345 height 92
click at [397, 310] on textarea "**********" at bounding box center [451, 329] width 345 height 92
click at [445, 302] on textarea "**********" at bounding box center [451, 329] width 345 height 92
click at [399, 306] on textarea "**********" at bounding box center [451, 329] width 345 height 92
click at [408, 306] on textarea "**********" at bounding box center [451, 329] width 345 height 92
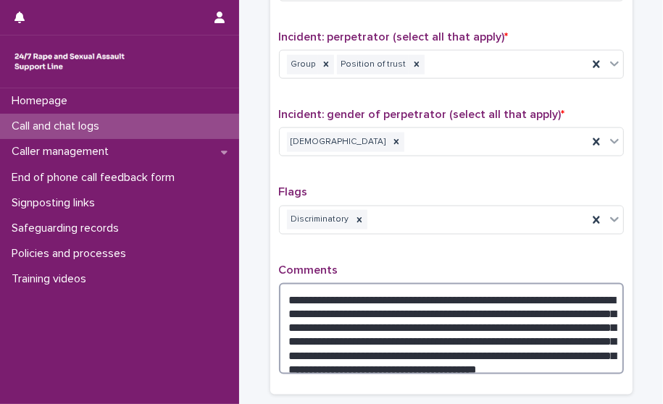
click at [408, 306] on textarea "**********" at bounding box center [451, 329] width 345 height 92
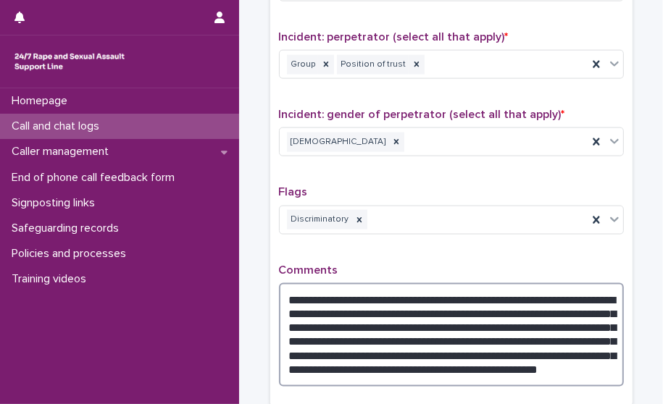
click at [532, 307] on textarea "**********" at bounding box center [451, 335] width 345 height 104
click at [450, 311] on textarea "**********" at bounding box center [451, 335] width 345 height 104
click at [518, 340] on textarea "**********" at bounding box center [451, 335] width 345 height 104
click at [424, 345] on textarea "**********" at bounding box center [451, 335] width 345 height 104
click at [408, 303] on textarea "**********" at bounding box center [451, 335] width 345 height 104
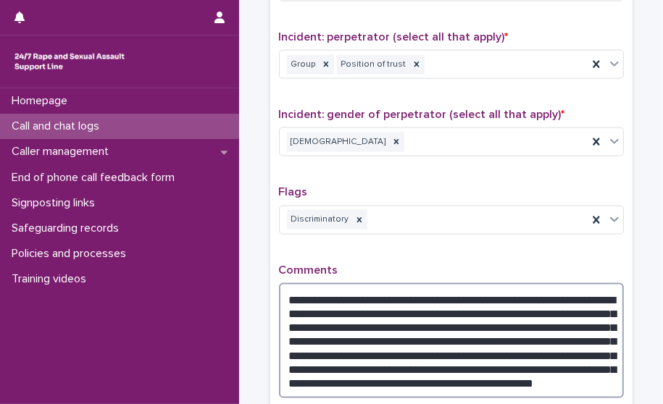
drag, startPoint x: 348, startPoint y: 378, endPoint x: 385, endPoint y: 351, distance: 45.6
click at [385, 351] on textarea "**********" at bounding box center [451, 341] width 345 height 116
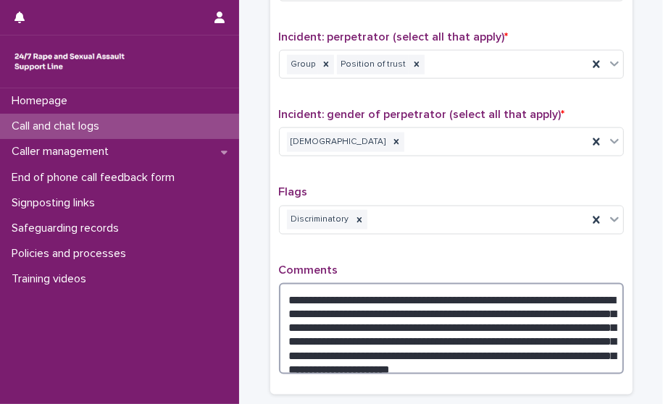
click at [507, 343] on textarea "**********" at bounding box center [451, 329] width 345 height 92
click at [498, 358] on textarea "**********" at bounding box center [451, 329] width 345 height 92
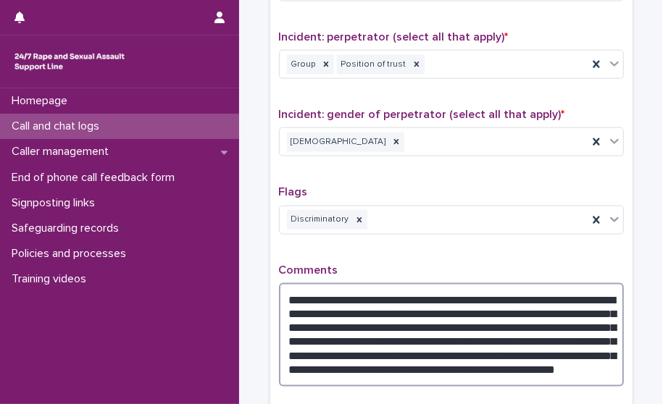
click at [400, 371] on textarea "**********" at bounding box center [451, 335] width 345 height 104
click at [316, 364] on textarea "**********" at bounding box center [451, 335] width 345 height 104
click at [432, 360] on textarea "**********" at bounding box center [451, 335] width 345 height 104
click at [437, 369] on textarea "**********" at bounding box center [451, 335] width 345 height 104
click at [423, 366] on textarea "**********" at bounding box center [451, 335] width 345 height 104
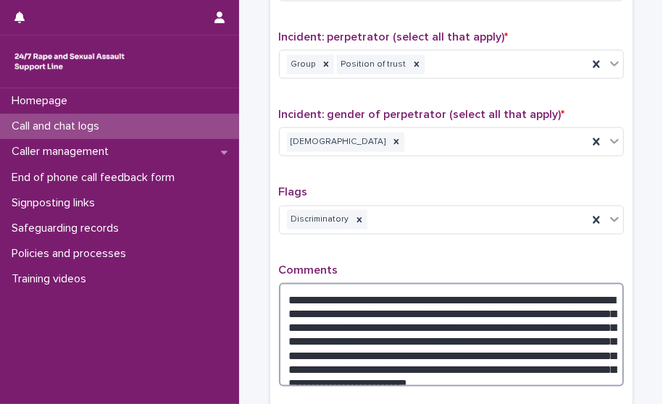
click at [530, 365] on textarea "**********" at bounding box center [451, 335] width 345 height 104
click at [519, 304] on textarea "**********" at bounding box center [451, 335] width 345 height 104
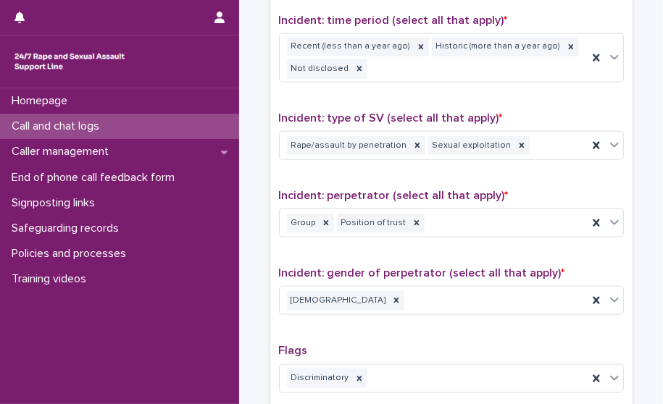
scroll to position [1098, 0]
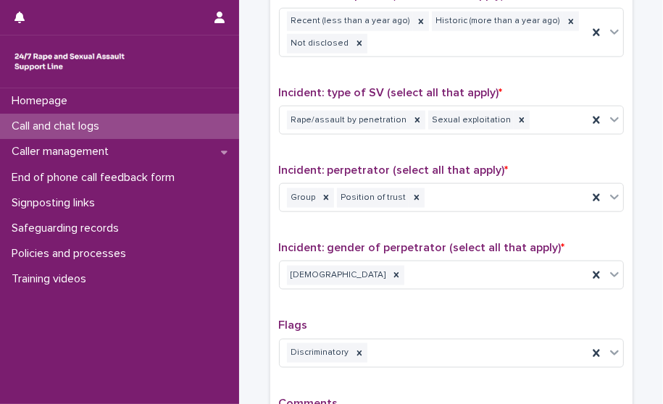
type textarea "**********"
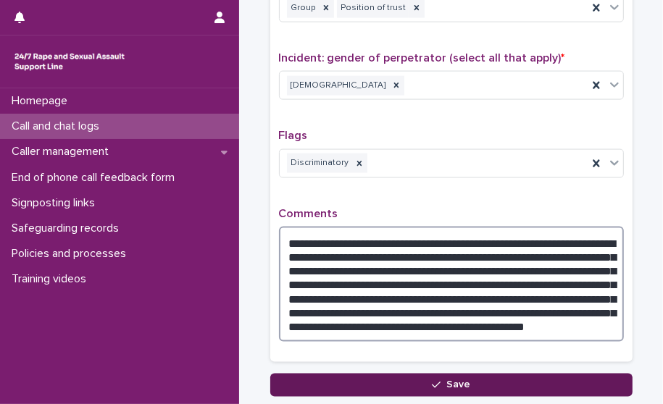
scroll to position [1387, 0]
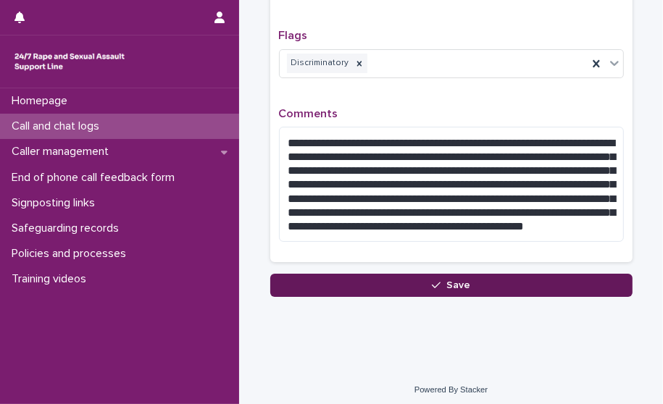
click at [432, 280] on icon "button" at bounding box center [436, 285] width 9 height 10
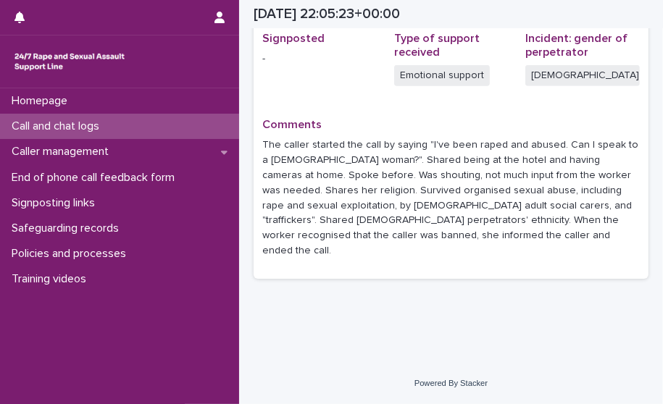
scroll to position [557, 0]
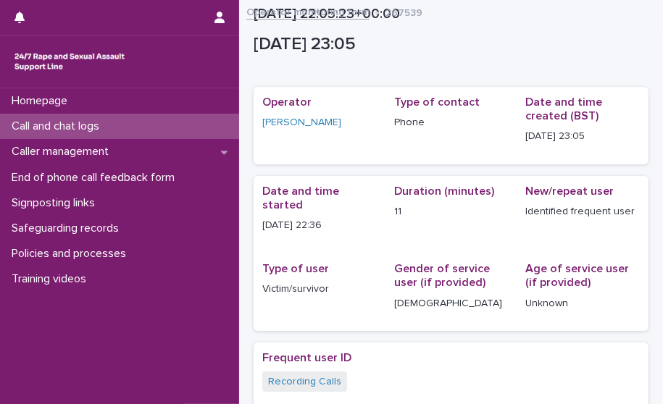
scroll to position [581, 0]
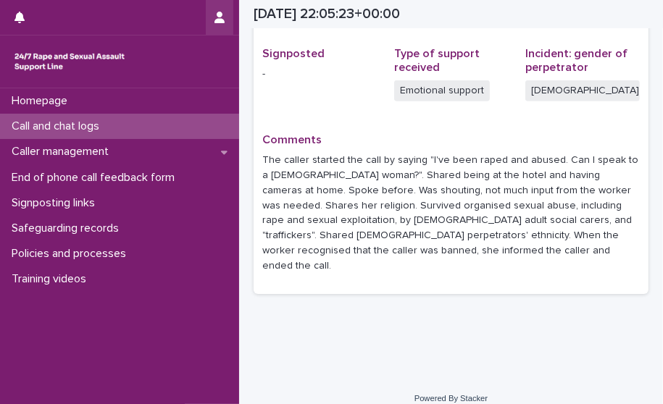
click at [228, 20] on button "button" at bounding box center [220, 17] width 28 height 35
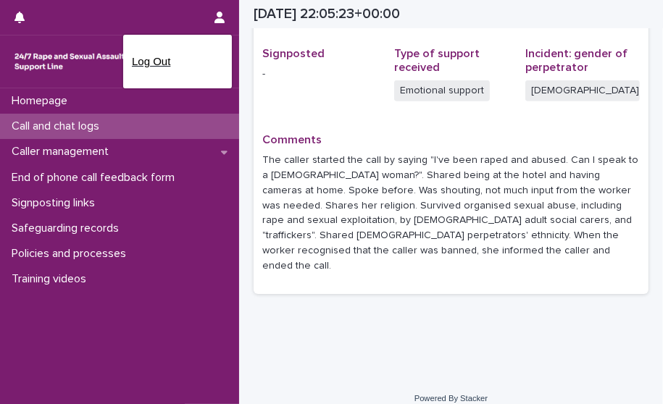
click at [161, 67] on p "Log Out" at bounding box center [177, 61] width 91 height 25
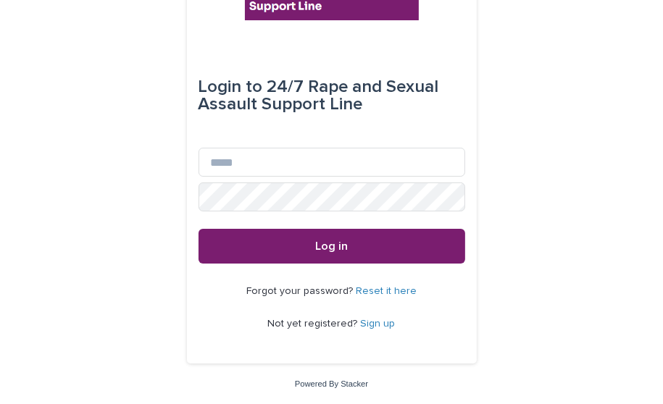
scroll to position [58, 0]
type input "**********"
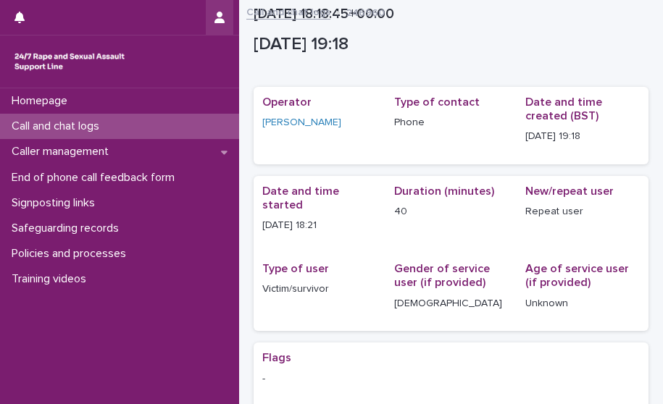
click at [218, 20] on icon "button" at bounding box center [219, 18] width 10 height 12
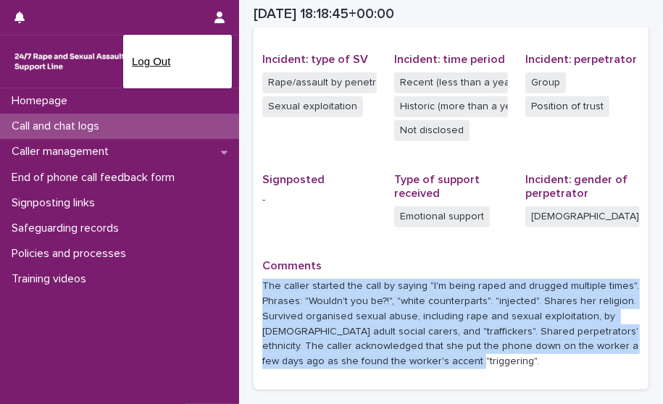
click at [200, 55] on p "Log Out" at bounding box center [177, 61] width 91 height 25
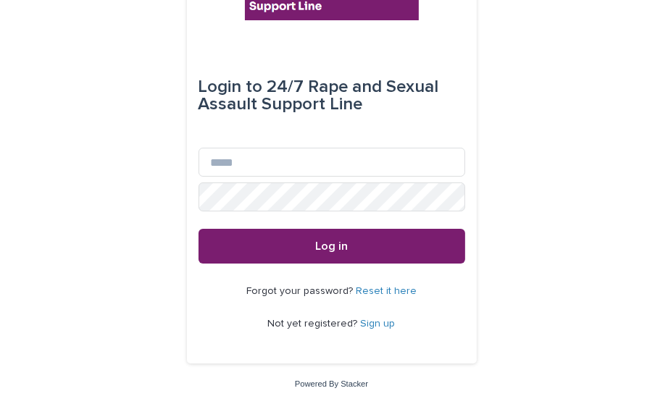
scroll to position [58, 0]
type input "**********"
